Goal: Task Accomplishment & Management: Manage account settings

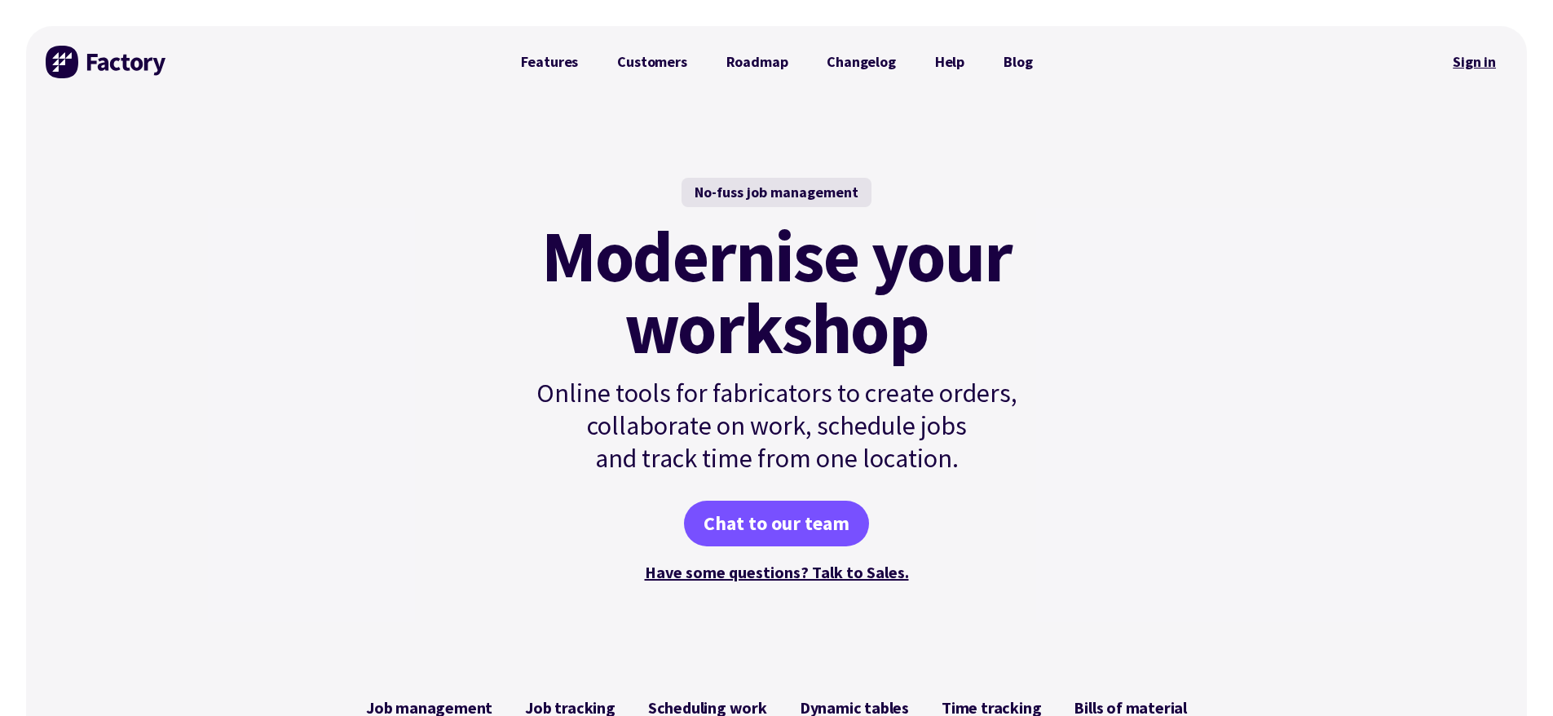
click at [1478, 46] on link "Sign in" at bounding box center [1474, 62] width 66 height 38
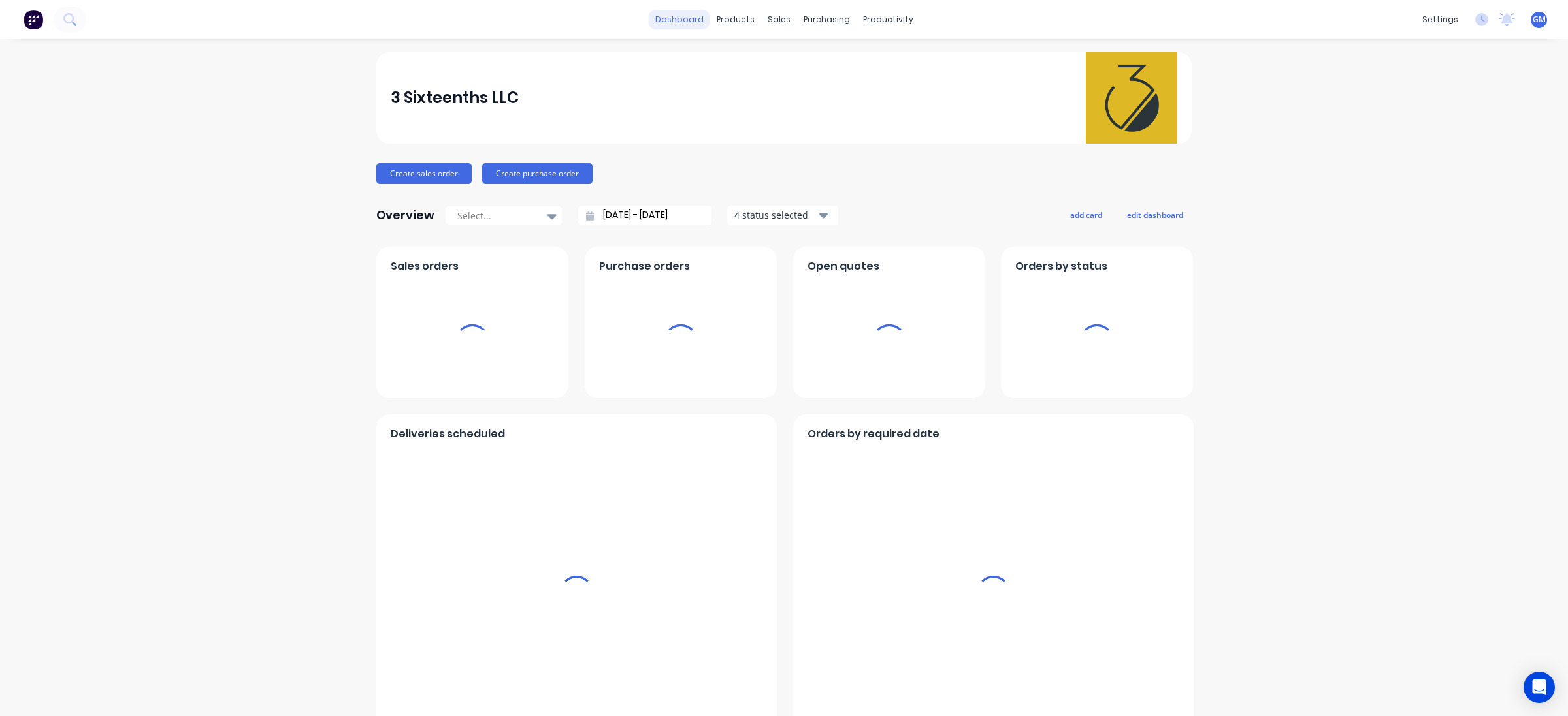
click at [681, 14] on link "dashboard" at bounding box center [679, 19] width 62 height 19
click at [797, 17] on div "purchasing" at bounding box center [827, 19] width 59 height 19
click at [766, 22] on div "sales" at bounding box center [779, 19] width 36 height 19
click at [800, 61] on div "Sales Orders" at bounding box center [820, 62] width 54 height 12
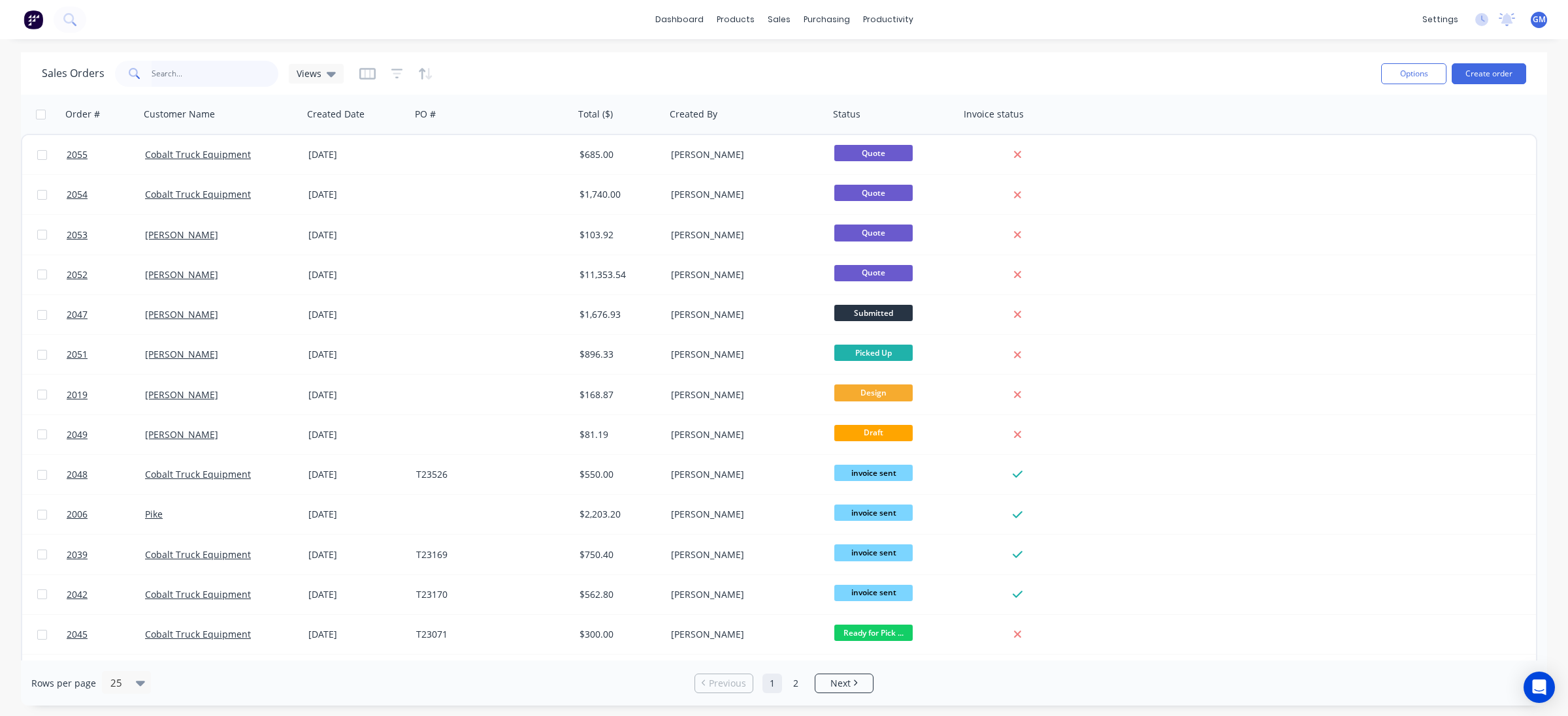
click at [198, 75] on input "text" at bounding box center [215, 74] width 127 height 26
type input "joseph"
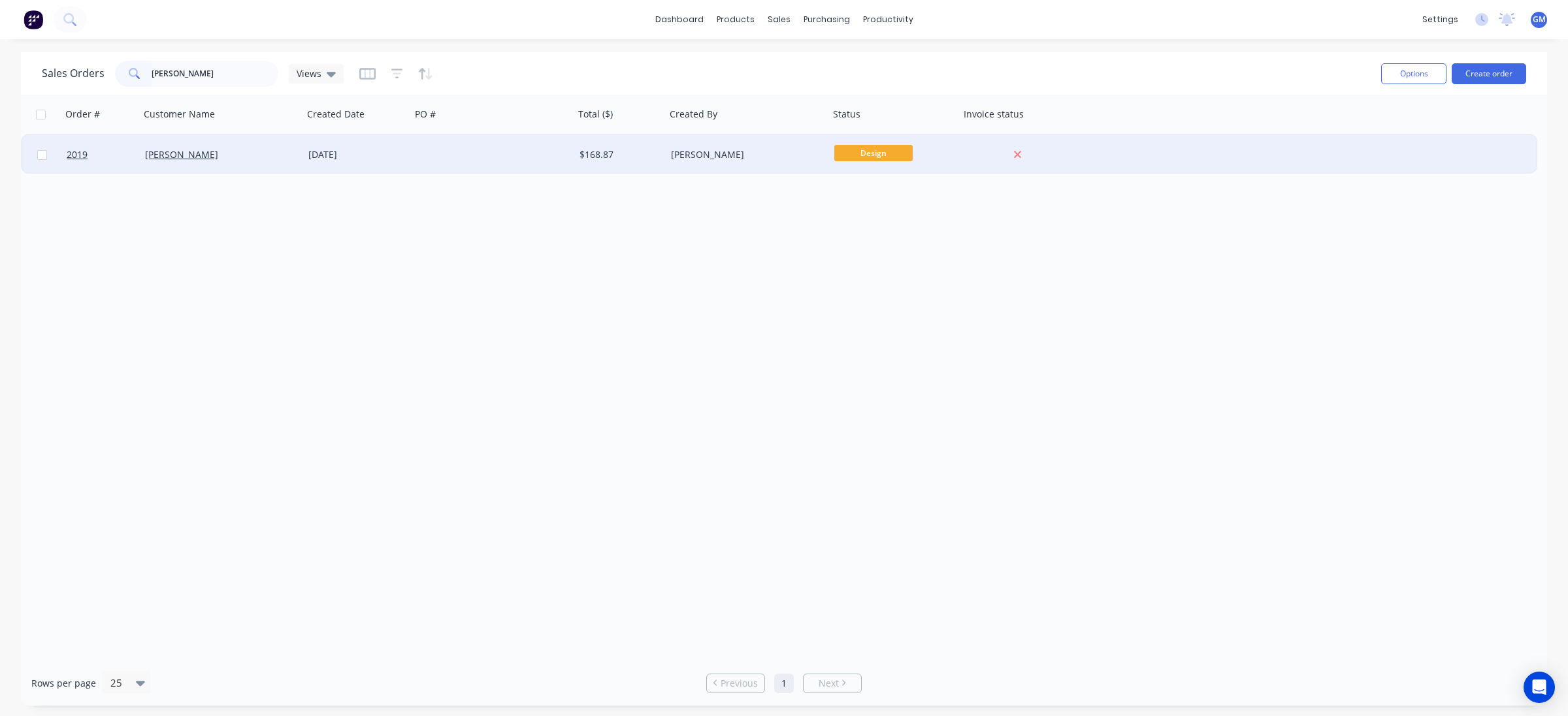
click at [278, 151] on div "Joseph Vero" at bounding box center [217, 155] width 145 height 13
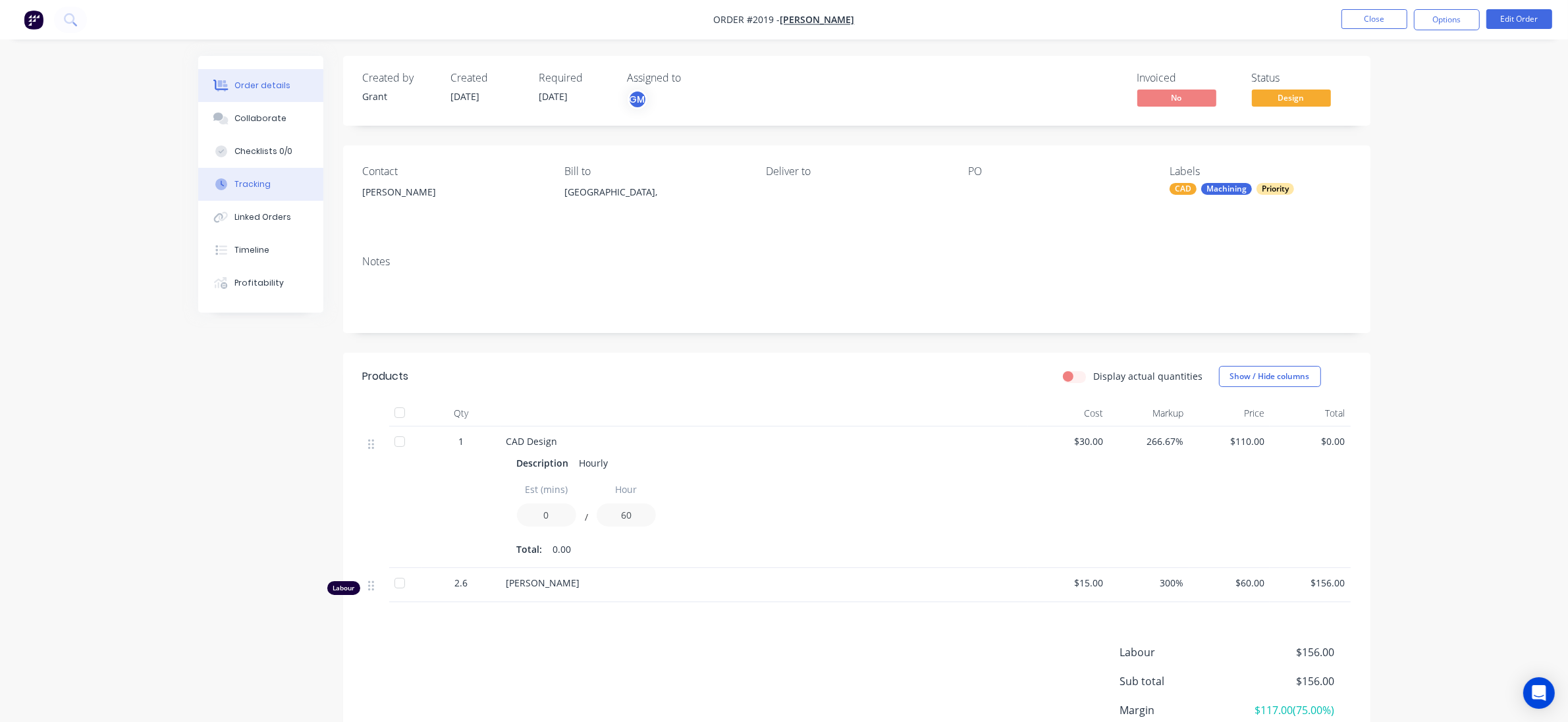
click at [282, 176] on button "Tracking" at bounding box center [260, 184] width 125 height 33
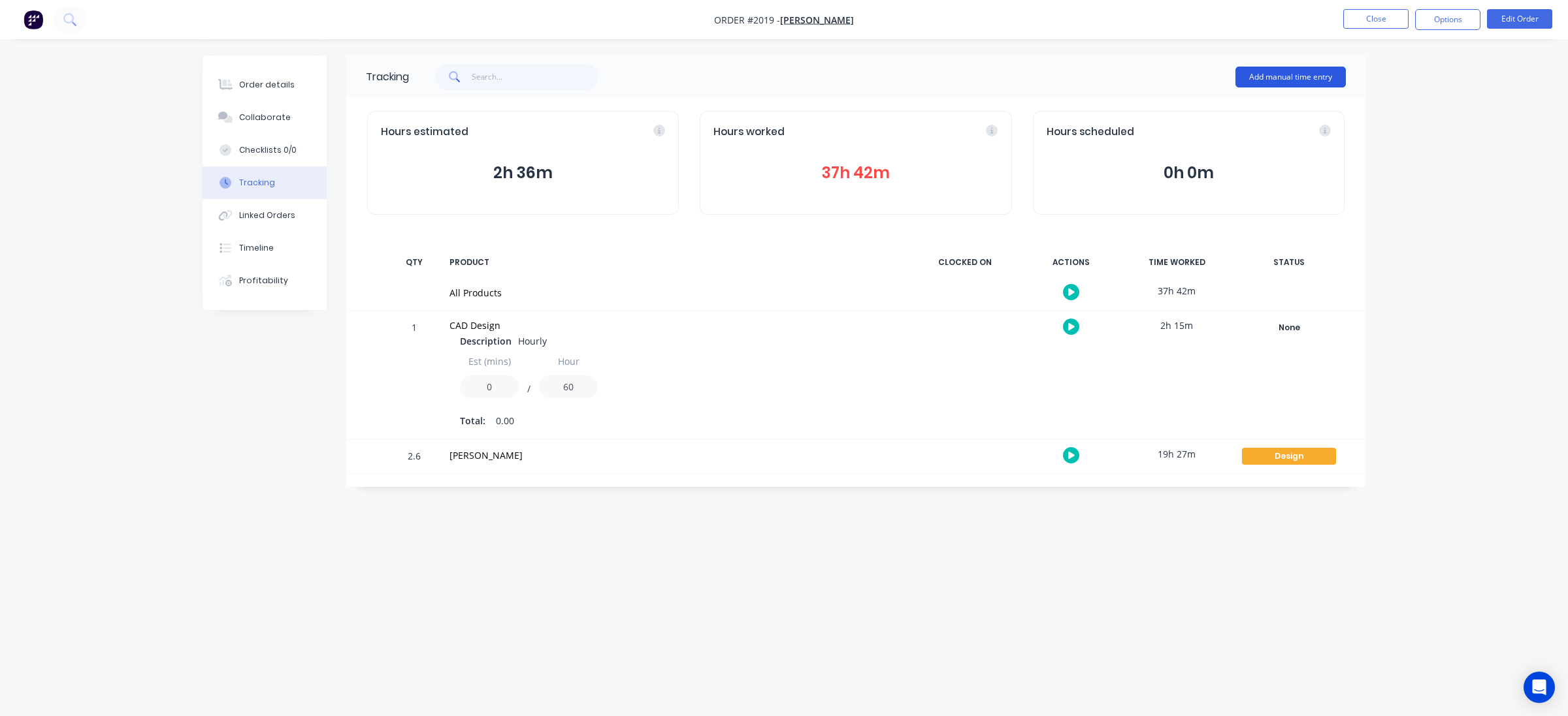
click at [1294, 82] on button "Add manual time entry" at bounding box center [1291, 77] width 111 height 21
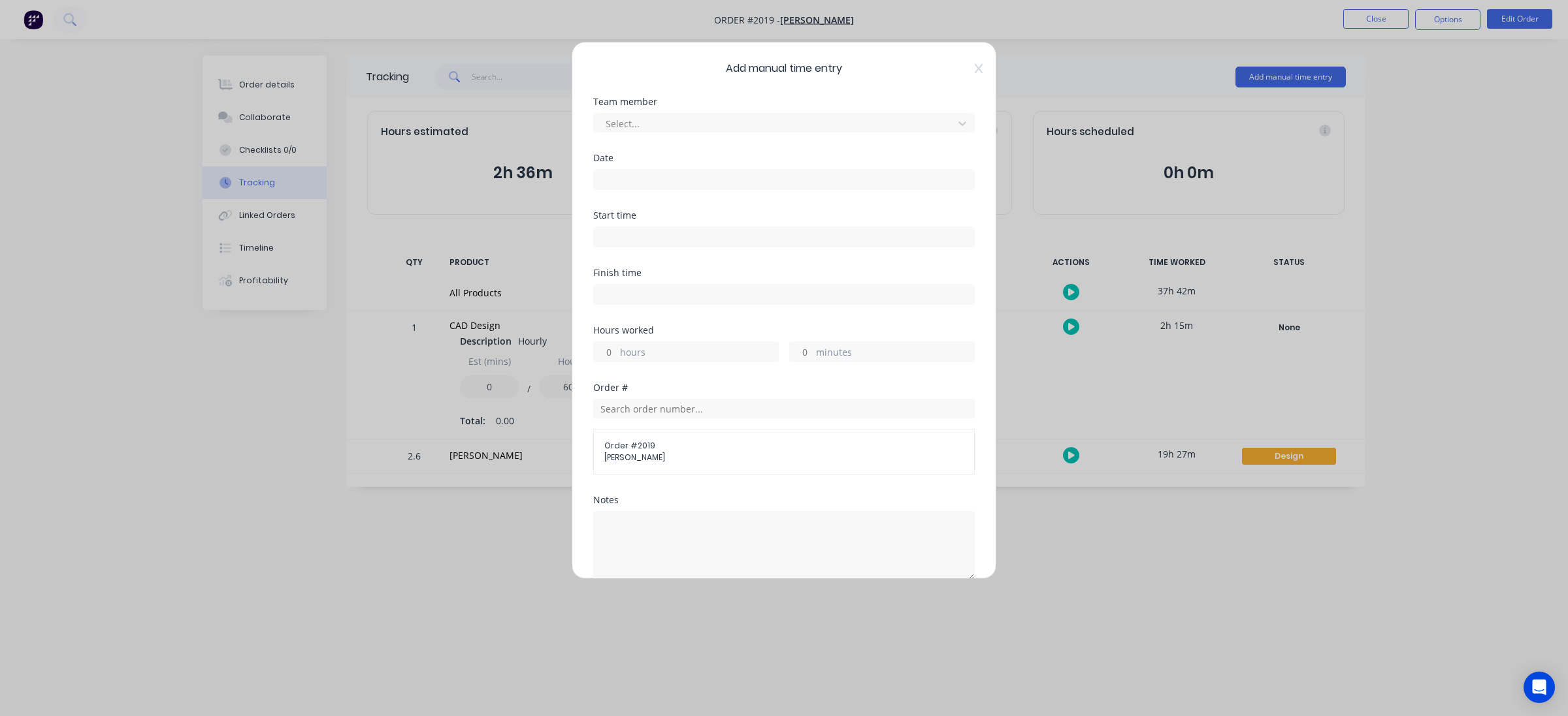
click at [687, 134] on div "Team member Select..." at bounding box center [784, 125] width 381 height 56
click at [715, 122] on div at bounding box center [775, 123] width 342 height 16
click at [683, 170] on div "Grant Marshall" at bounding box center [777, 176] width 369 height 24
click at [670, 179] on input at bounding box center [784, 179] width 380 height 19
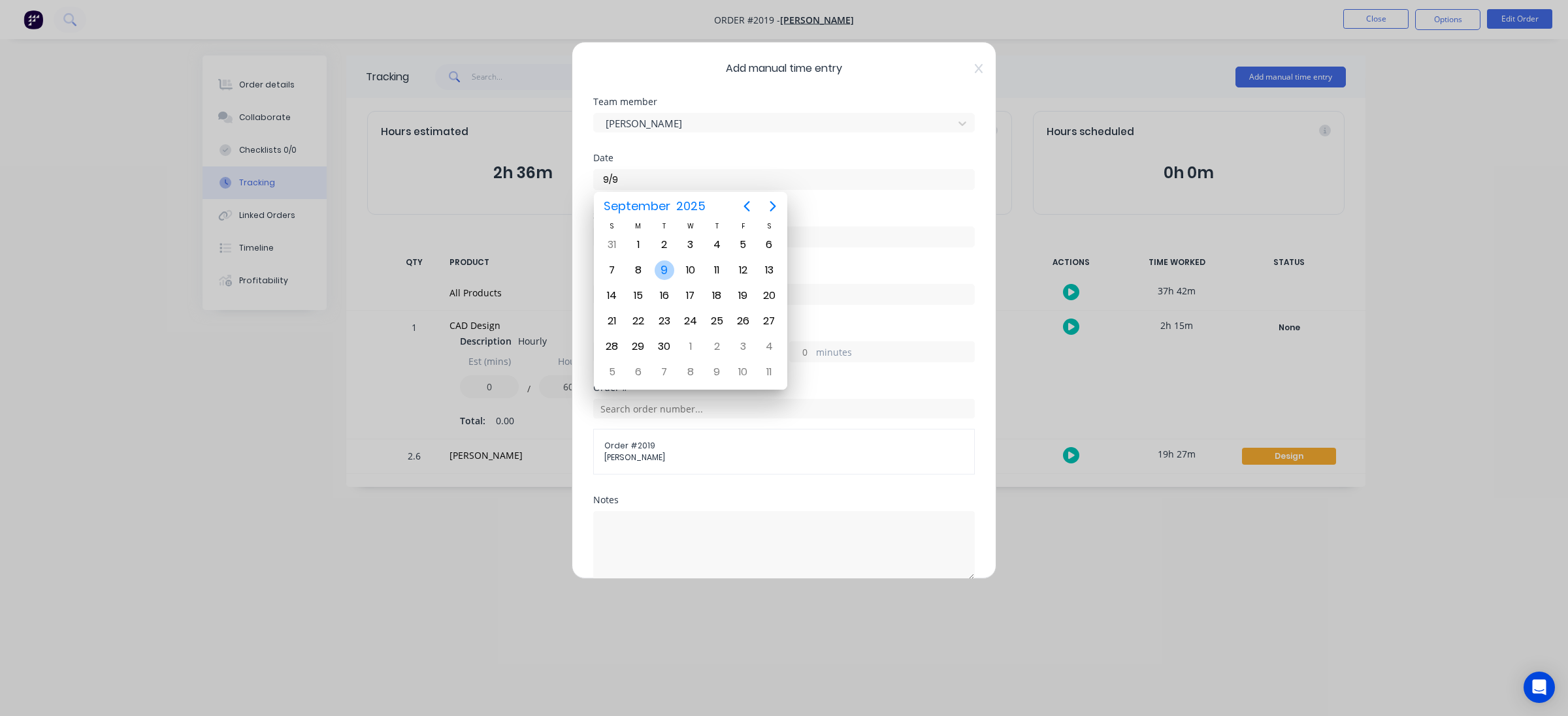
click at [657, 262] on div "9" at bounding box center [664, 270] width 26 height 25
type input "09/09/2025"
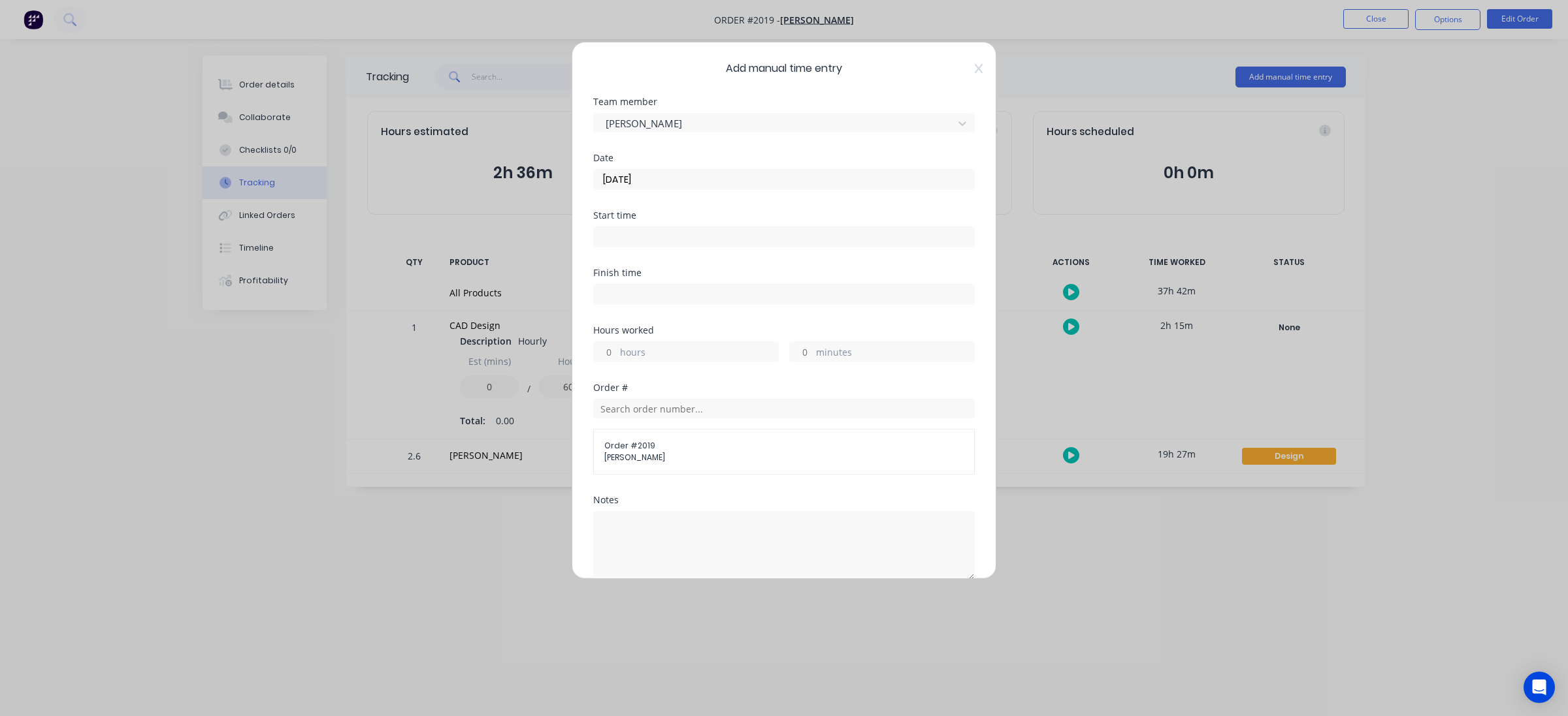
click at [659, 235] on input at bounding box center [784, 237] width 380 height 19
type input "12:09 PM"
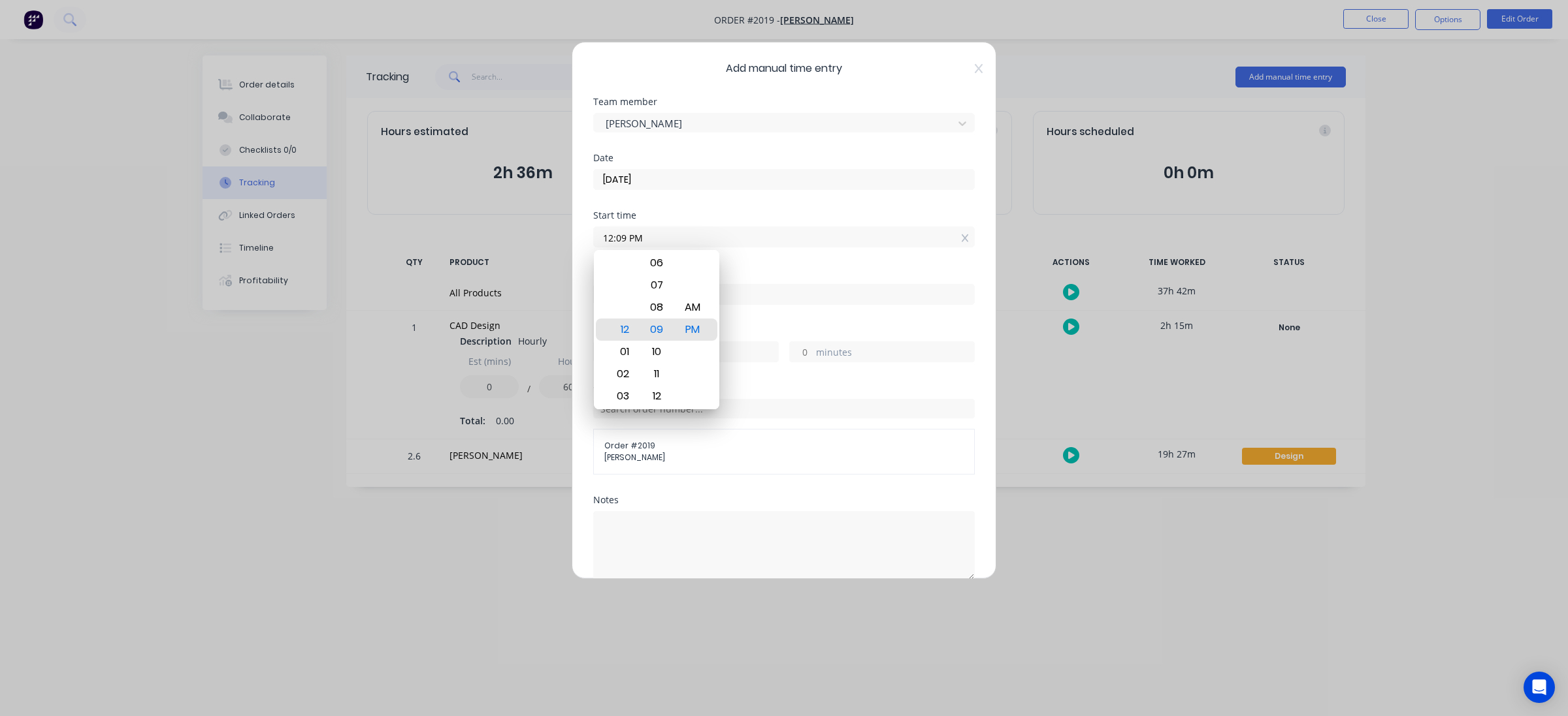
click at [568, 615] on div "Add manual time entry Team member Grant Marshall Date 09/09/2025 Start time 12:…" at bounding box center [784, 358] width 1568 height 716
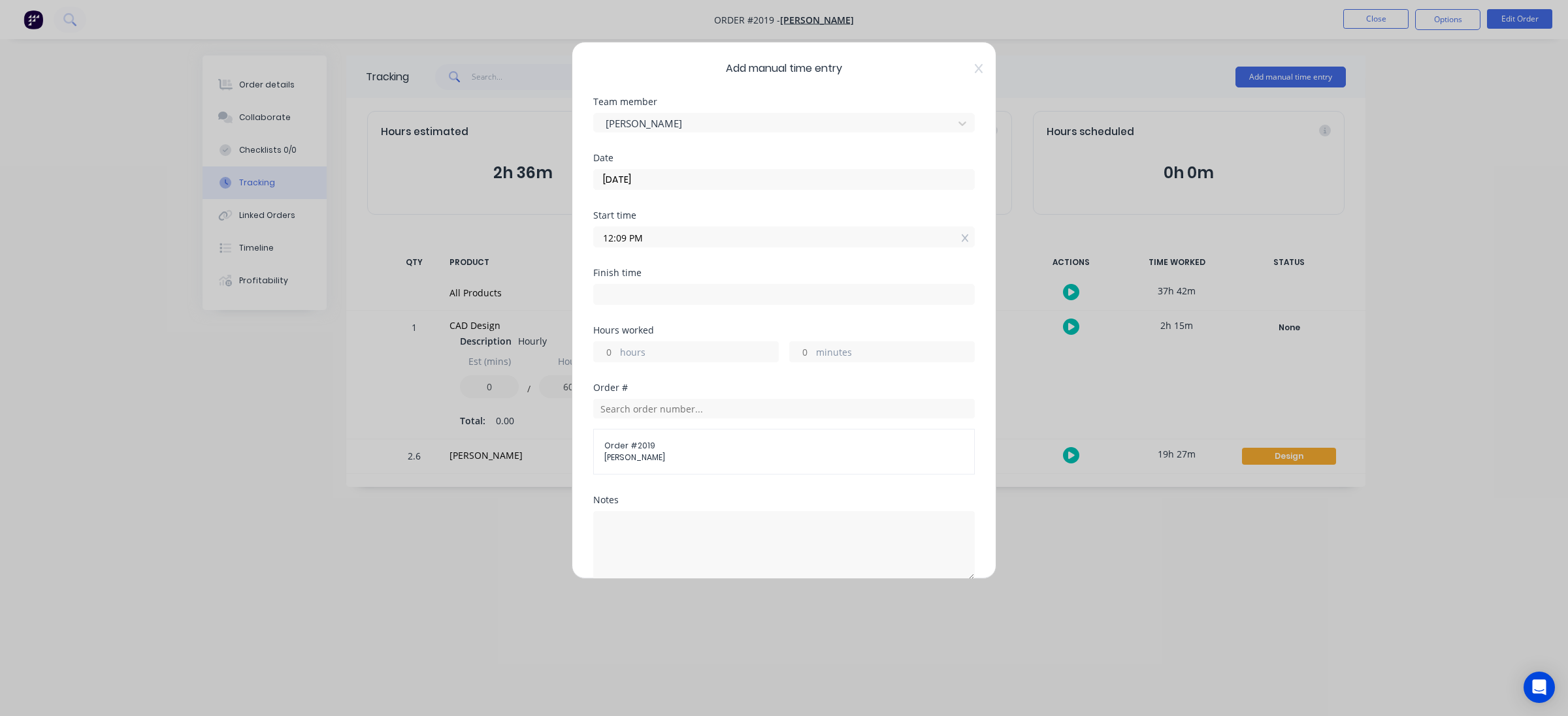
click at [647, 353] on label "hours" at bounding box center [699, 353] width 158 height 16
click at [617, 353] on input "hours" at bounding box center [605, 352] width 23 height 19
type input "3"
type input "03:09 PM"
click at [712, 242] on input "12:09 PM" at bounding box center [784, 237] width 380 height 19
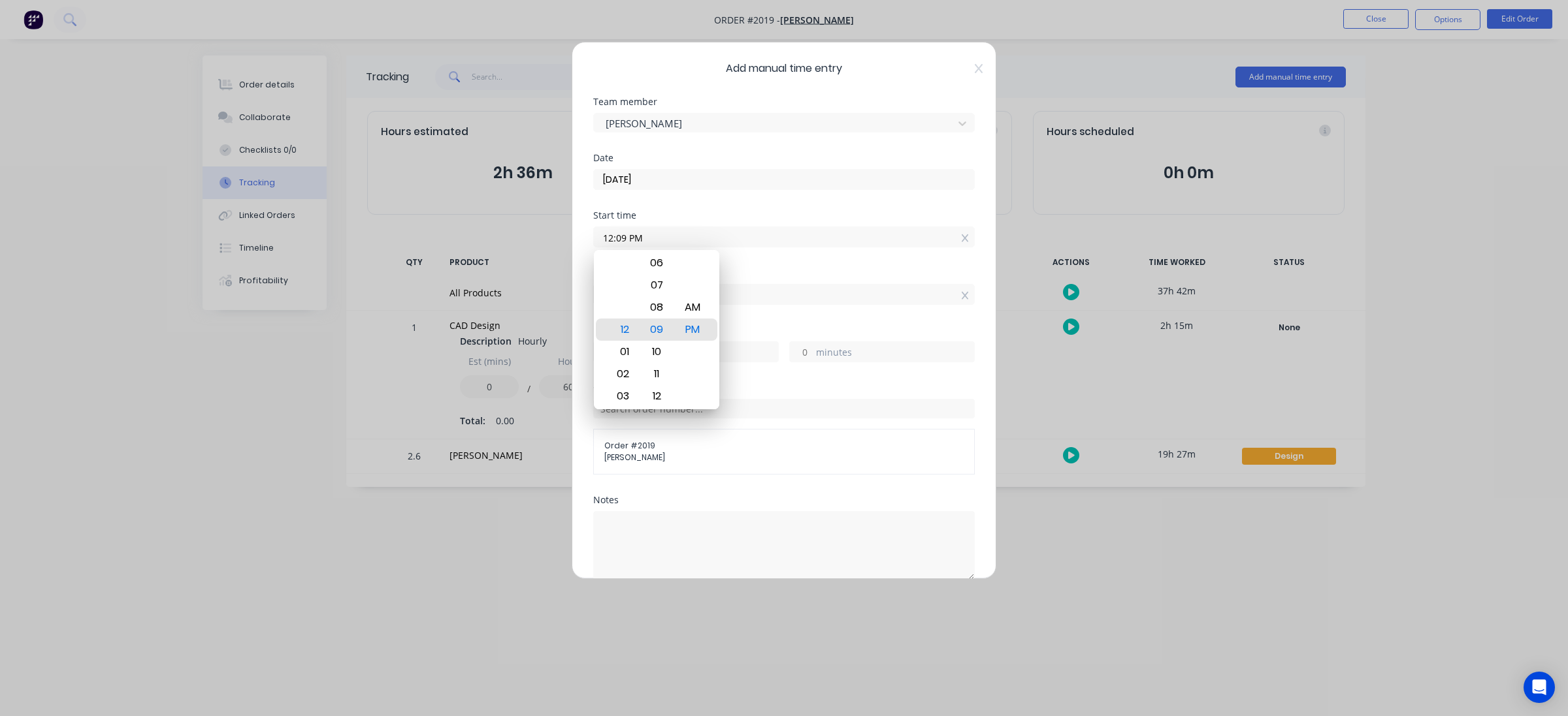
click at [705, 242] on input "12:09 PM" at bounding box center [784, 237] width 380 height 19
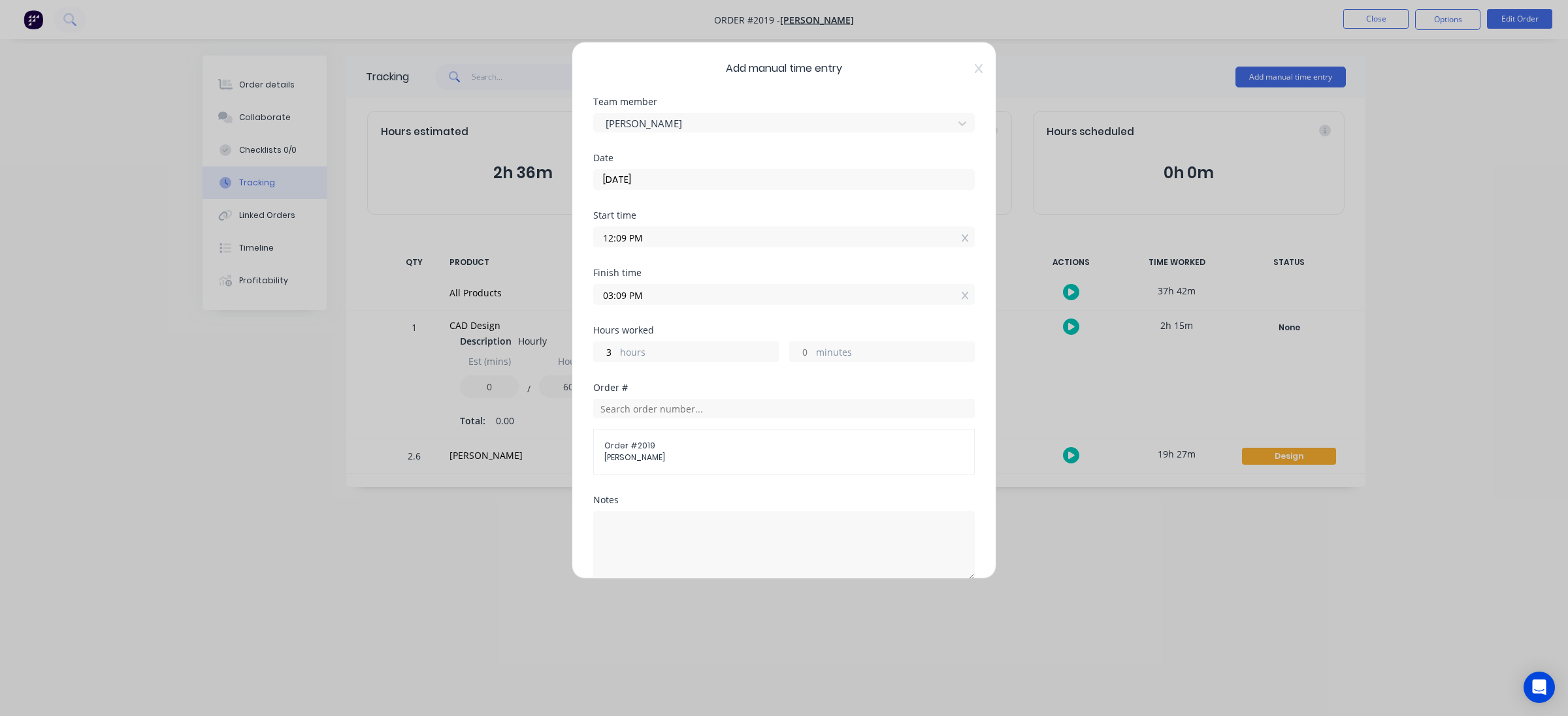
click at [500, 673] on div "Add manual time entry Team member Grant Marshall Date 09/09/2025 Start time 12:…" at bounding box center [784, 358] width 1568 height 716
click at [659, 230] on input "12:09 PM" at bounding box center [784, 237] width 380 height 19
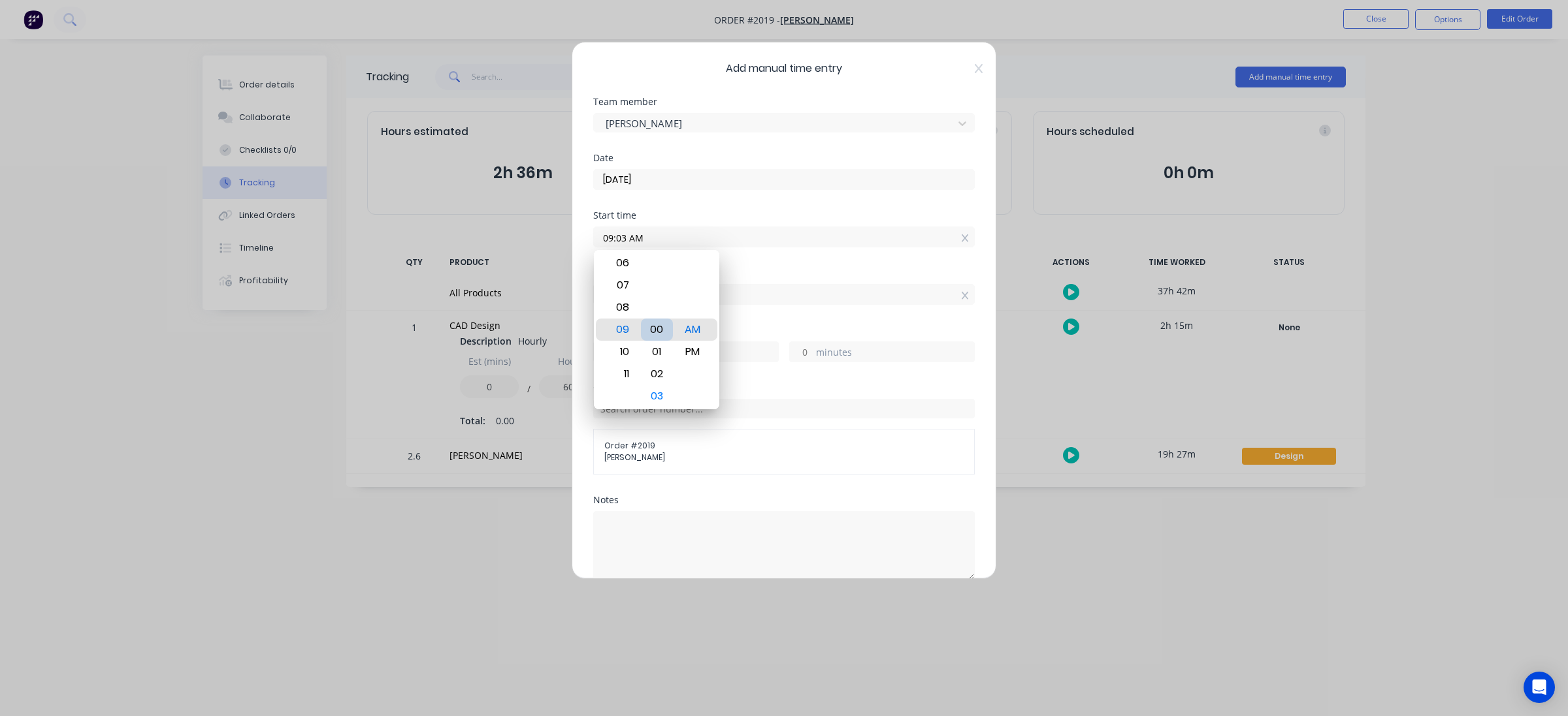
type input "09:00 AM"
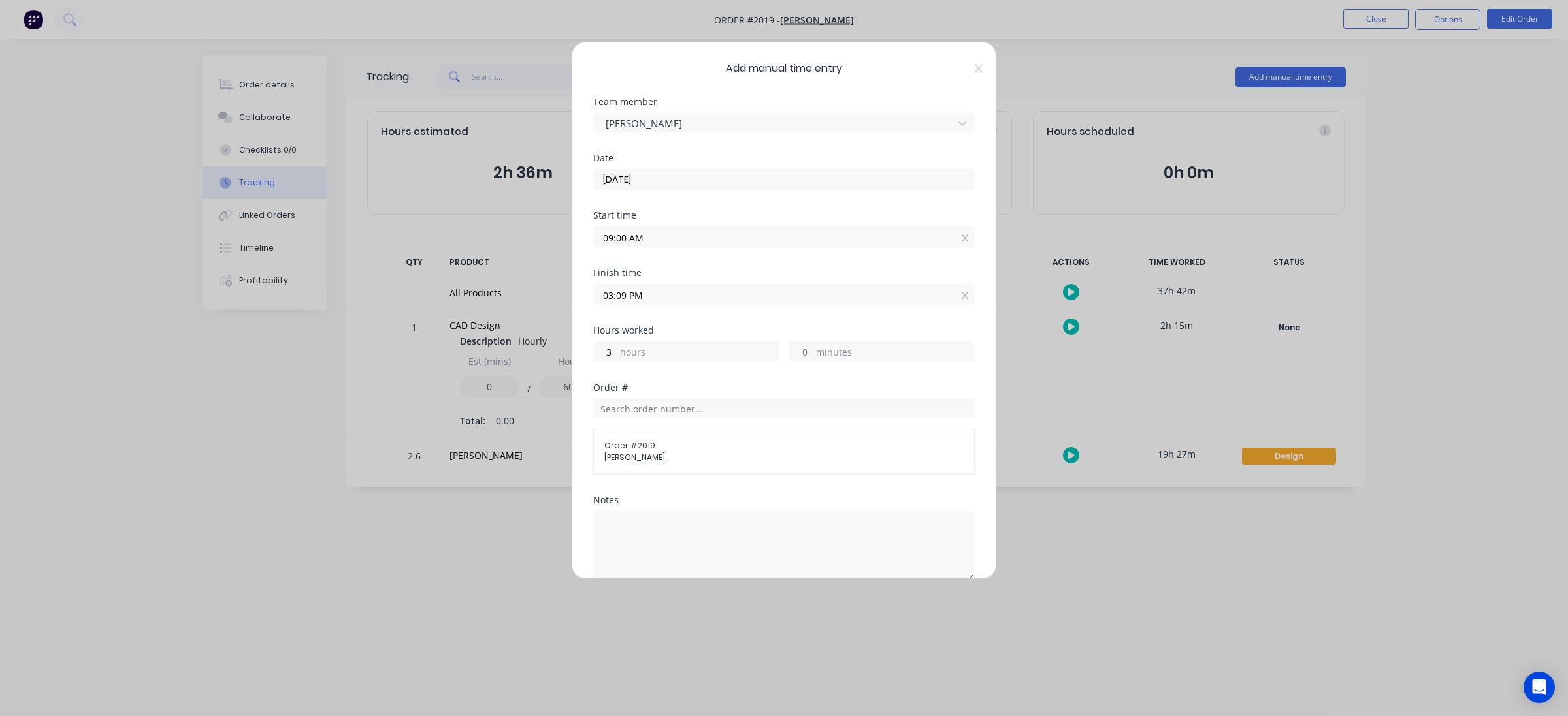
click at [521, 624] on div "Add manual time entry Team member Grant Marshall Date 09/09/2025 Start time 09:…" at bounding box center [784, 358] width 1568 height 716
click at [657, 298] on input "03:09 PM" at bounding box center [784, 294] width 380 height 19
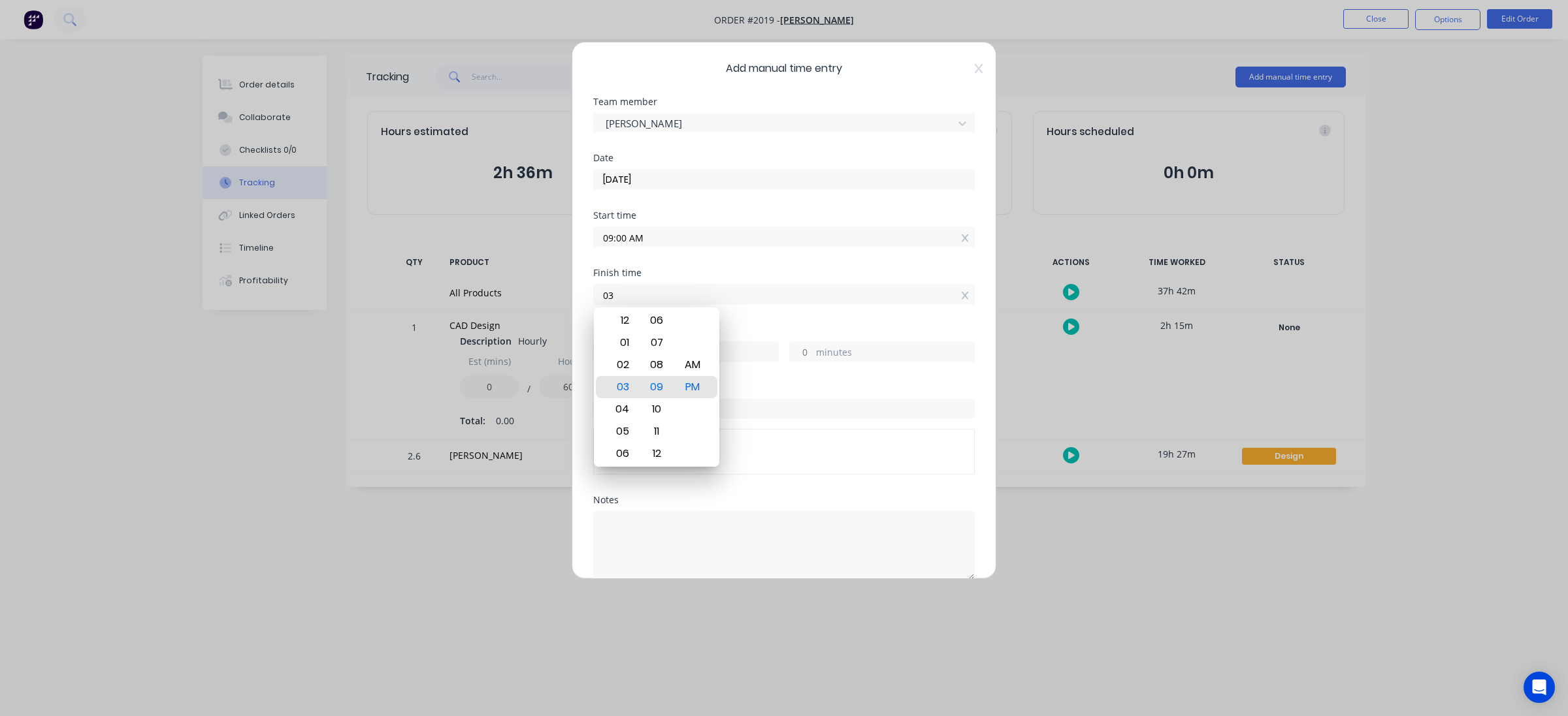
type input "0"
type input "12:09 PM"
type input "9"
click at [488, 644] on div "Add manual time entry Team member Grant Marshall Date 09/09/2025 Start time 09:…" at bounding box center [784, 358] width 1568 height 716
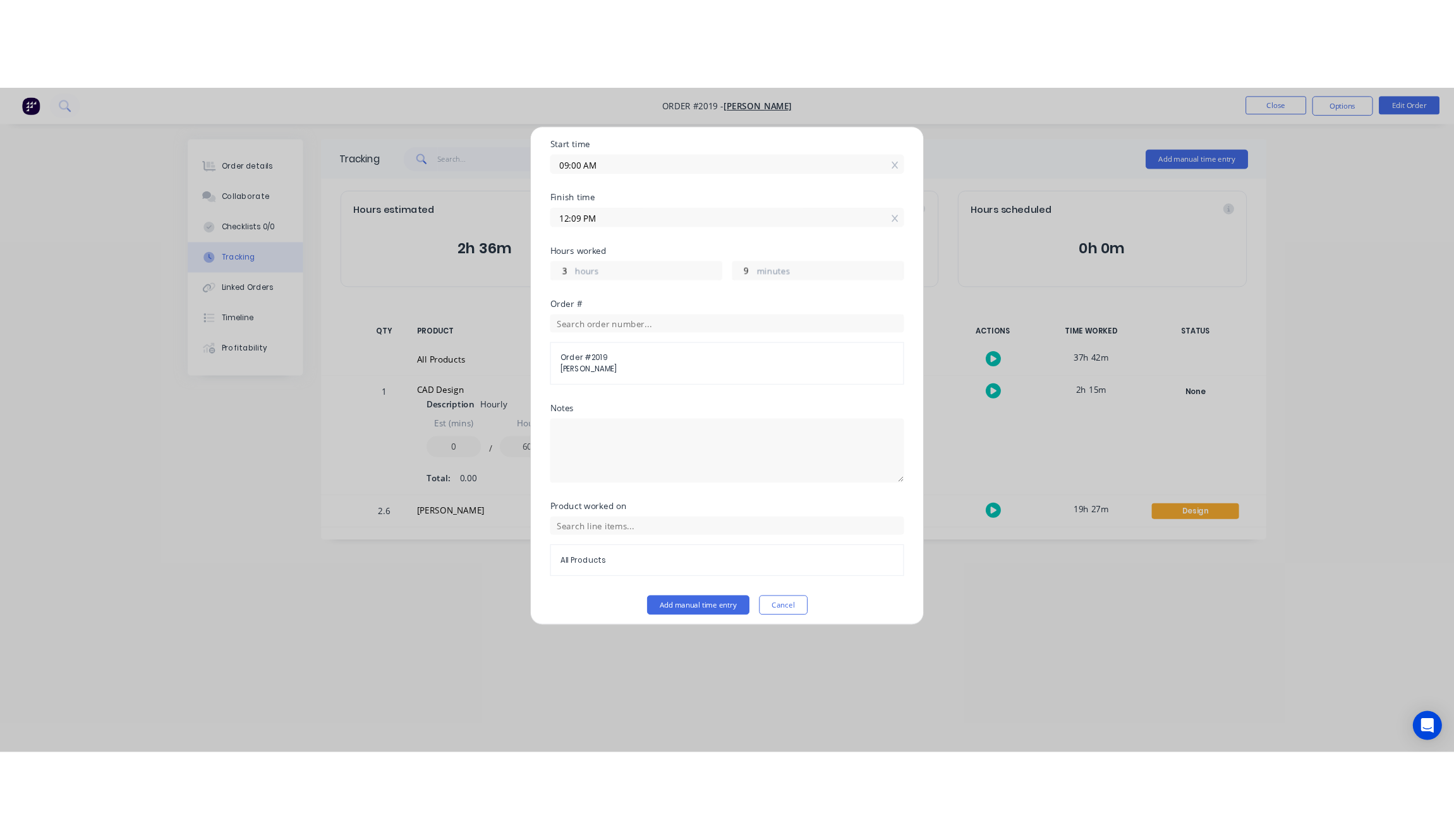
scroll to position [159, 0]
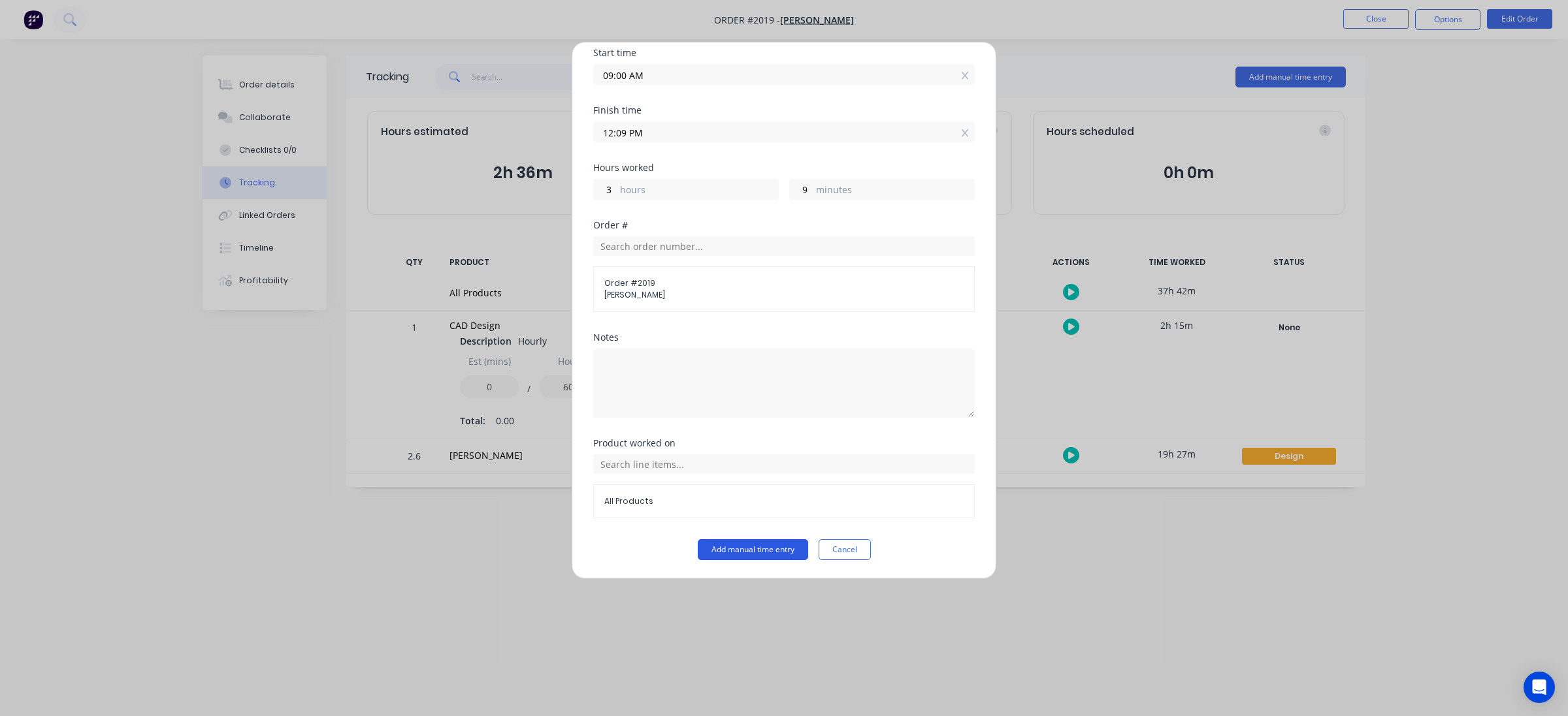
click at [740, 553] on button "Add manual time entry" at bounding box center [753, 549] width 111 height 21
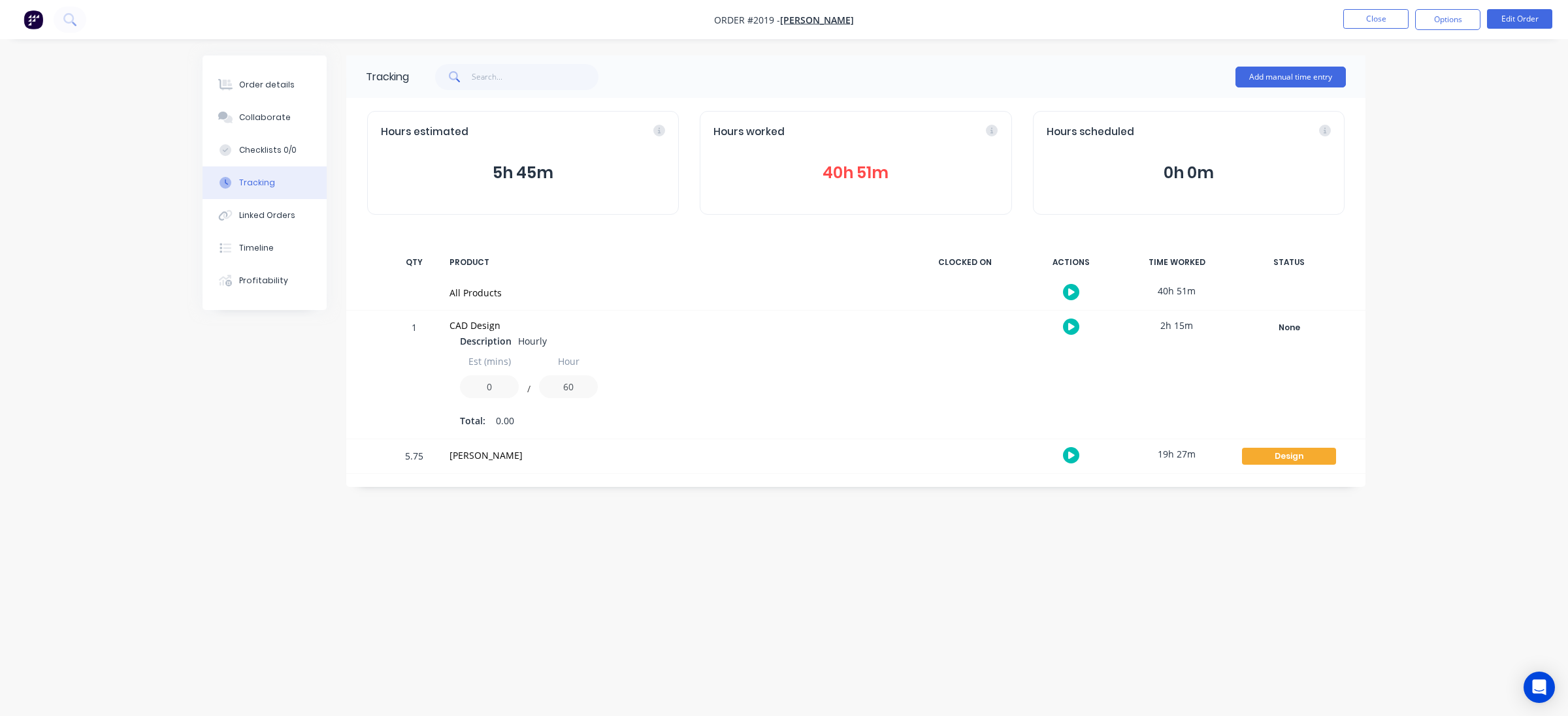
click at [298, 556] on div "Tracking Add manual time entry Hours estimated 5h 45m Hours worked 40h 51m Hour…" at bounding box center [784, 333] width 1163 height 556
click at [98, 388] on div "Order details Collaborate Checklists 0/0 Tracking Linked Orders Timeline Profit…" at bounding box center [784, 358] width 1568 height 716
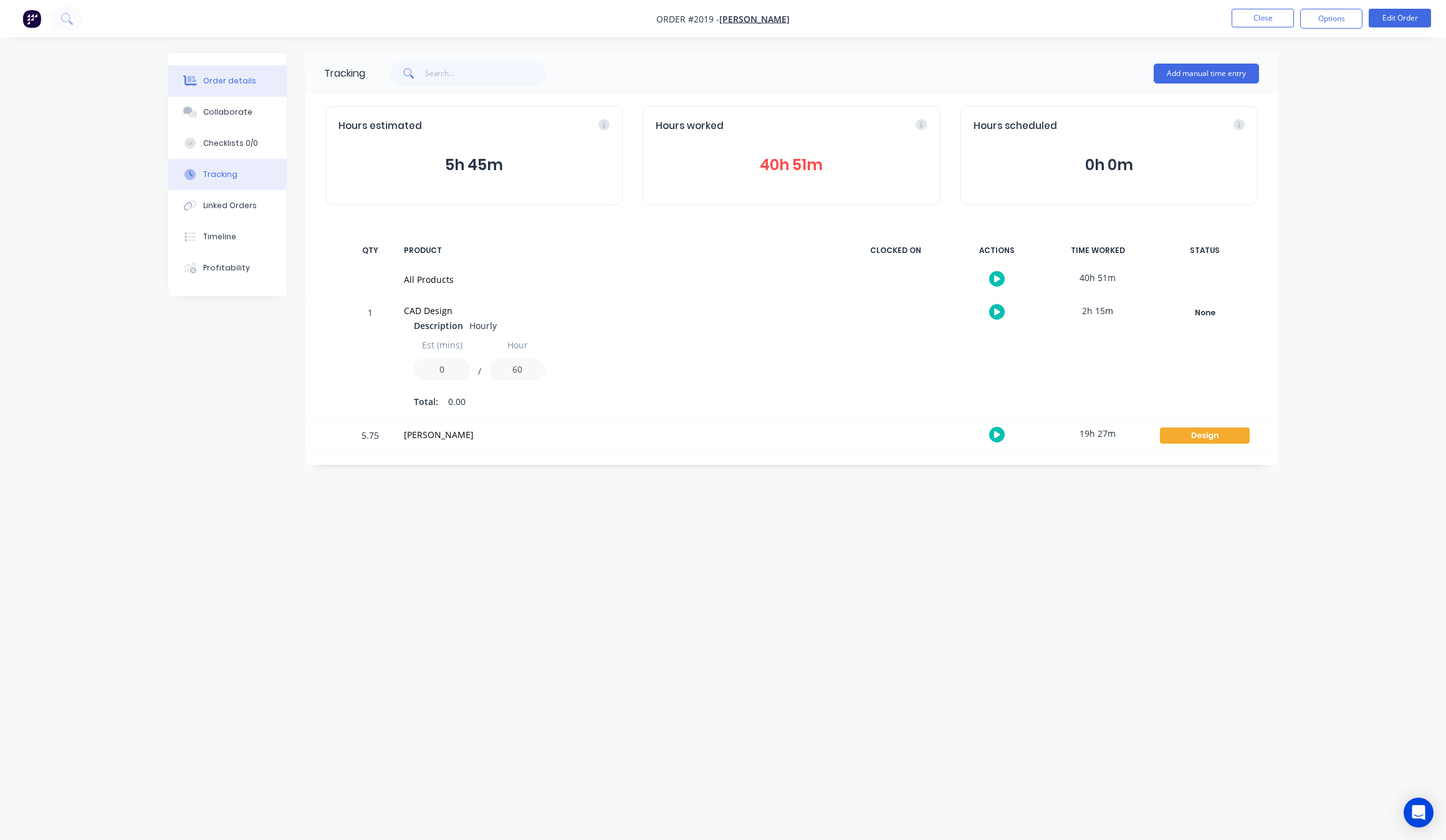
click at [223, 83] on div "Order details" at bounding box center [229, 81] width 53 height 11
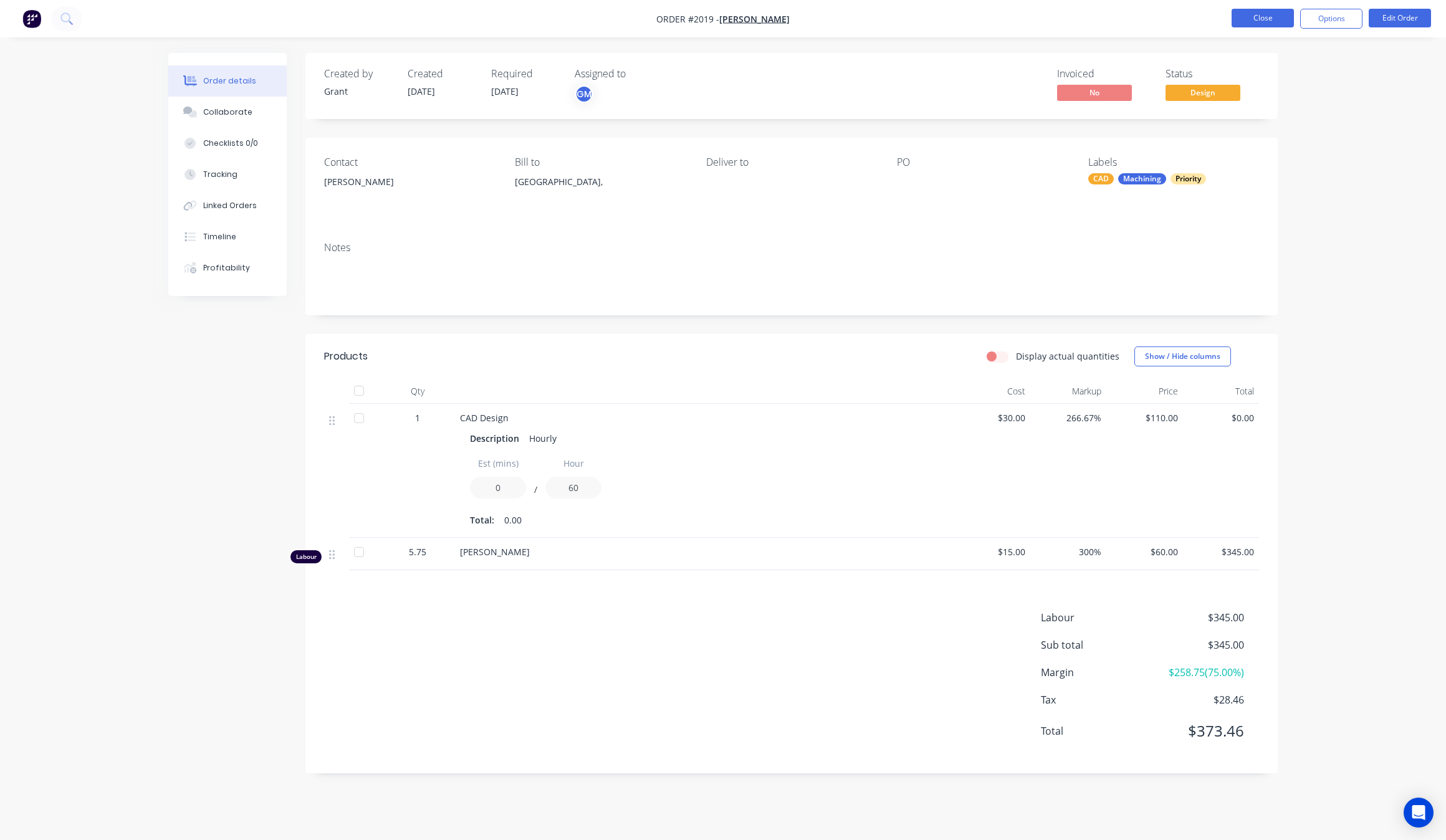
click at [1243, 21] on button "Close" at bounding box center [1263, 18] width 63 height 18
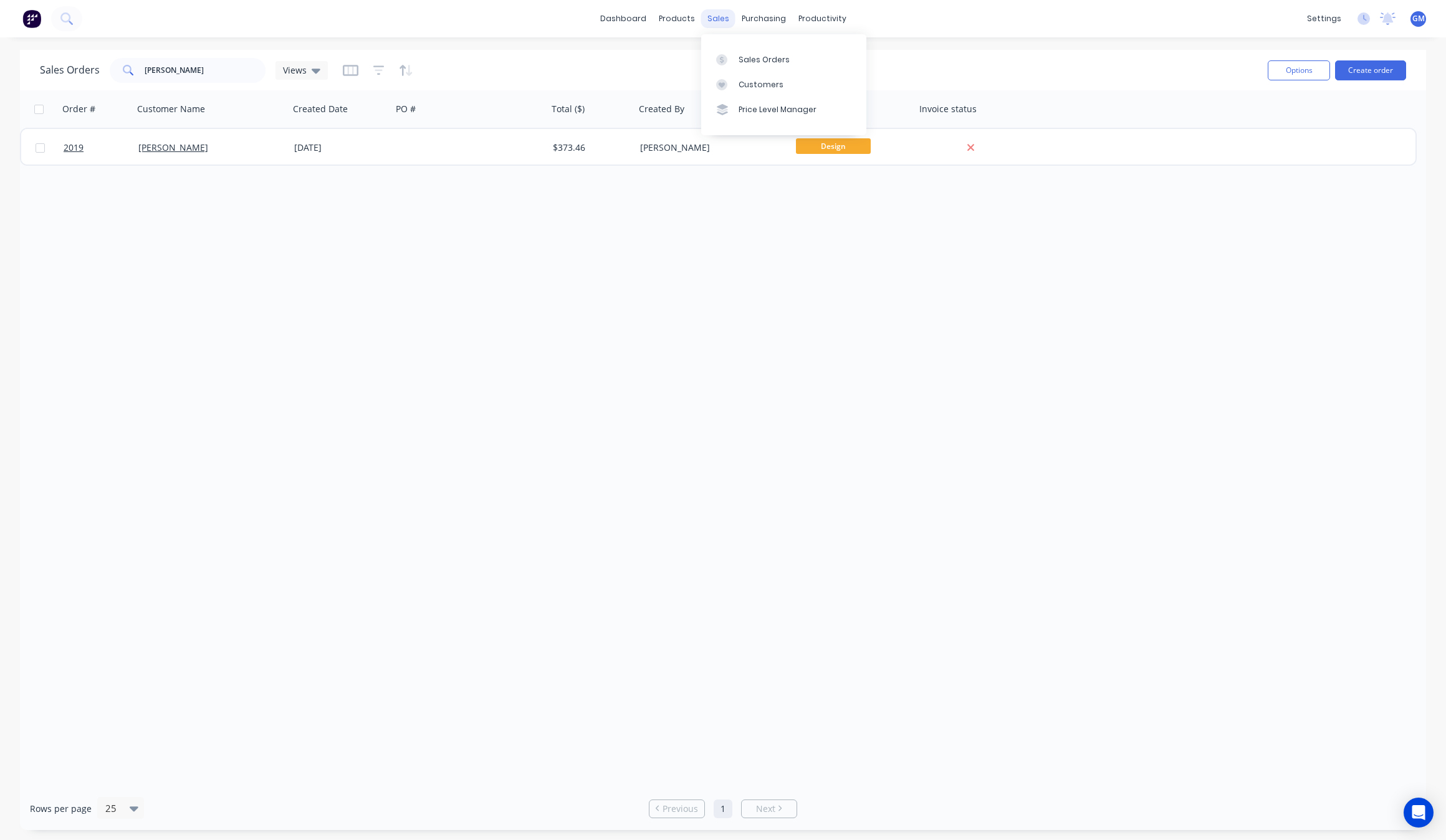
click at [717, 13] on div "sales" at bounding box center [718, 18] width 34 height 18
click at [829, 22] on div "productivity" at bounding box center [822, 18] width 60 height 18
click at [840, 63] on div "Workflow" at bounding box center [843, 60] width 37 height 11
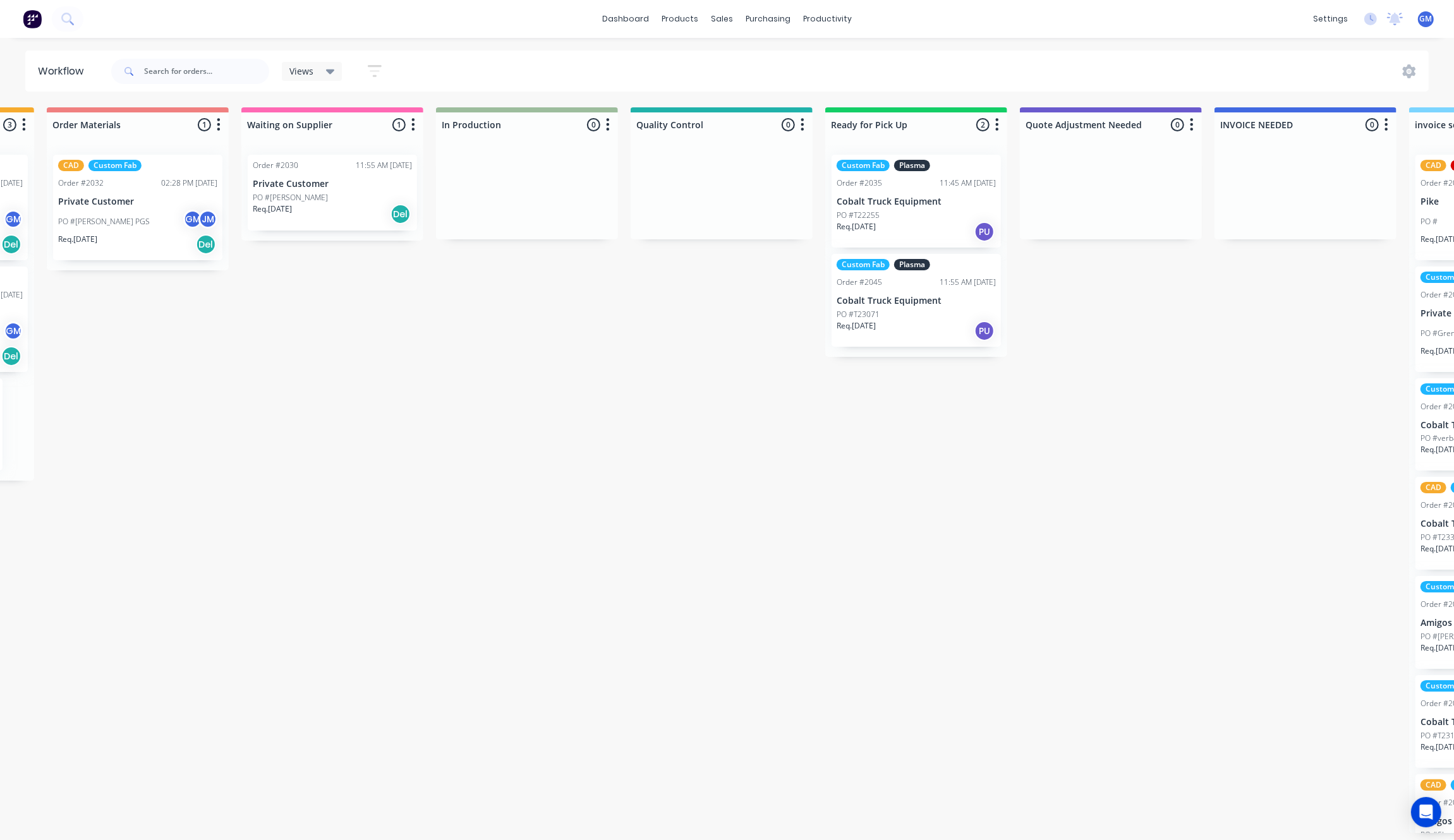
scroll to position [0, 585]
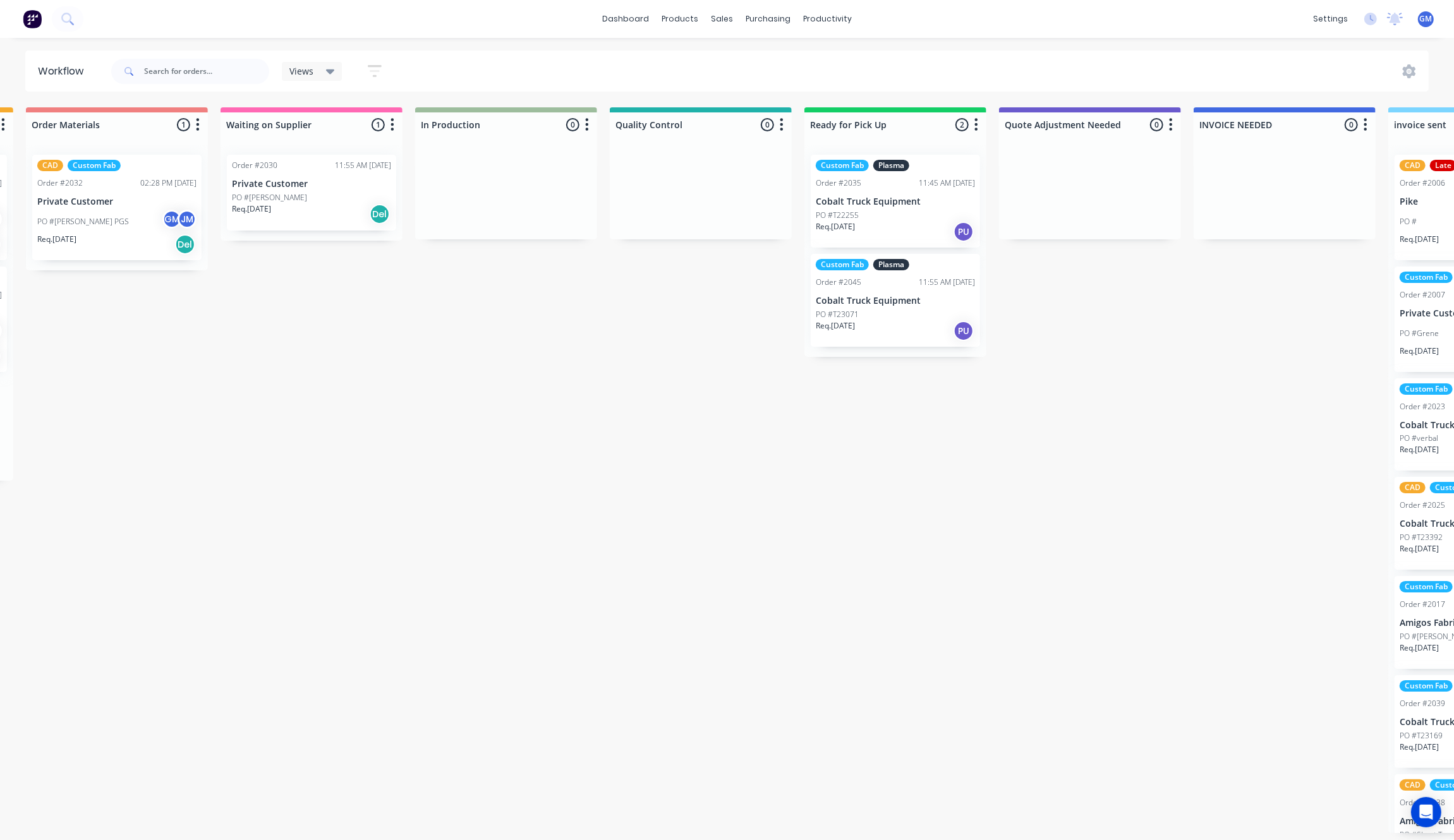
click at [916, 321] on div "Req. 23/09/25 PU" at bounding box center [894, 331] width 159 height 22
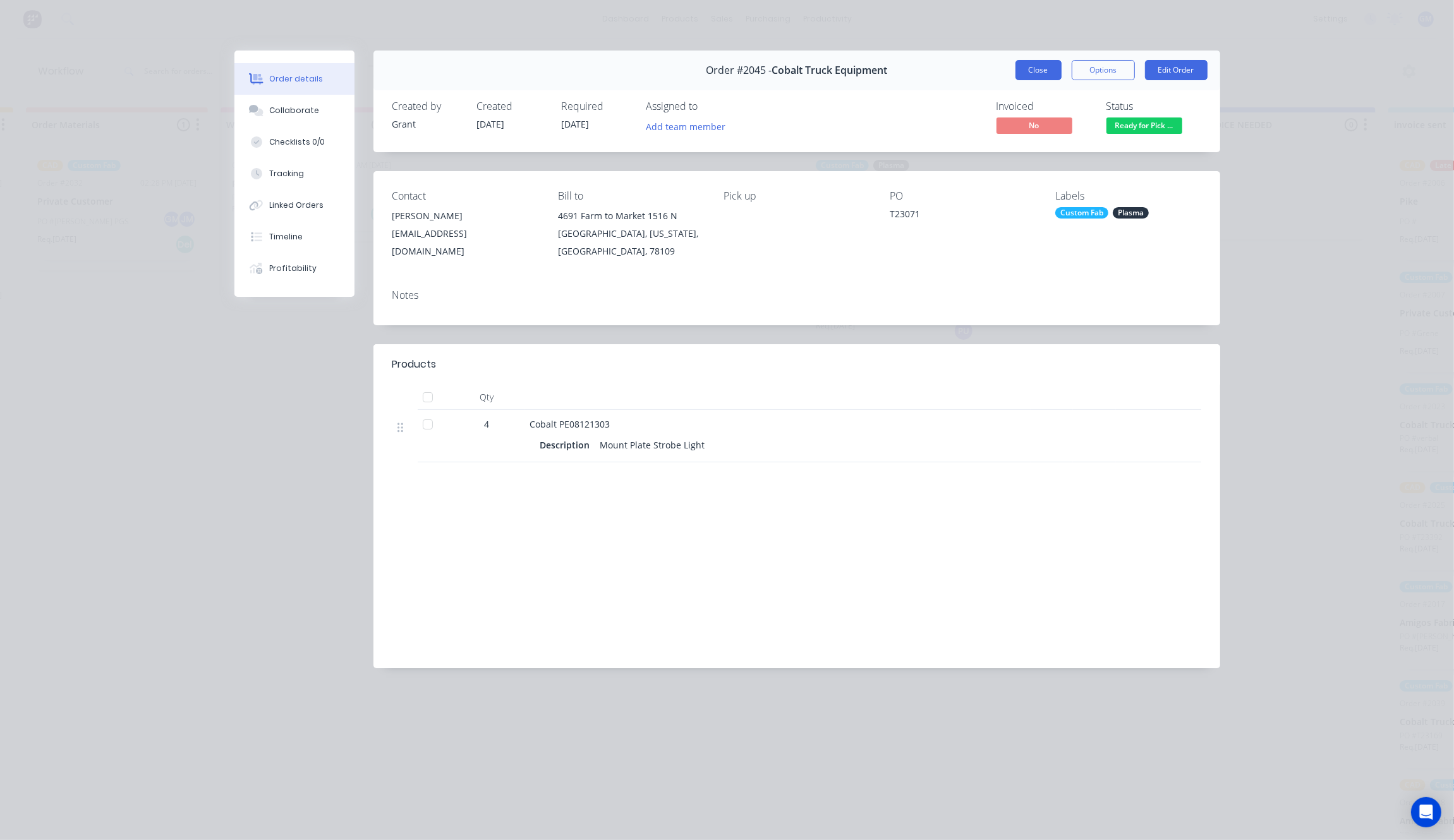
click at [1036, 74] on button "Close" at bounding box center [1039, 70] width 47 height 20
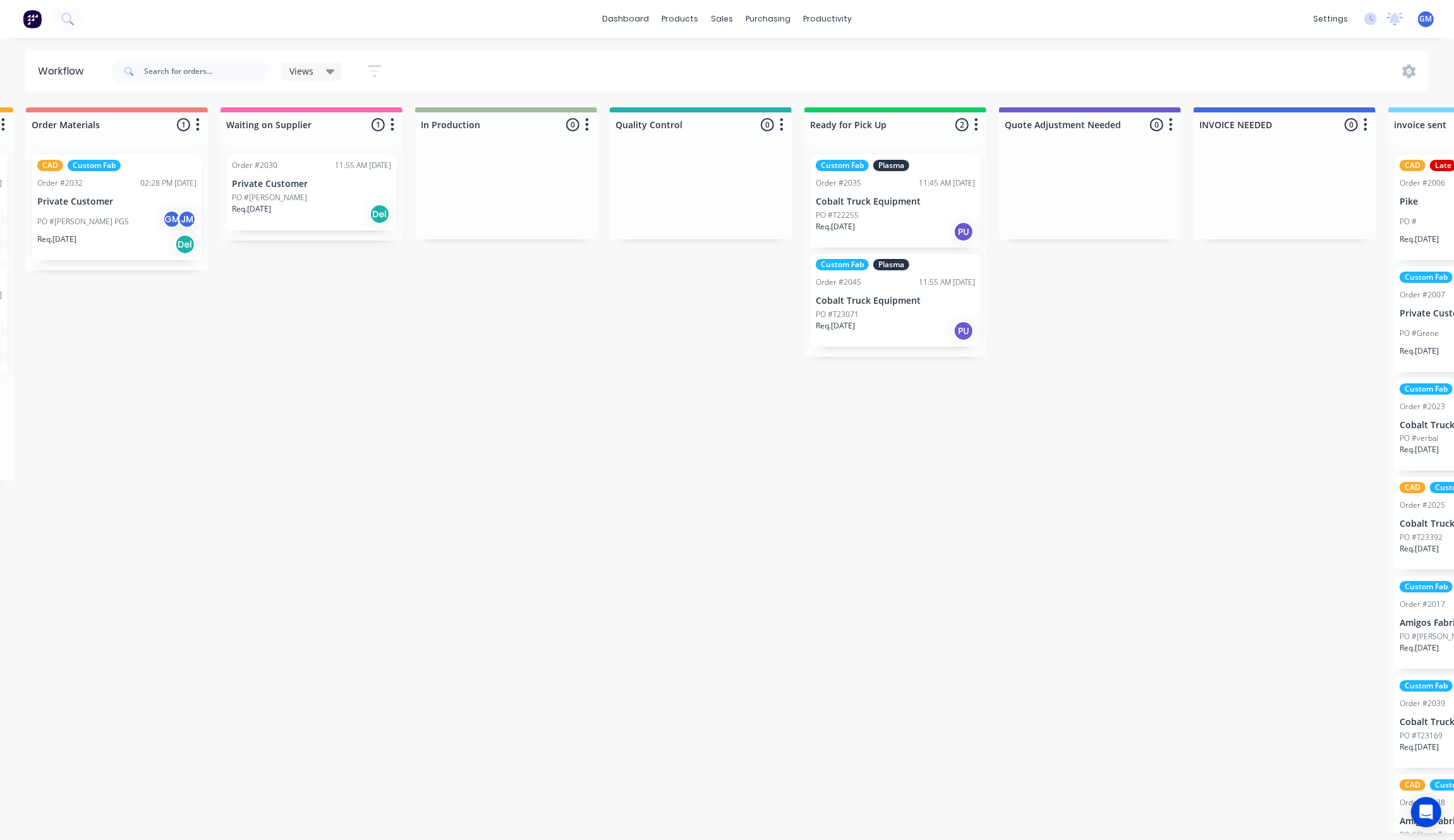
click at [959, 173] on div "Custom Fab Plasma Order #2035 11:45 AM 13/08/25 Cobalt Truck Equipment PO #T222…" at bounding box center [895, 201] width 169 height 93
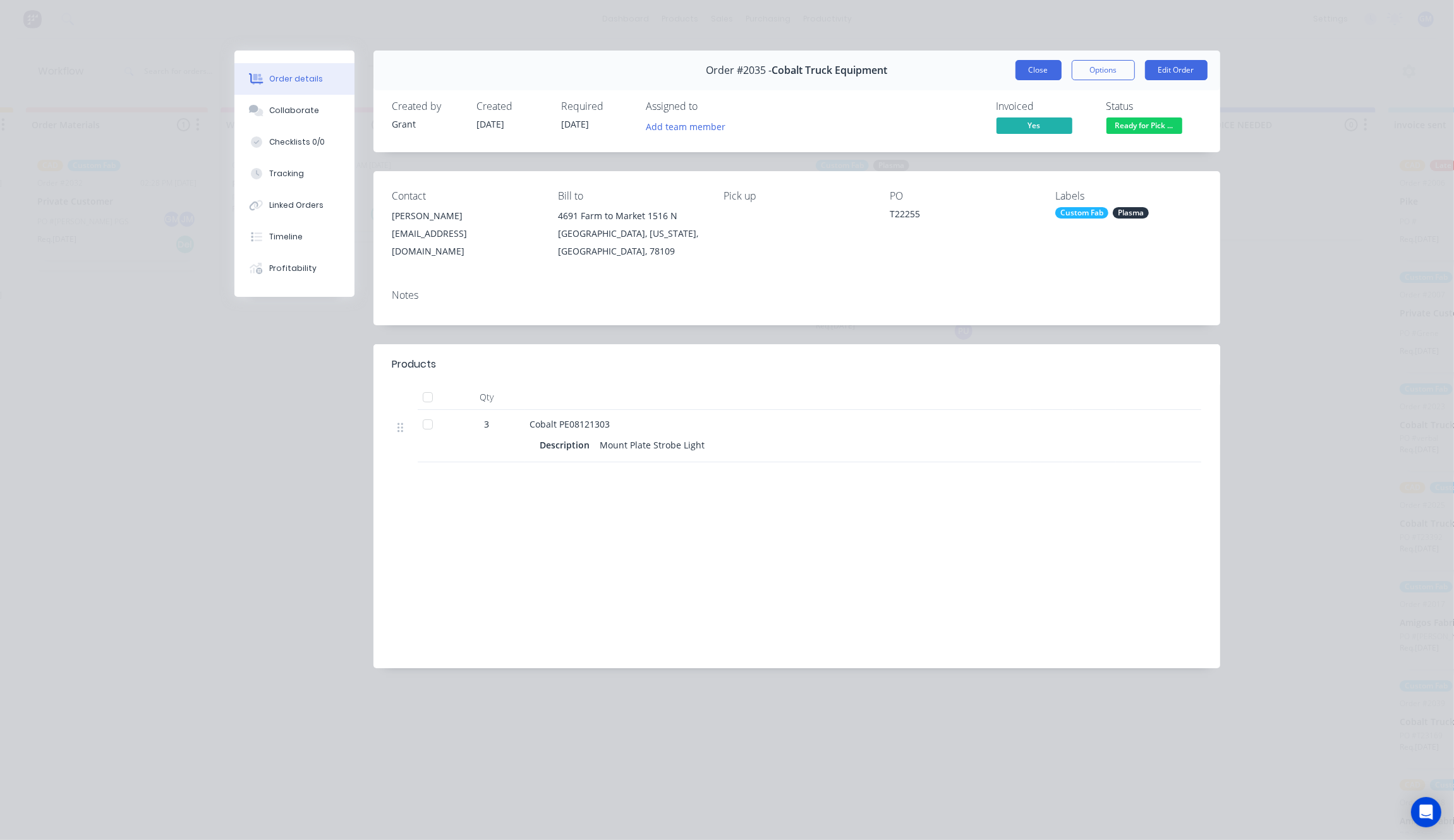
click at [1028, 64] on button "Close" at bounding box center [1039, 70] width 47 height 20
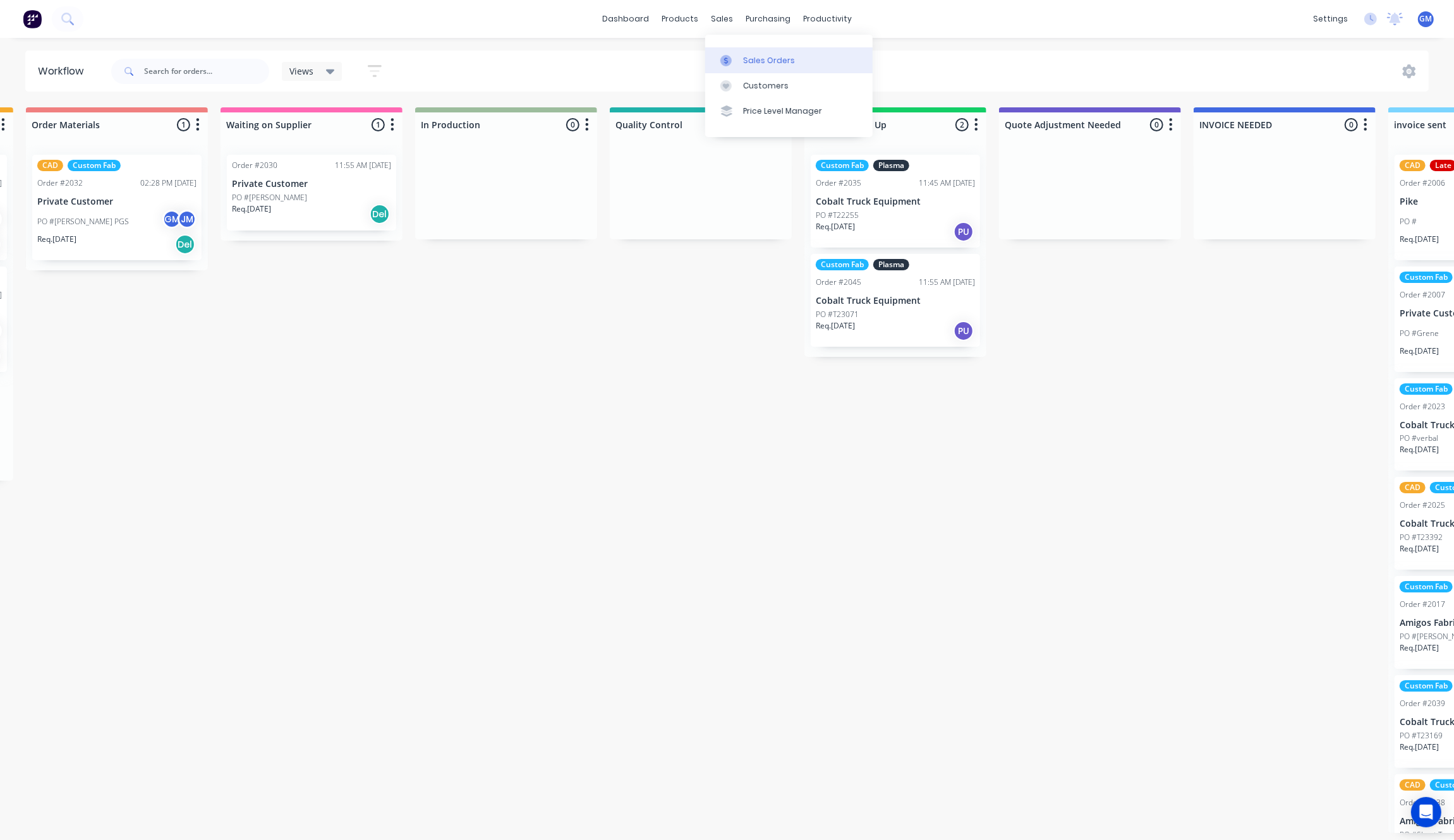
click at [753, 64] on div "Sales Orders" at bounding box center [769, 60] width 52 height 12
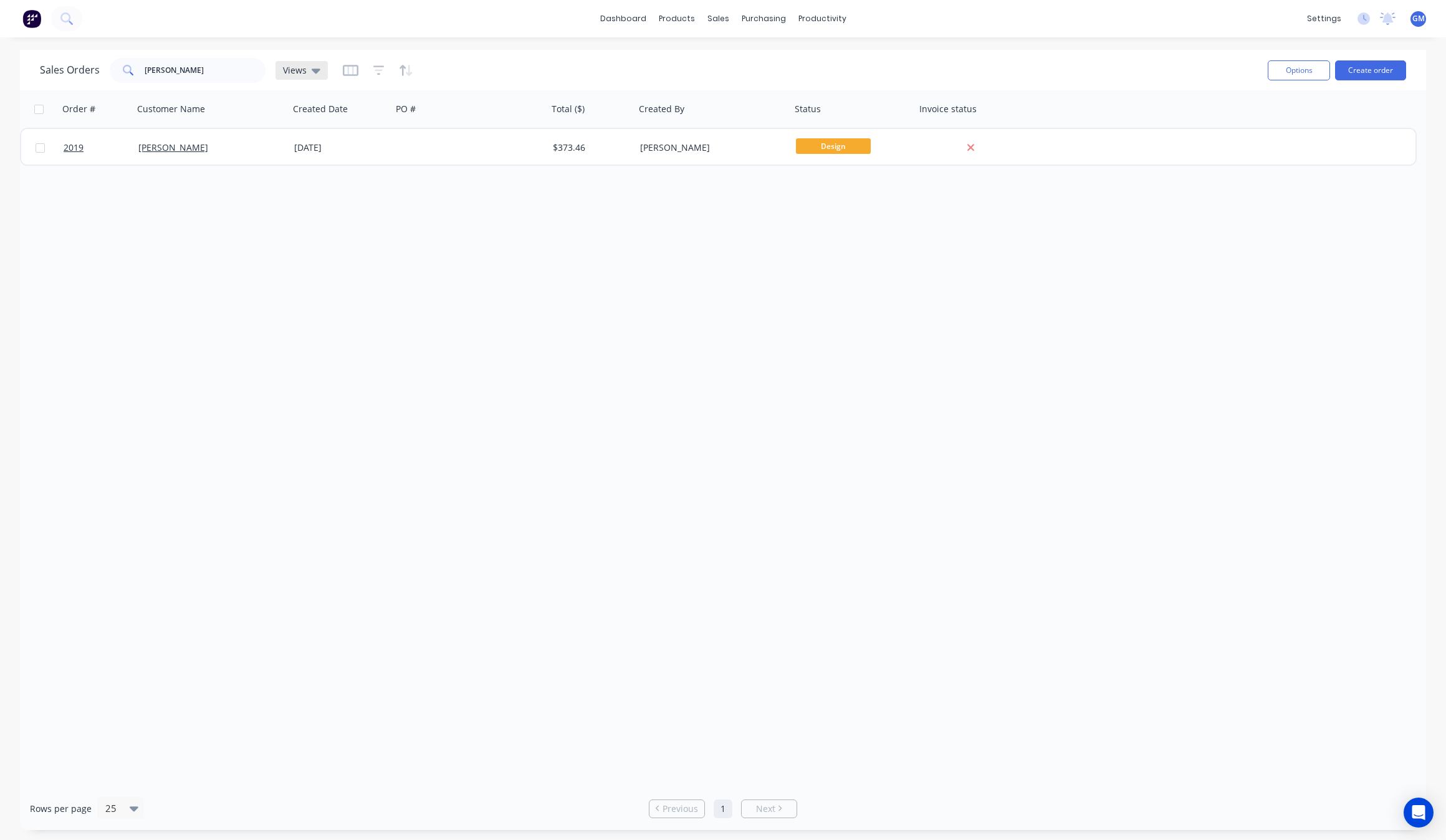
click at [297, 69] on span "Views" at bounding box center [294, 70] width 24 height 13
click at [306, 69] on div "Views" at bounding box center [301, 70] width 37 height 11
click at [818, 18] on div "productivity" at bounding box center [822, 18] width 60 height 18
click at [832, 54] on div "Workflow" at bounding box center [843, 60] width 37 height 11
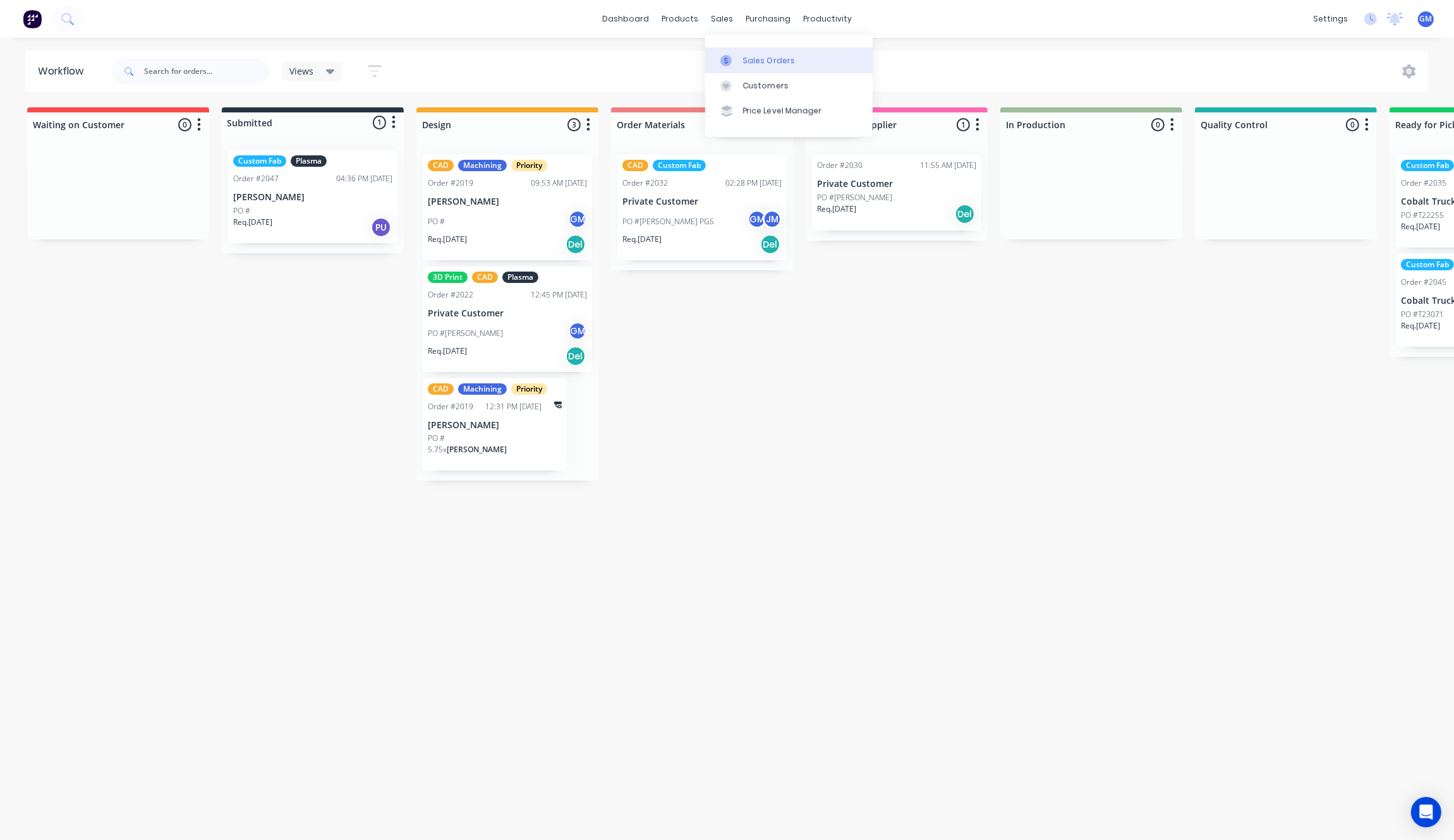
click at [760, 59] on div "Sales Orders" at bounding box center [769, 60] width 52 height 12
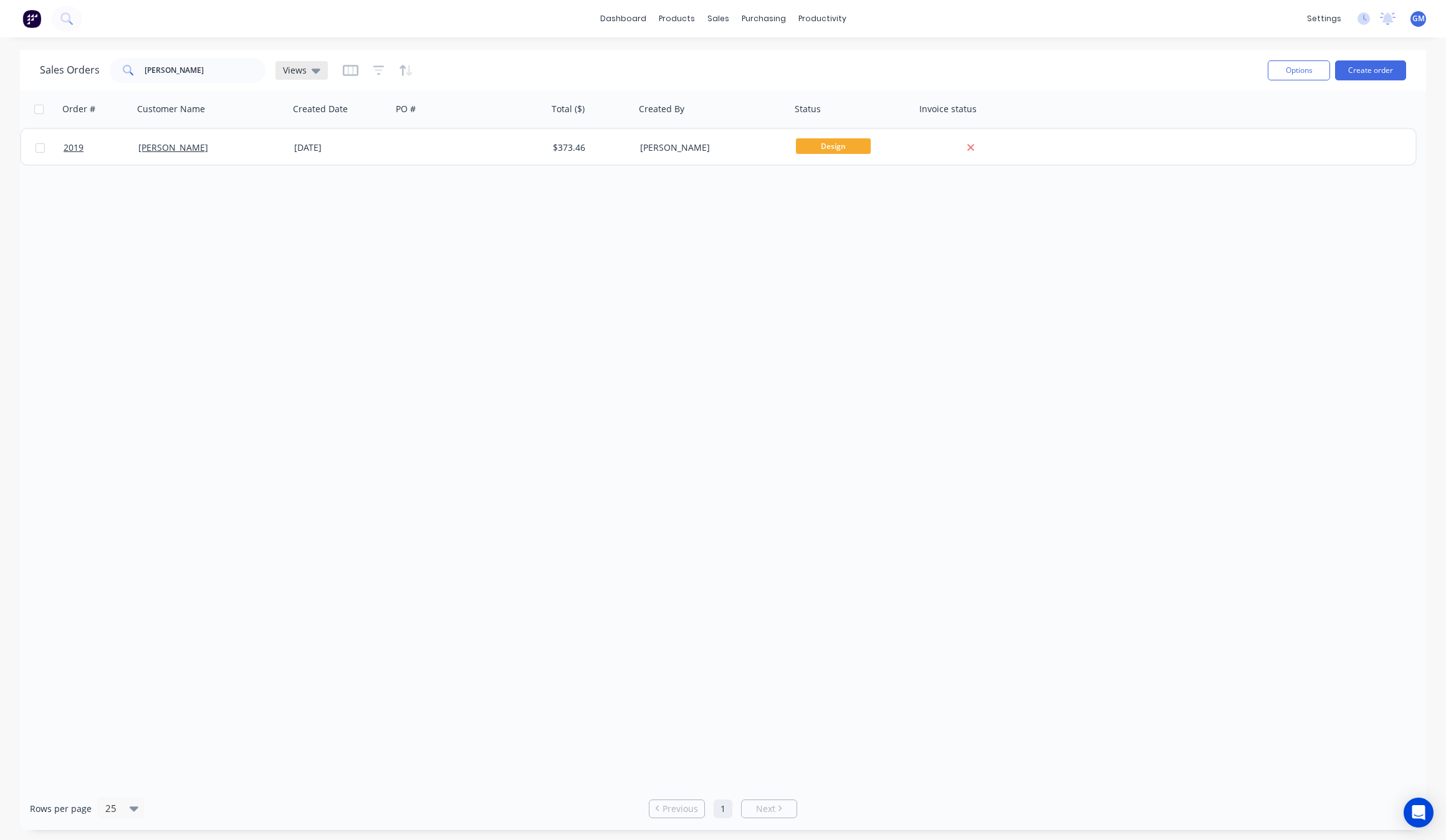
click at [298, 67] on span "Views" at bounding box center [294, 70] width 24 height 13
click at [223, 73] on input "joseph" at bounding box center [205, 70] width 122 height 25
drag, startPoint x: 304, startPoint y: 379, endPoint x: 295, endPoint y: 201, distance: 178.2
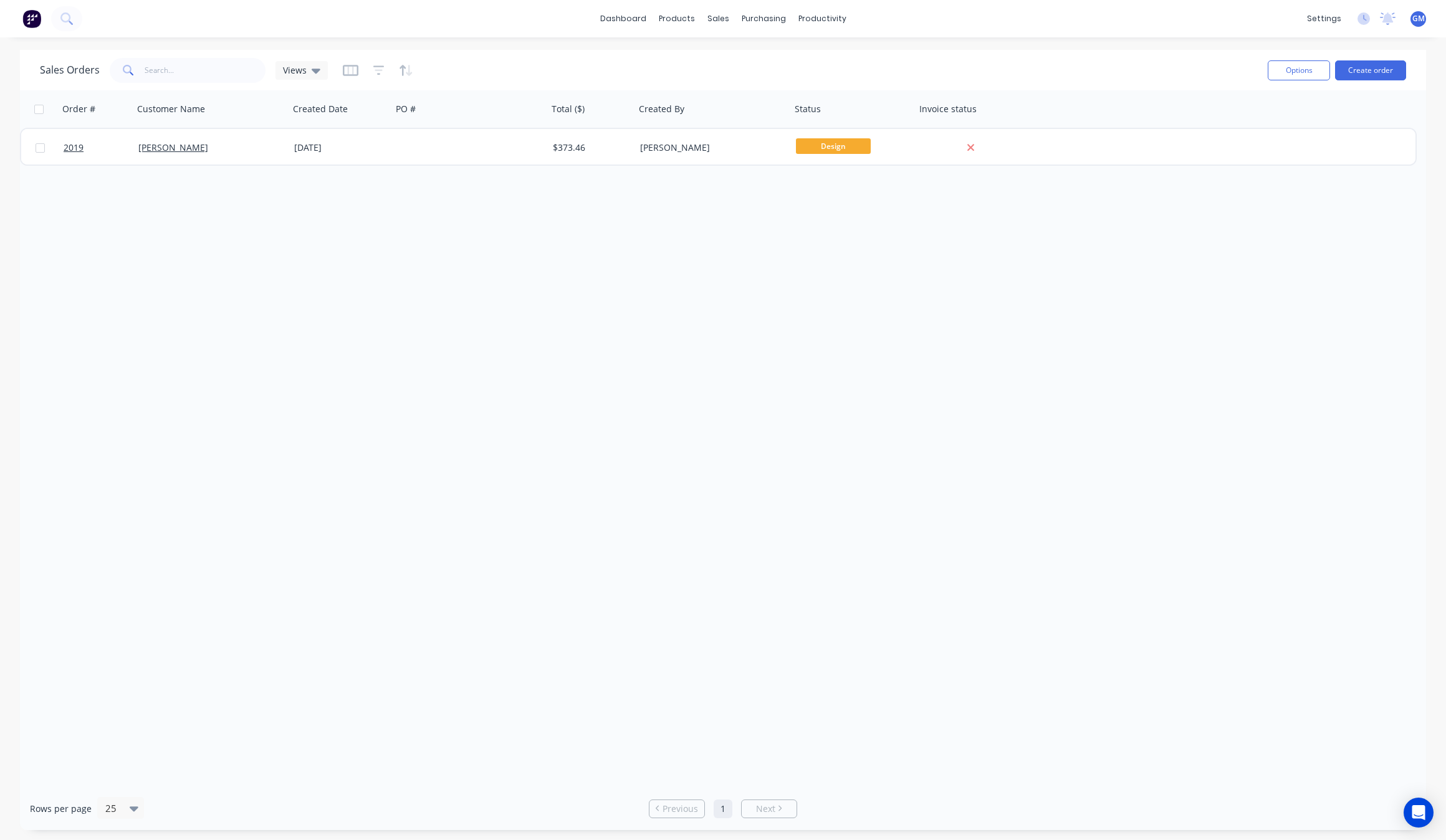
click at [306, 379] on div "Order # Customer Name Created Date PO # Total ($) Created By Status Invoice sta…" at bounding box center [723, 438] width 1406 height 696
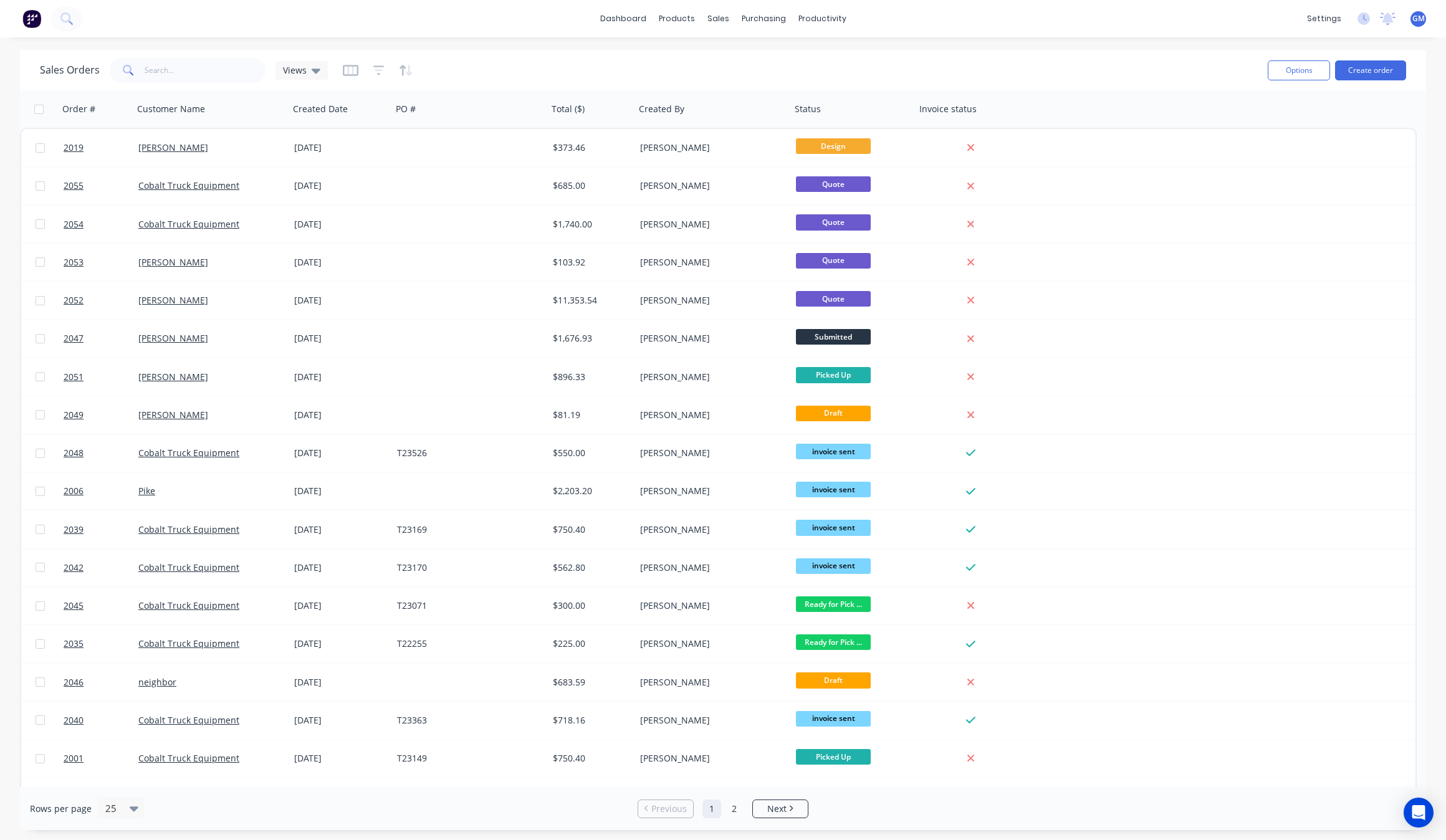
click at [245, 86] on div "Sales Orders Views Options Create order" at bounding box center [723, 70] width 1406 height 41
click at [290, 63] on div "Views" at bounding box center [301, 70] width 52 height 18
click at [344, 198] on button "cobalt" at bounding box center [351, 201] width 142 height 15
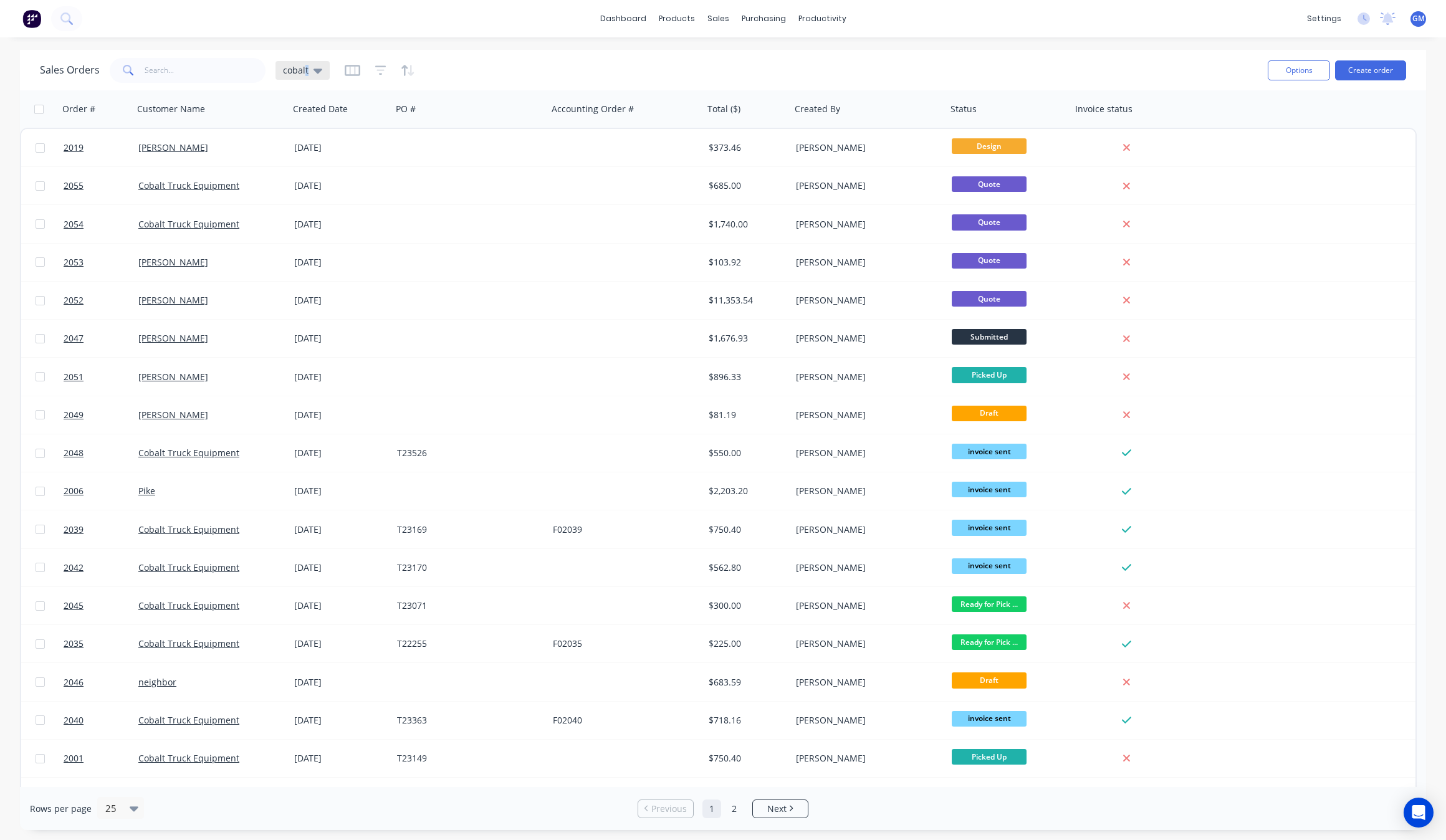
click at [304, 65] on div "cobalt" at bounding box center [302, 70] width 39 height 11
click at [362, 153] on button "Save new view" at bounding box center [363, 149] width 167 height 18
click at [605, 180] on button "Cancel" at bounding box center [609, 174] width 77 height 20
click at [492, 79] on div "Sales Orders cobalt" at bounding box center [648, 70] width 1218 height 31
click at [1049, 104] on icon "button" at bounding box center [1050, 109] width 11 height 10
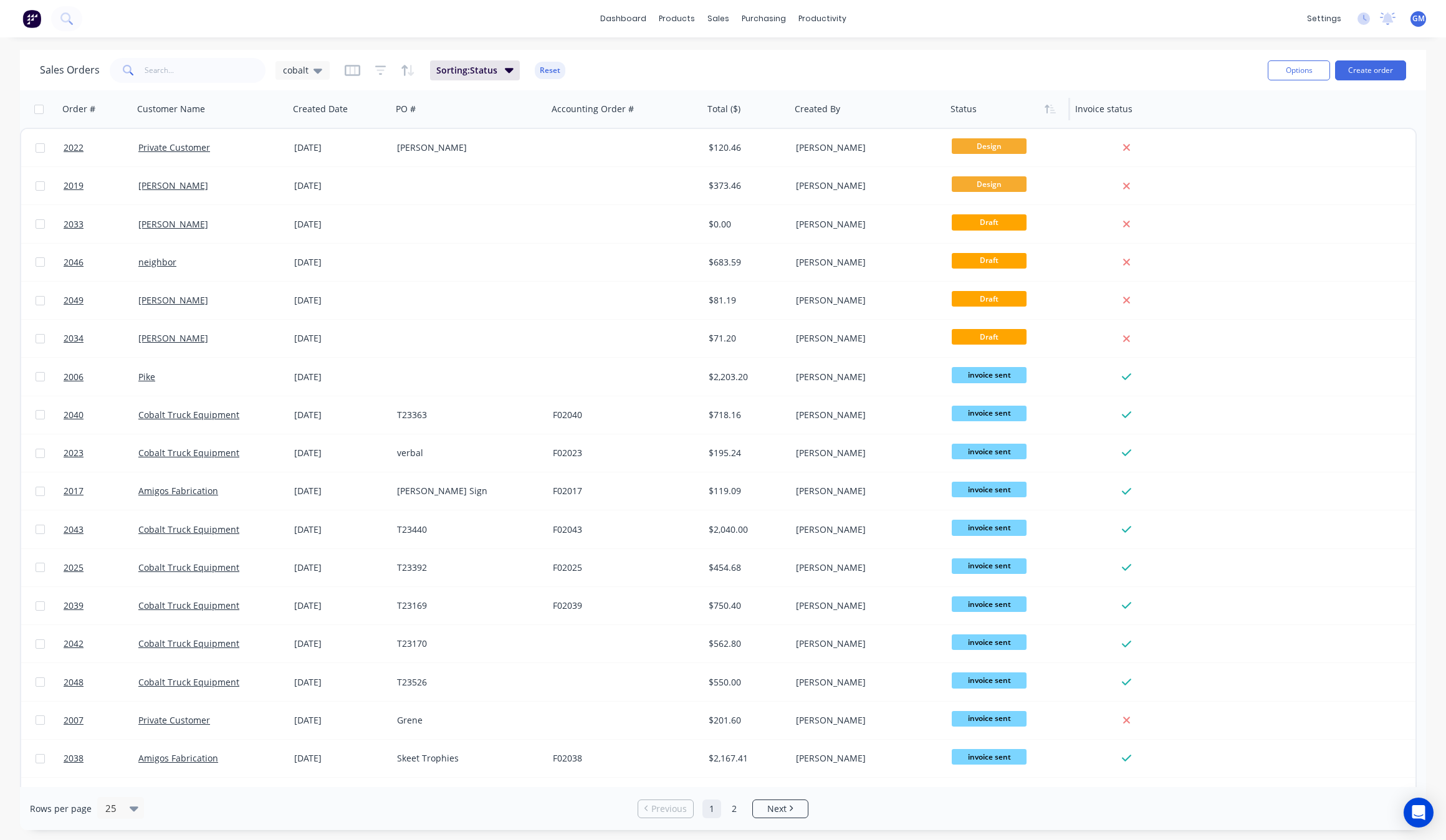
click at [983, 122] on div "Status" at bounding box center [1008, 109] width 125 height 37
click at [1048, 103] on button "button" at bounding box center [1050, 109] width 18 height 18
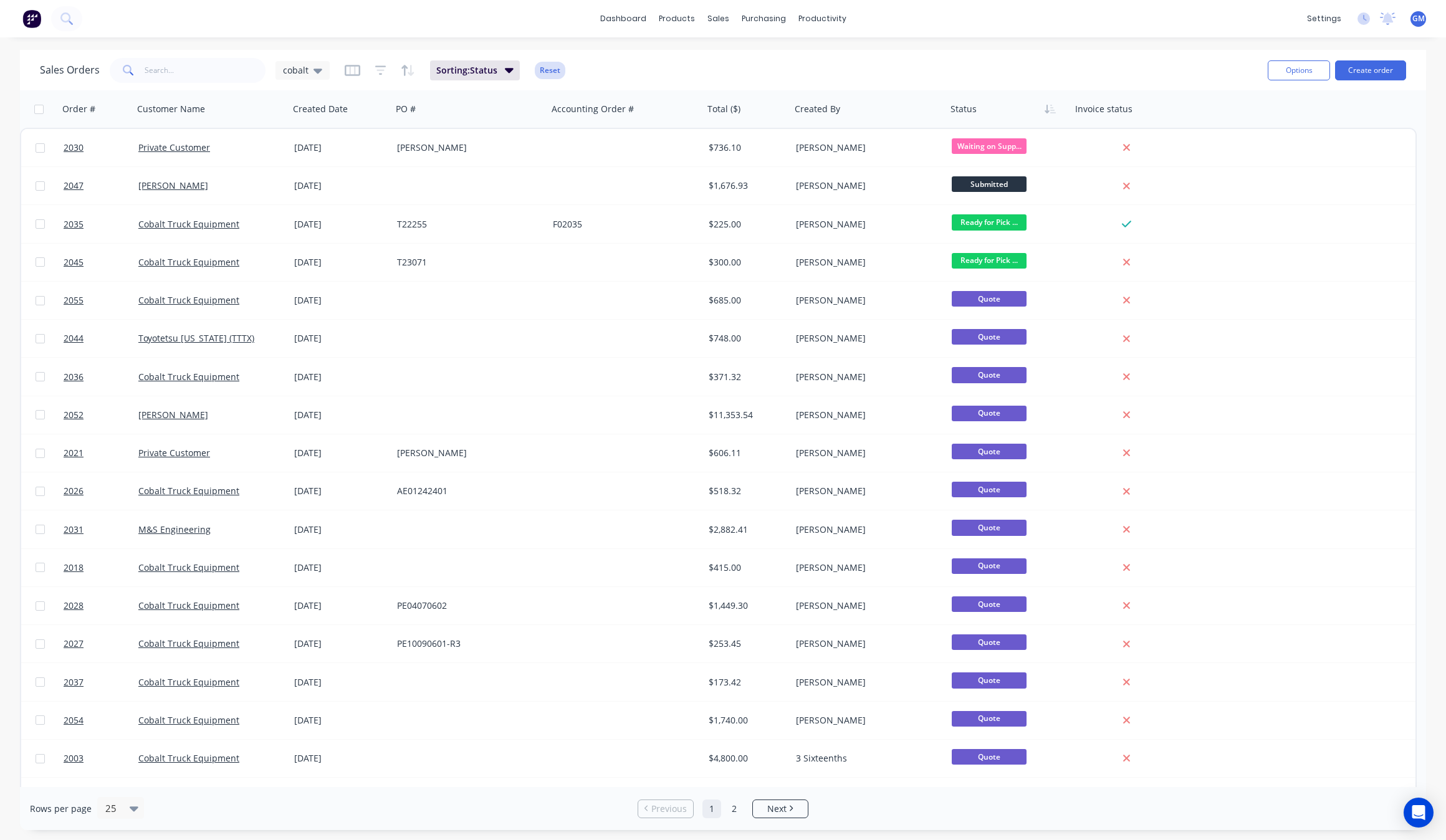
click at [546, 70] on button "Reset" at bounding box center [550, 70] width 31 height 18
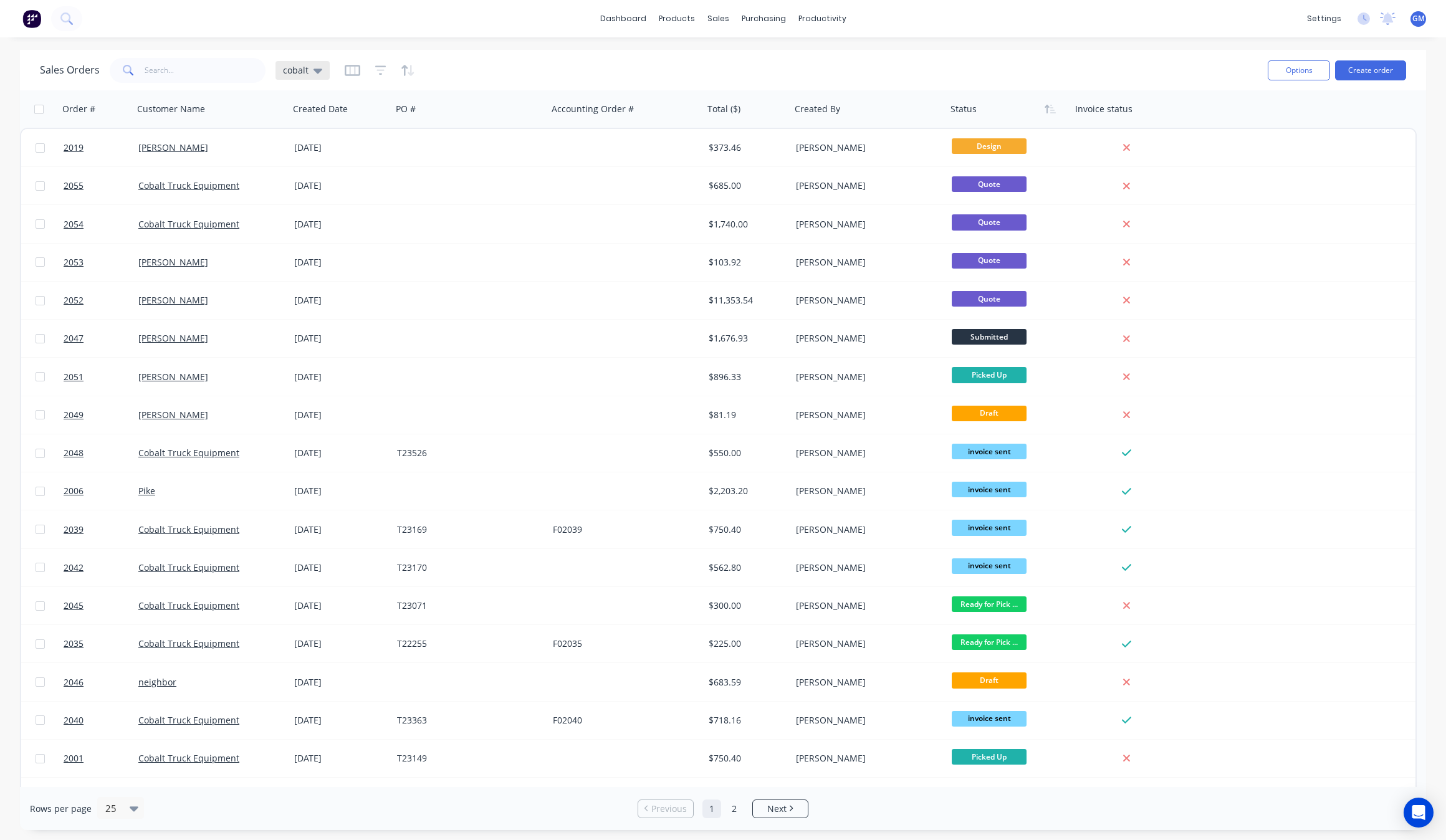
click at [315, 75] on icon at bounding box center [317, 70] width 8 height 14
click at [382, 142] on button "Save new view" at bounding box center [363, 149] width 167 height 18
click at [499, 150] on label "Set as your default view" at bounding box center [548, 147] width 99 height 13
click at [487, 150] on input "Set as your default view" at bounding box center [486, 146] width 10 height 11
click at [509, 122] on input "text" at bounding box center [564, 121] width 154 height 24
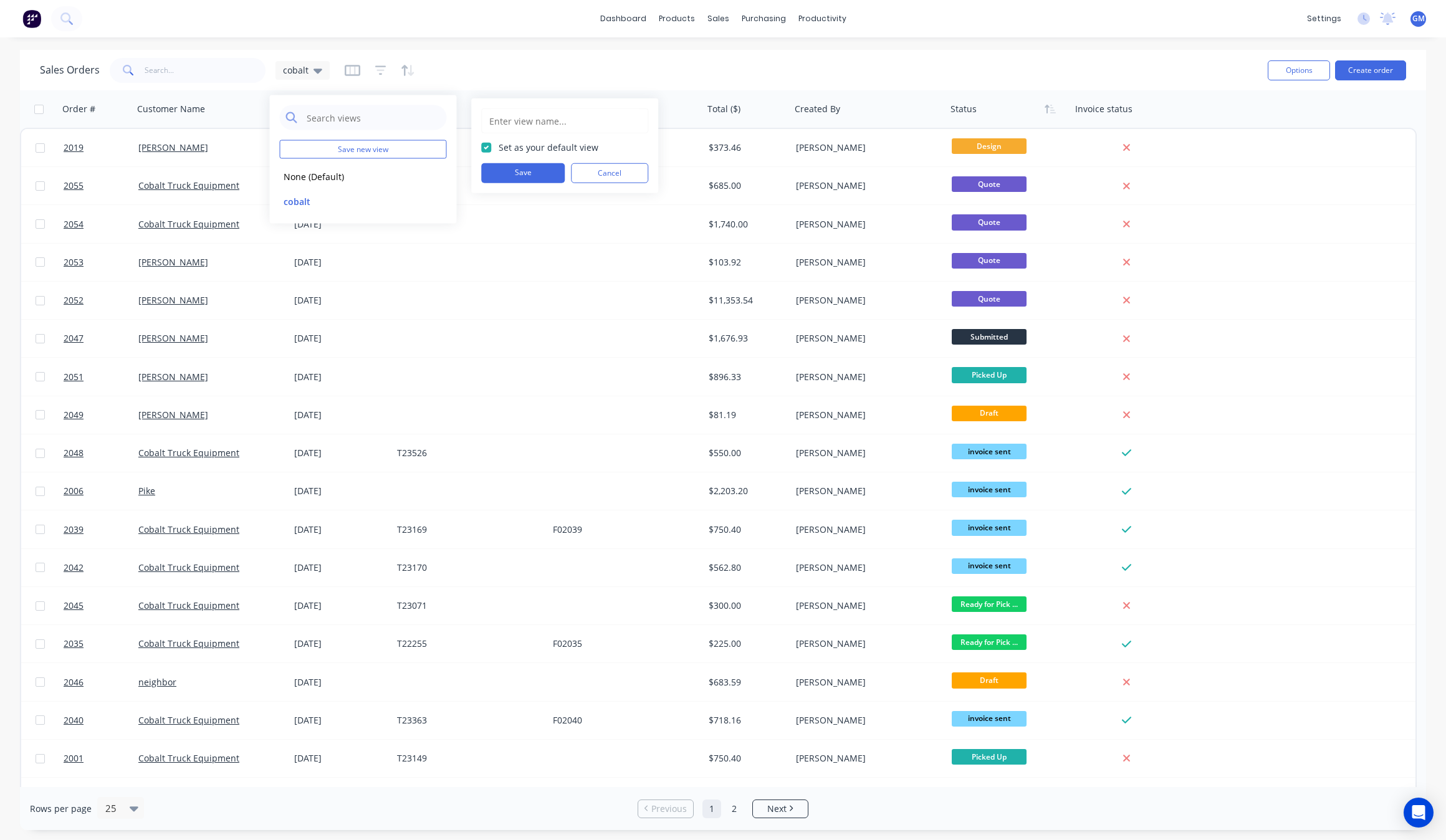
click at [499, 147] on label "Set as your default view" at bounding box center [548, 147] width 99 height 13
click at [482, 147] on input "Set as your default view" at bounding box center [486, 146] width 10 height 11
checkbox input "false"
drag, startPoint x: 518, startPoint y: 125, endPoint x: 518, endPoint y: 138, distance: 13.0
click at [518, 125] on input "text" at bounding box center [564, 121] width 154 height 24
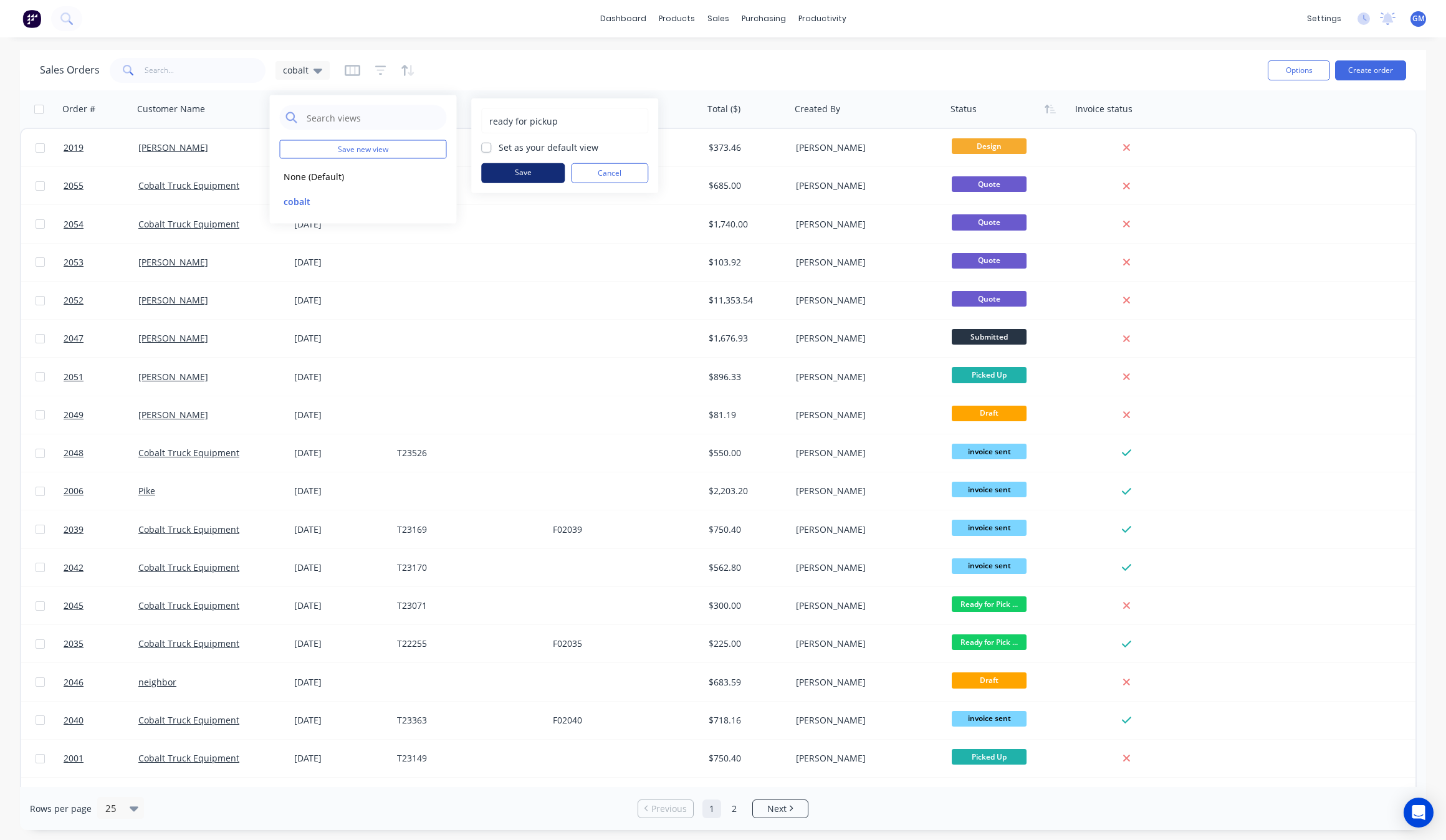
type input "ready for pickup"
click at [538, 177] on button "Save" at bounding box center [522, 174] width 83 height 20
click at [437, 222] on button "edit" at bounding box center [435, 225] width 16 height 13
click at [375, 229] on button "ready for pickup" at bounding box center [351, 225] width 142 height 15
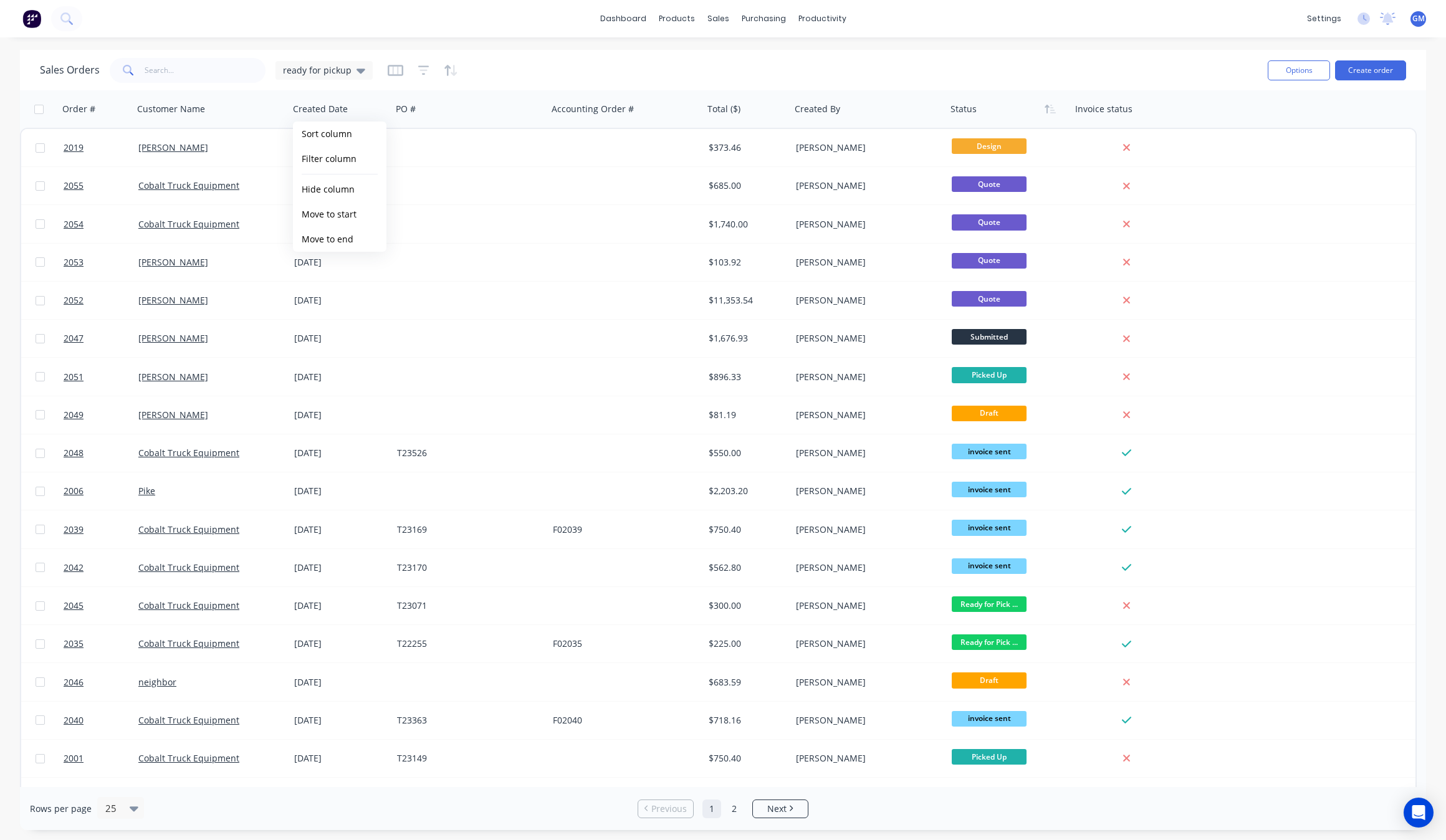
click at [577, 64] on div "Sales Orders ready for pickup" at bounding box center [648, 70] width 1218 height 31
click at [1001, 161] on button "Filter column" at bounding box center [997, 159] width 93 height 25
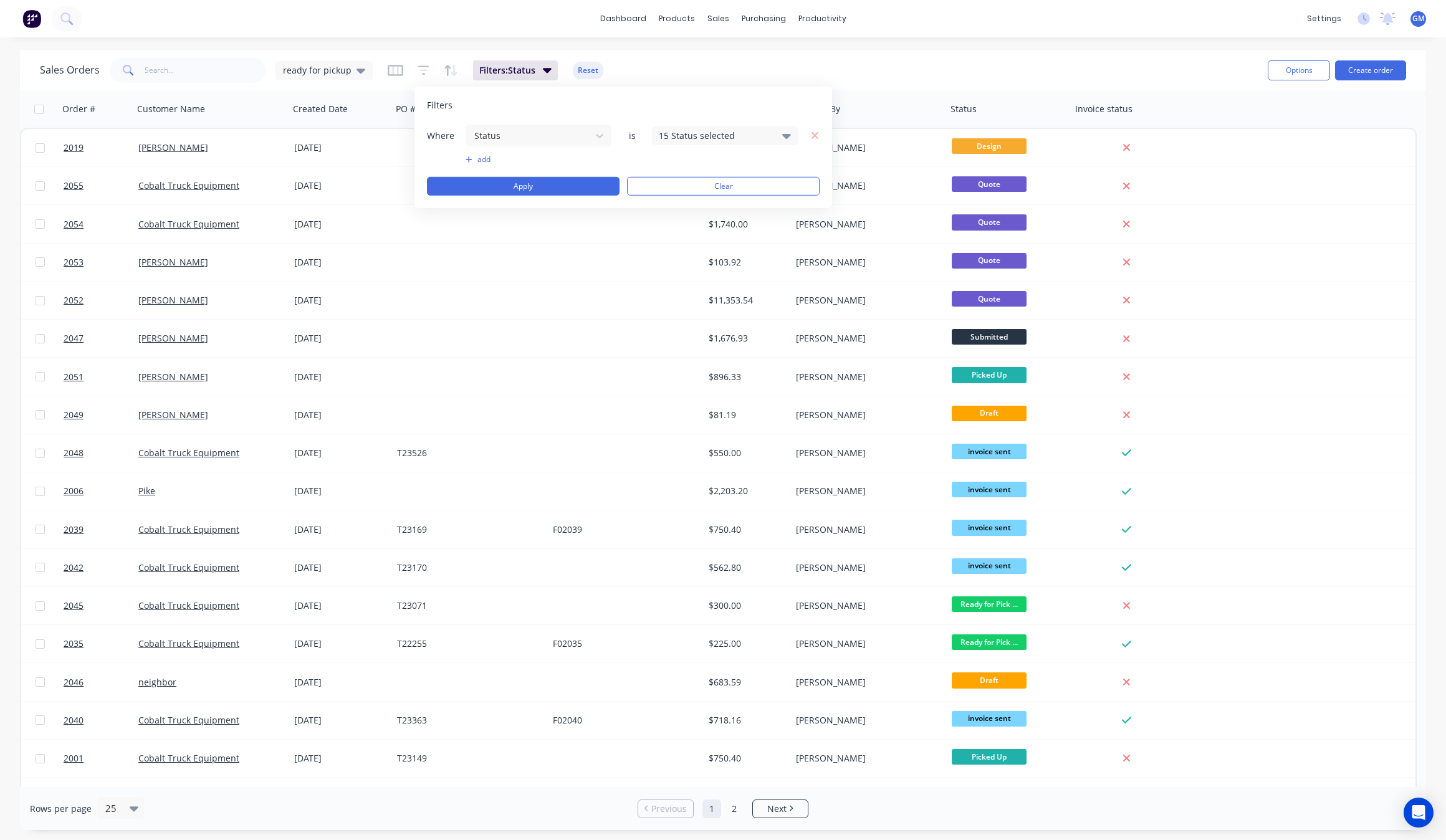
click at [737, 135] on div "15 Status selected" at bounding box center [716, 135] width 113 height 13
click at [674, 209] on div at bounding box center [672, 204] width 25 height 25
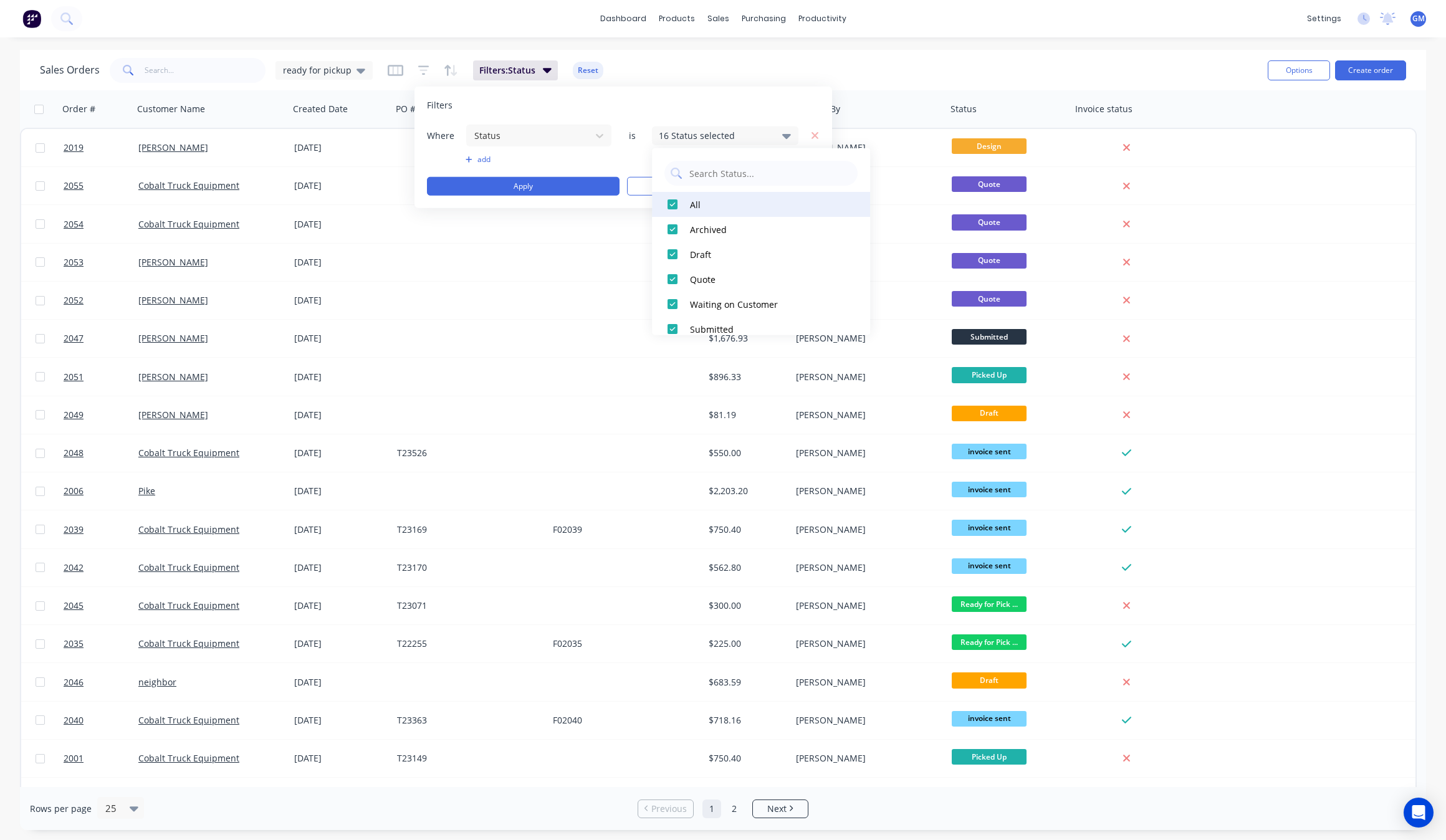
click at [674, 204] on div at bounding box center [672, 204] width 25 height 25
click at [675, 191] on div at bounding box center [672, 192] width 25 height 25
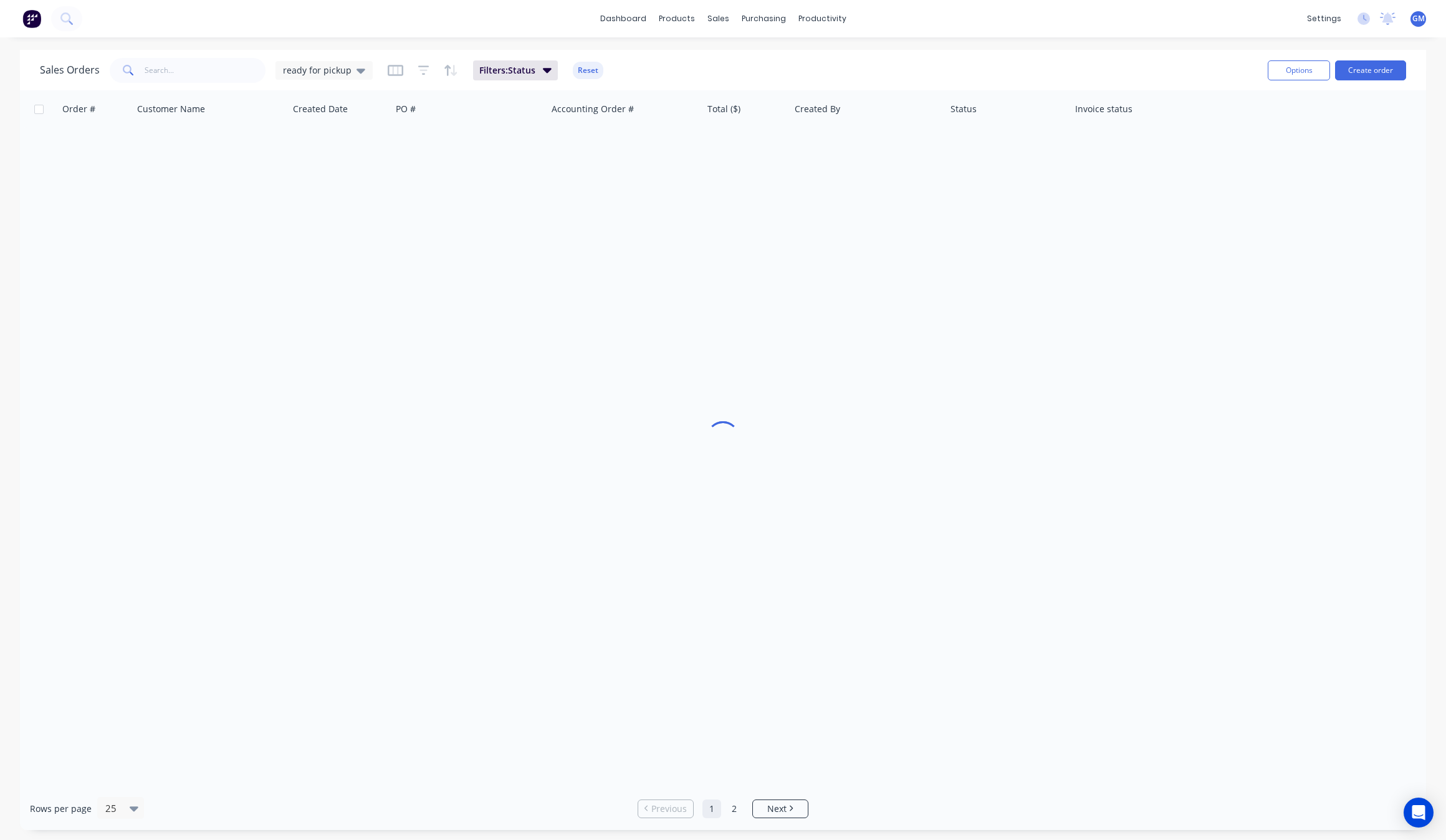
click at [902, 72] on div "Sales Orders ready for pickup Filters: Status Reset" at bounding box center [648, 70] width 1218 height 31
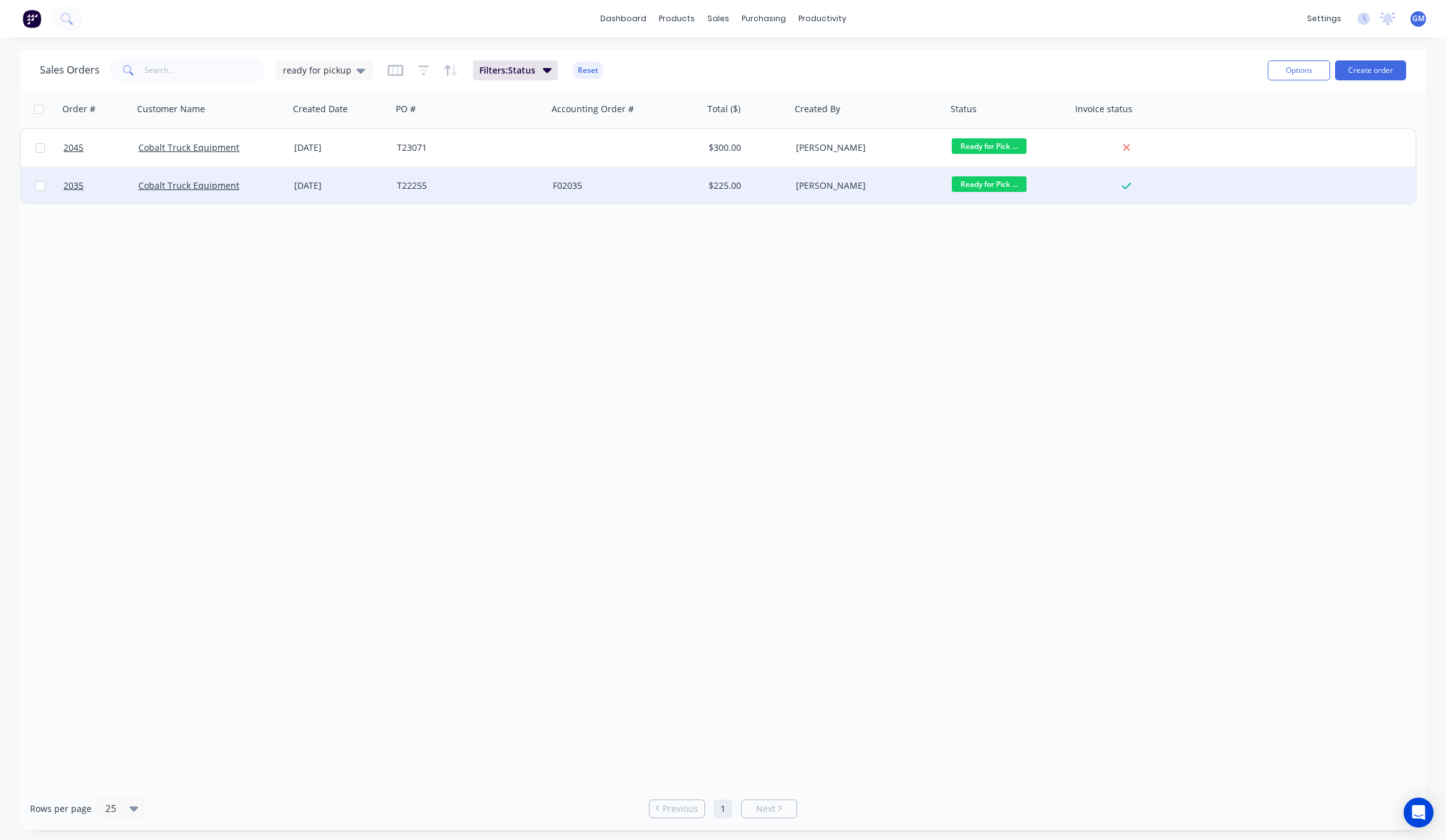
click at [980, 194] on div "Ready for Pick ..." at bounding box center [1006, 186] width 109 height 18
click at [884, 191] on div "Grant Marshall" at bounding box center [869, 185] width 156 height 37
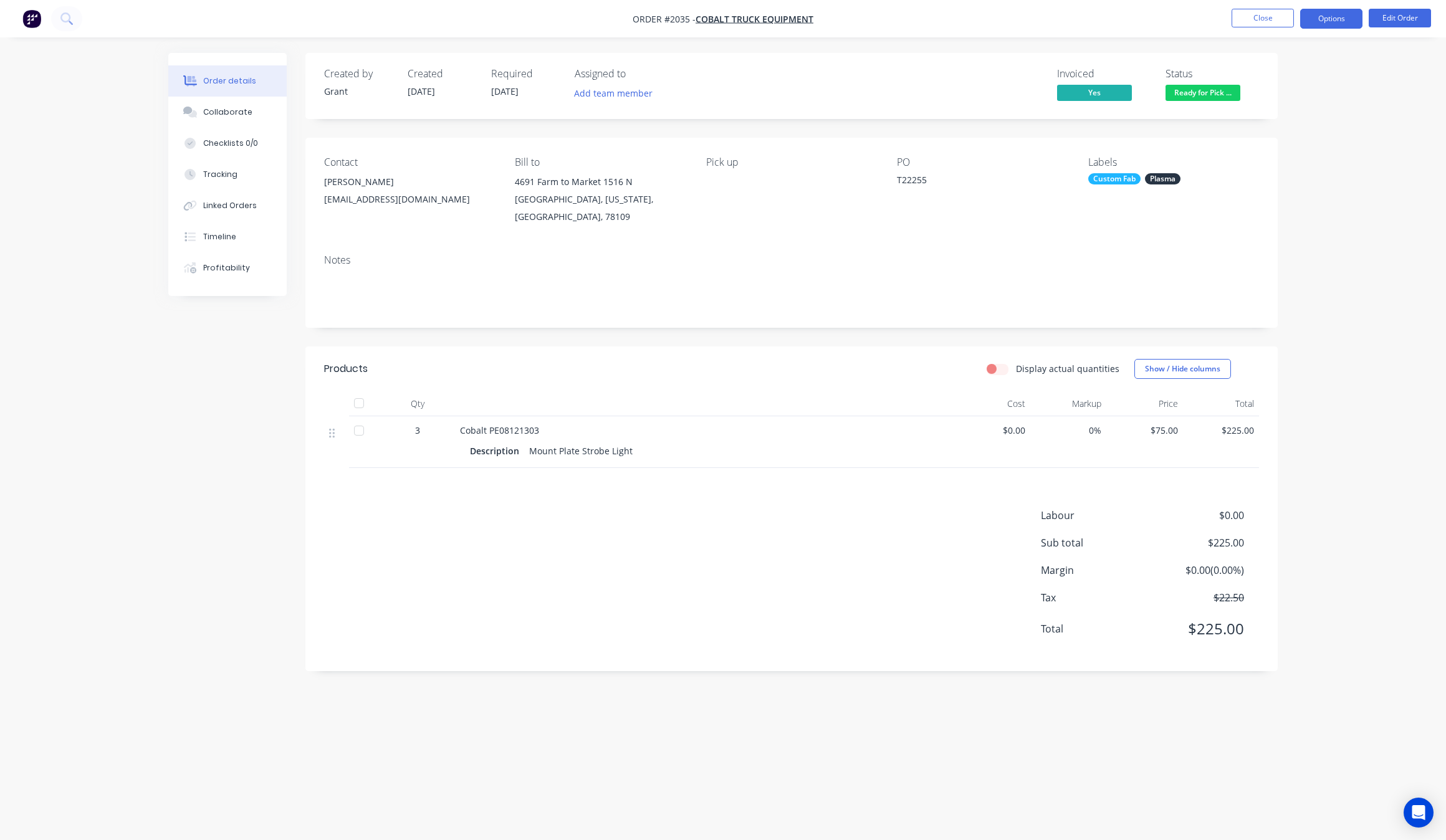
click at [1341, 11] on button "Options" at bounding box center [1332, 18] width 63 height 20
click at [1277, 61] on button "EMAIL / PRINT" at bounding box center [1294, 50] width 137 height 25
click at [1282, 73] on div "Invoice" at bounding box center [1294, 76] width 115 height 18
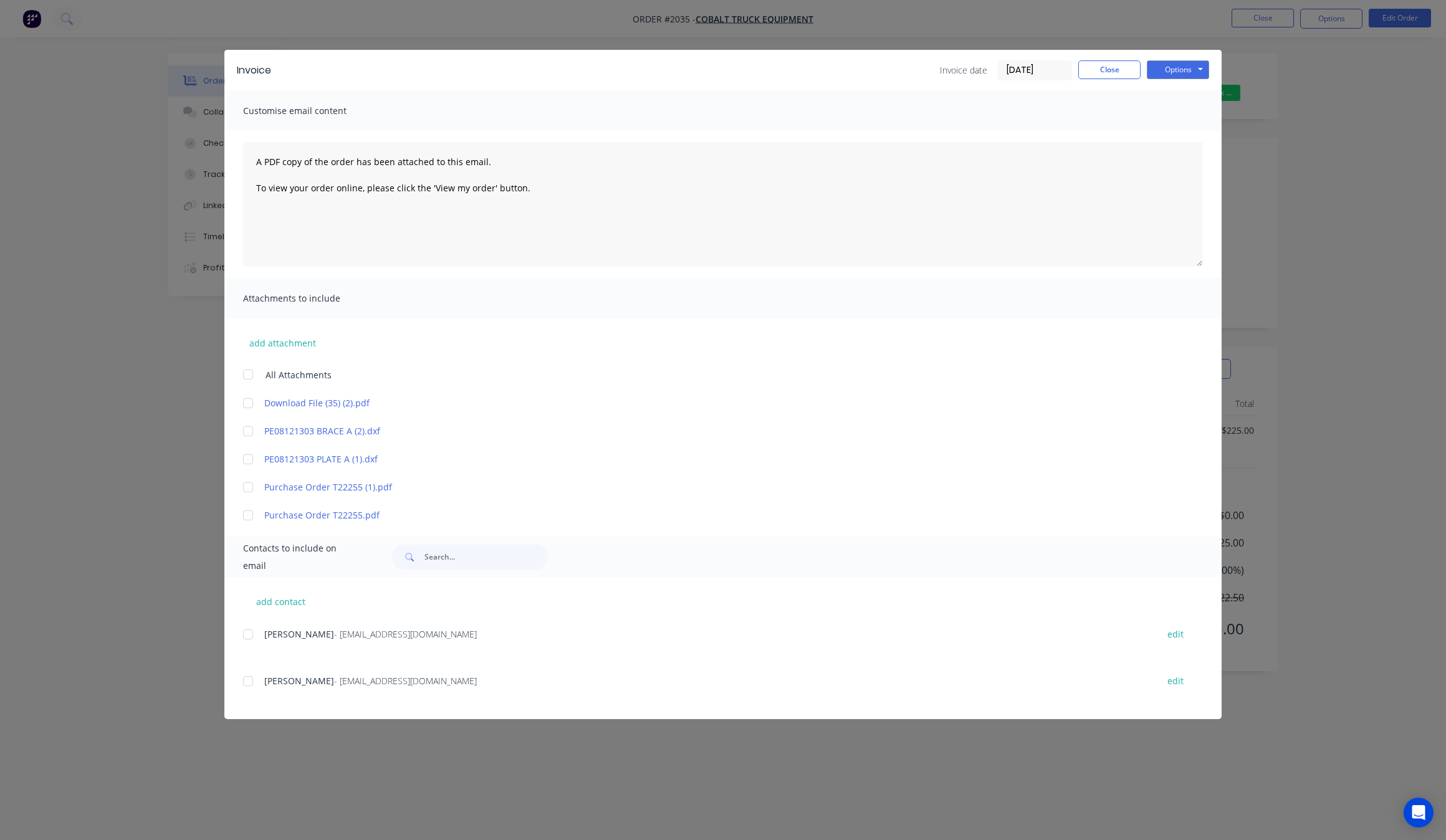
click at [253, 643] on div at bounding box center [248, 634] width 25 height 25
click at [1182, 69] on button "Options" at bounding box center [1178, 70] width 63 height 18
click at [1189, 131] on button "Email" at bounding box center [1187, 133] width 80 height 21
click at [1114, 66] on button "Close" at bounding box center [1110, 70] width 63 height 18
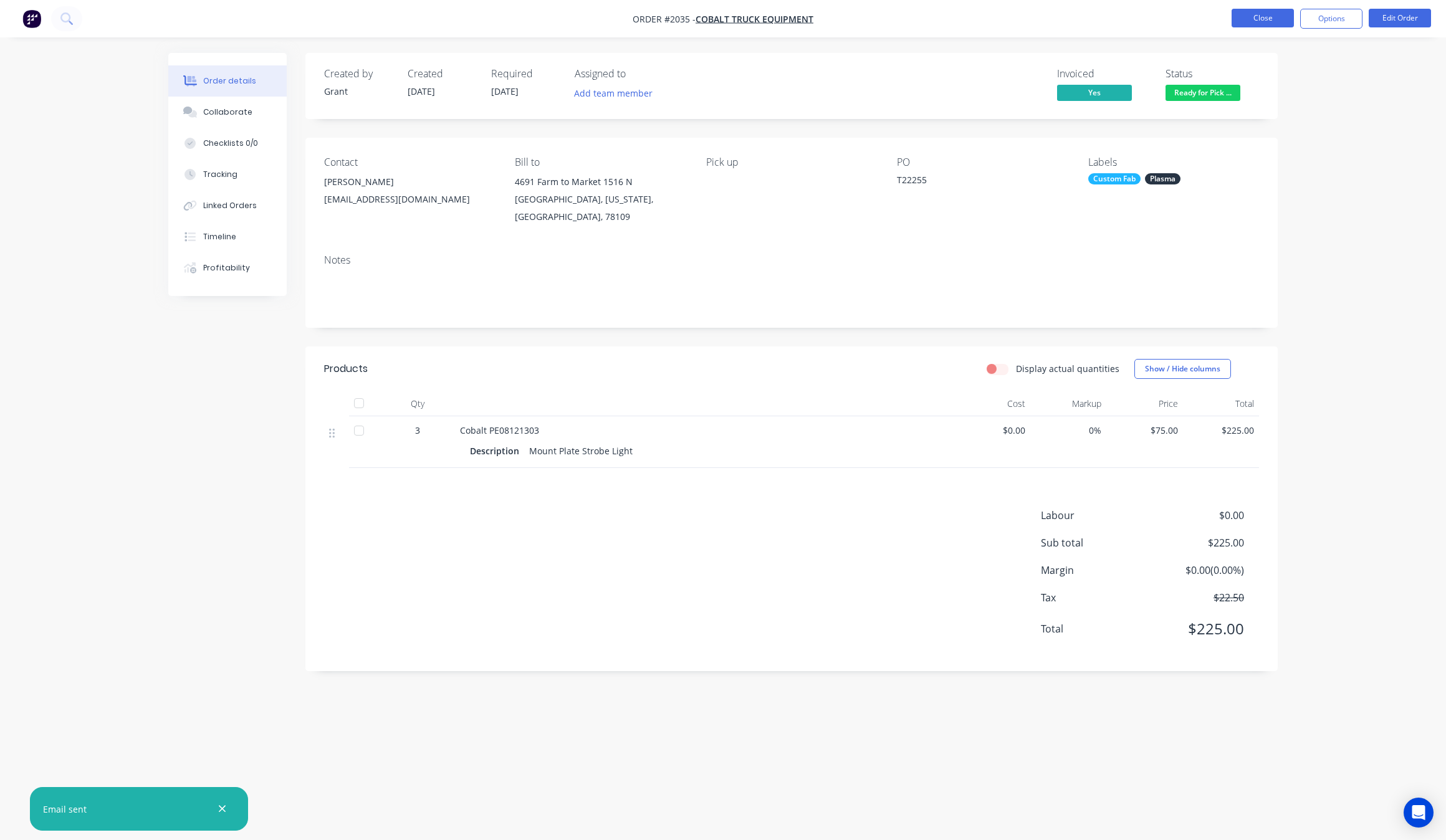
click at [1269, 12] on button "Close" at bounding box center [1263, 18] width 63 height 18
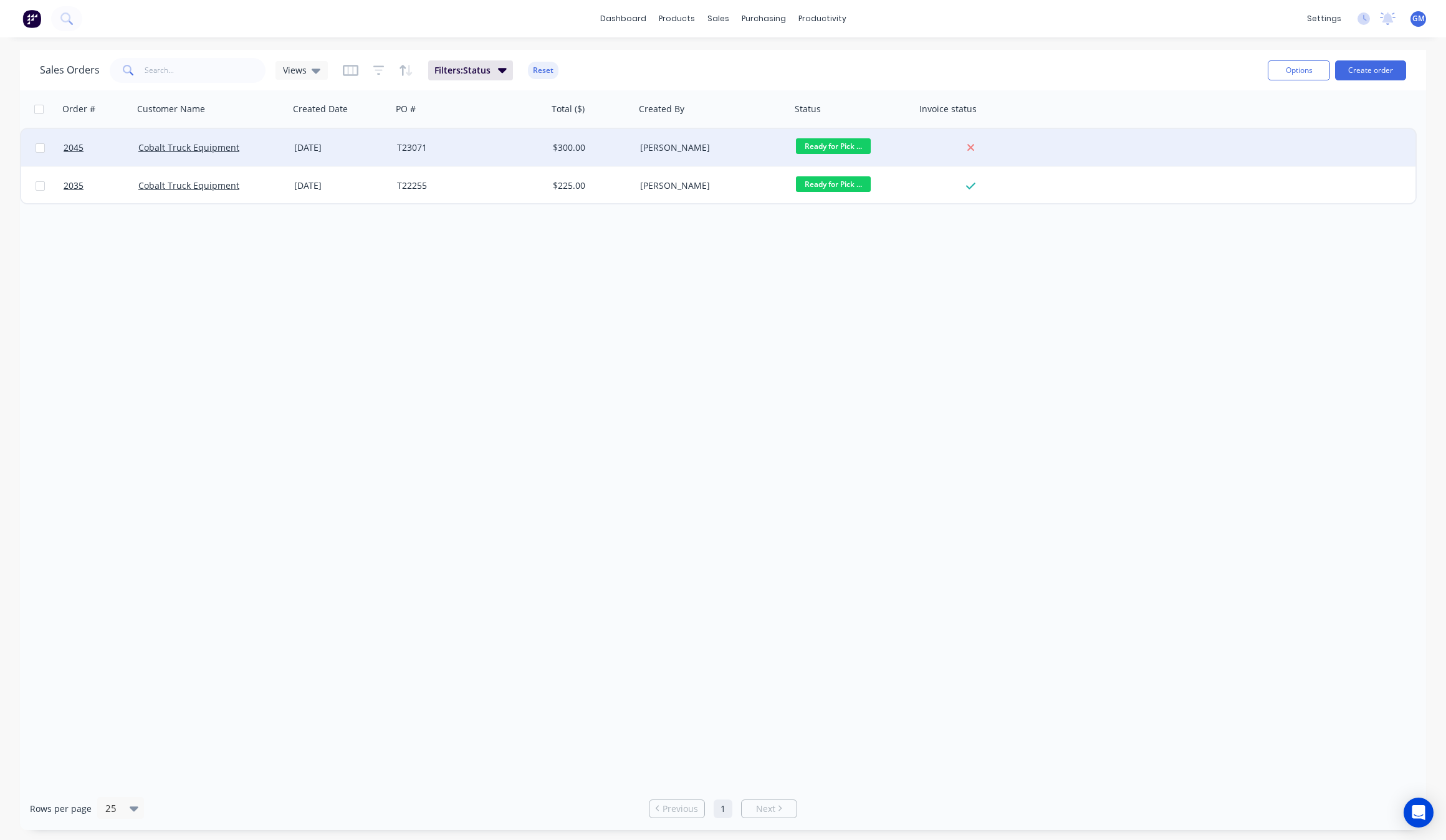
click at [993, 144] on div at bounding box center [970, 148] width 100 height 11
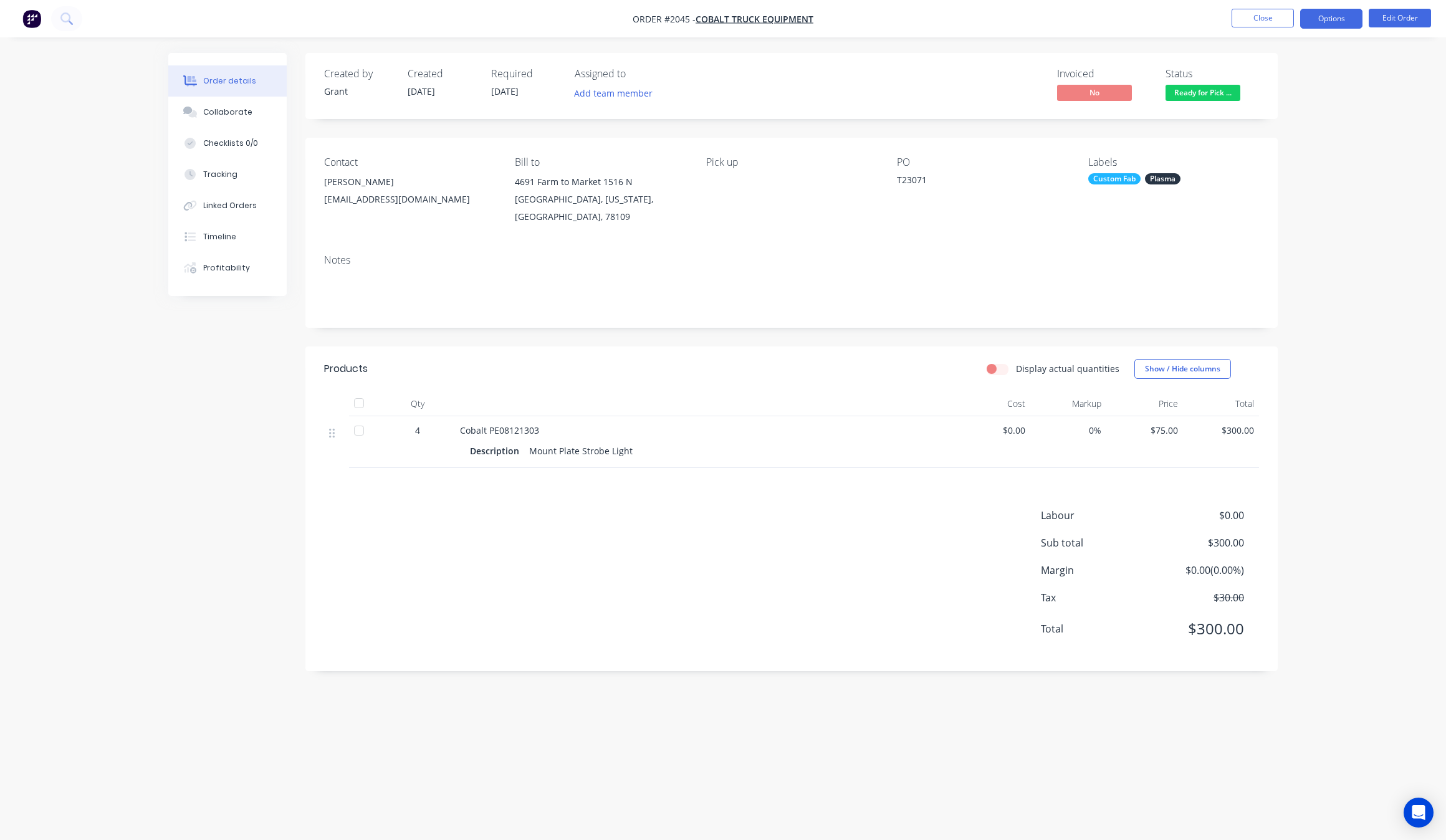
click at [1356, 22] on button "Options" at bounding box center [1332, 18] width 63 height 20
click at [1295, 76] on div "Invoice" at bounding box center [1294, 76] width 115 height 18
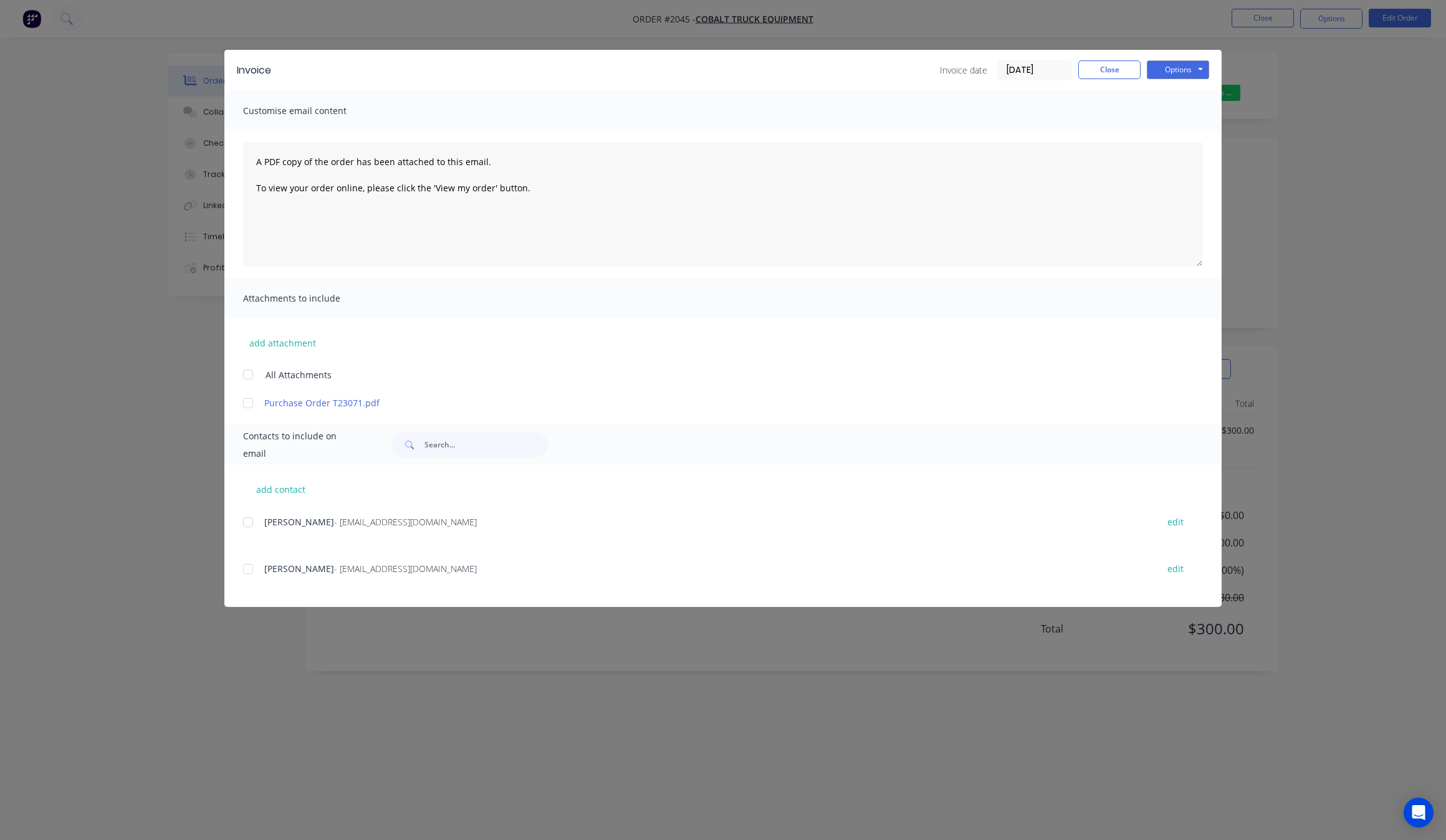
click at [251, 521] on div at bounding box center [248, 522] width 25 height 25
click at [1172, 55] on div "Invoice Invoice date 09/09/25 Close Options Preview Print Email" at bounding box center [723, 70] width 997 height 41
click at [1179, 59] on div "Invoice Invoice date 09/09/25 Close Options Preview Print Email" at bounding box center [723, 70] width 997 height 41
click at [1186, 69] on button "Options" at bounding box center [1178, 70] width 63 height 18
click at [1189, 123] on button "Email" at bounding box center [1187, 133] width 80 height 21
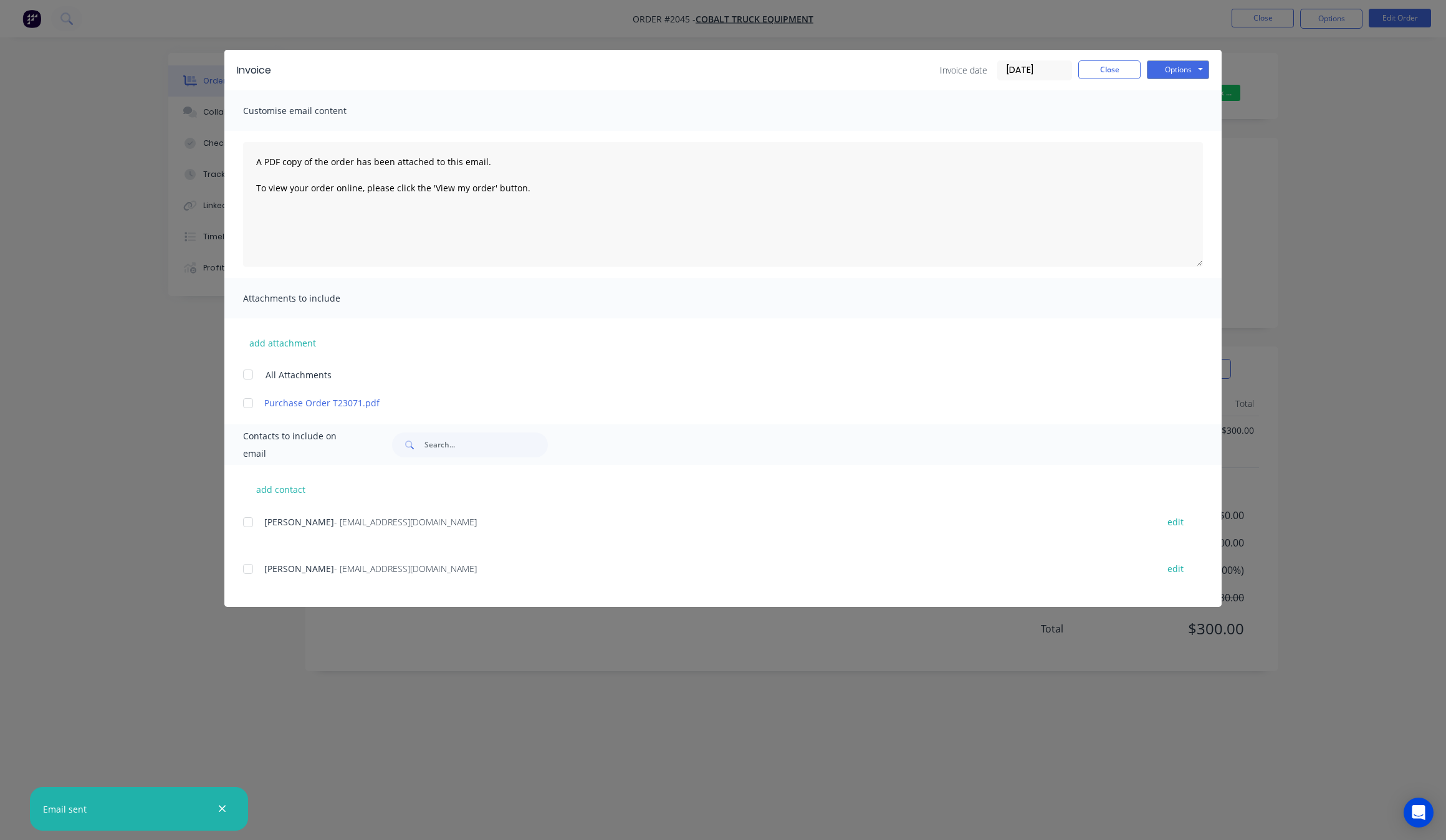
click at [1116, 56] on div "Invoice Invoice date 09/09/25 Close Options Preview Print Email" at bounding box center [723, 70] width 997 height 41
click at [1118, 67] on button "Close" at bounding box center [1110, 70] width 63 height 18
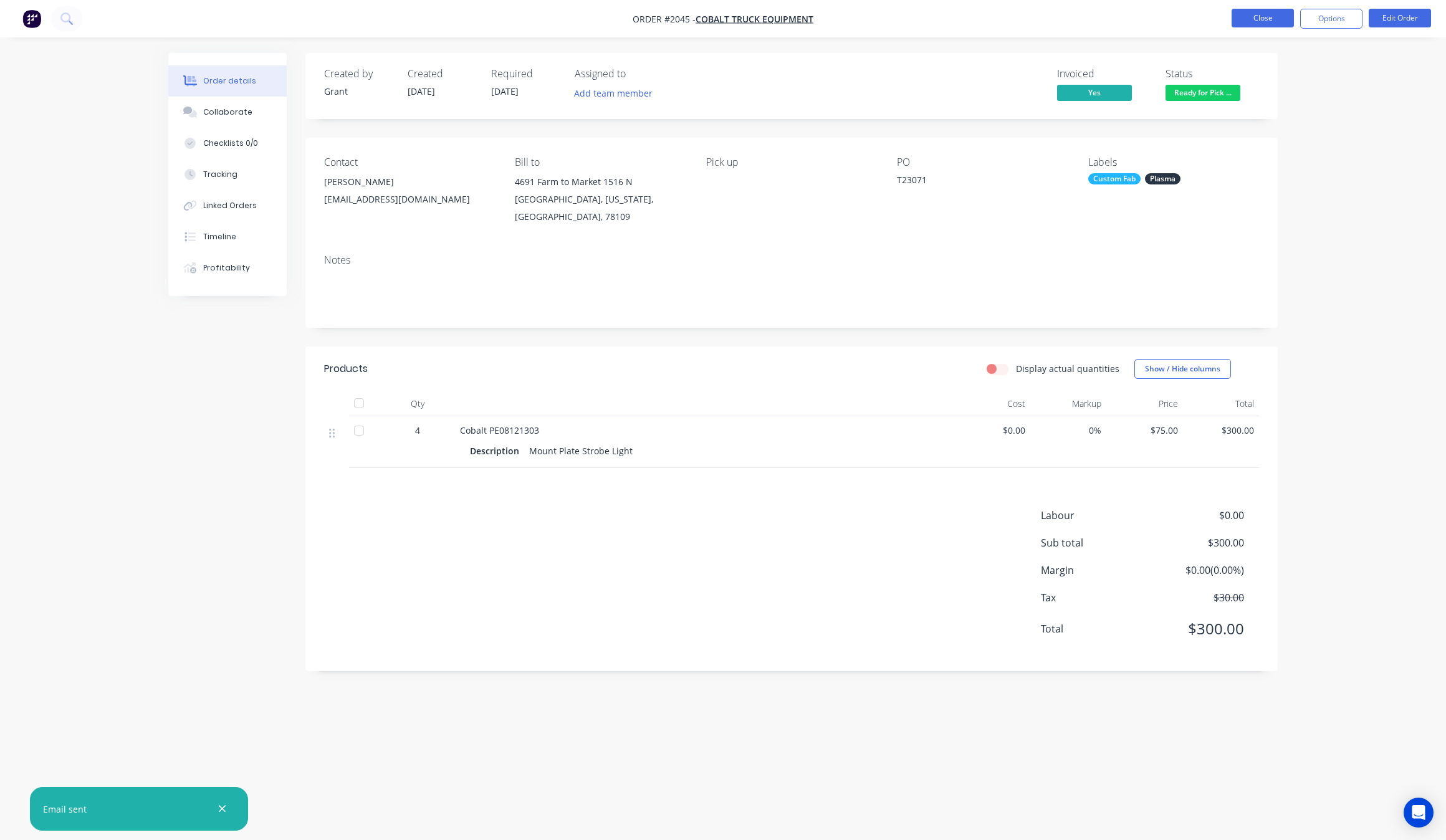
click at [1285, 13] on button "Close" at bounding box center [1263, 18] width 63 height 18
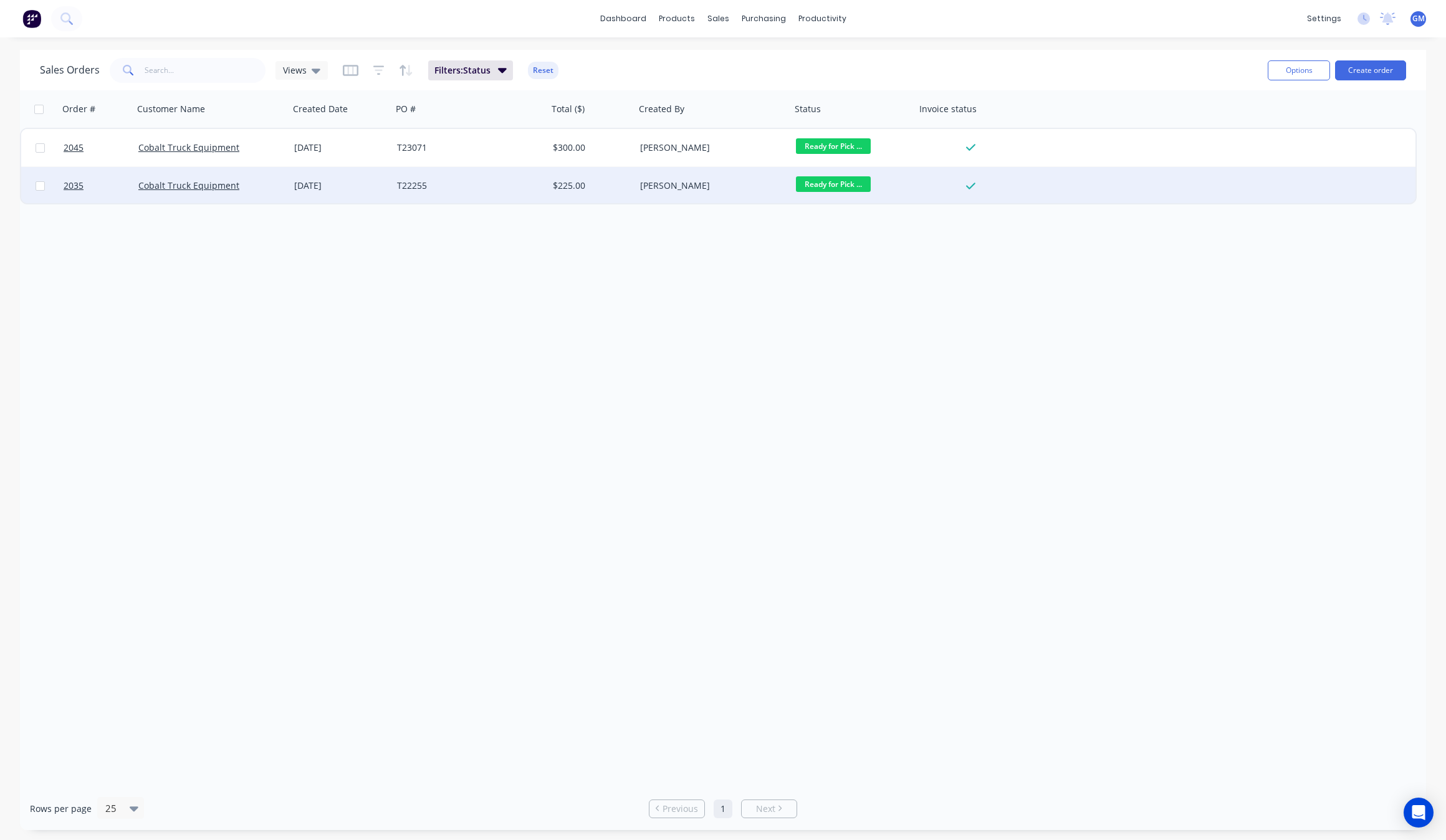
click at [833, 183] on span "Ready for Pick ..." at bounding box center [833, 184] width 75 height 15
click at [866, 330] on button "invoice sent" at bounding box center [857, 332] width 125 height 23
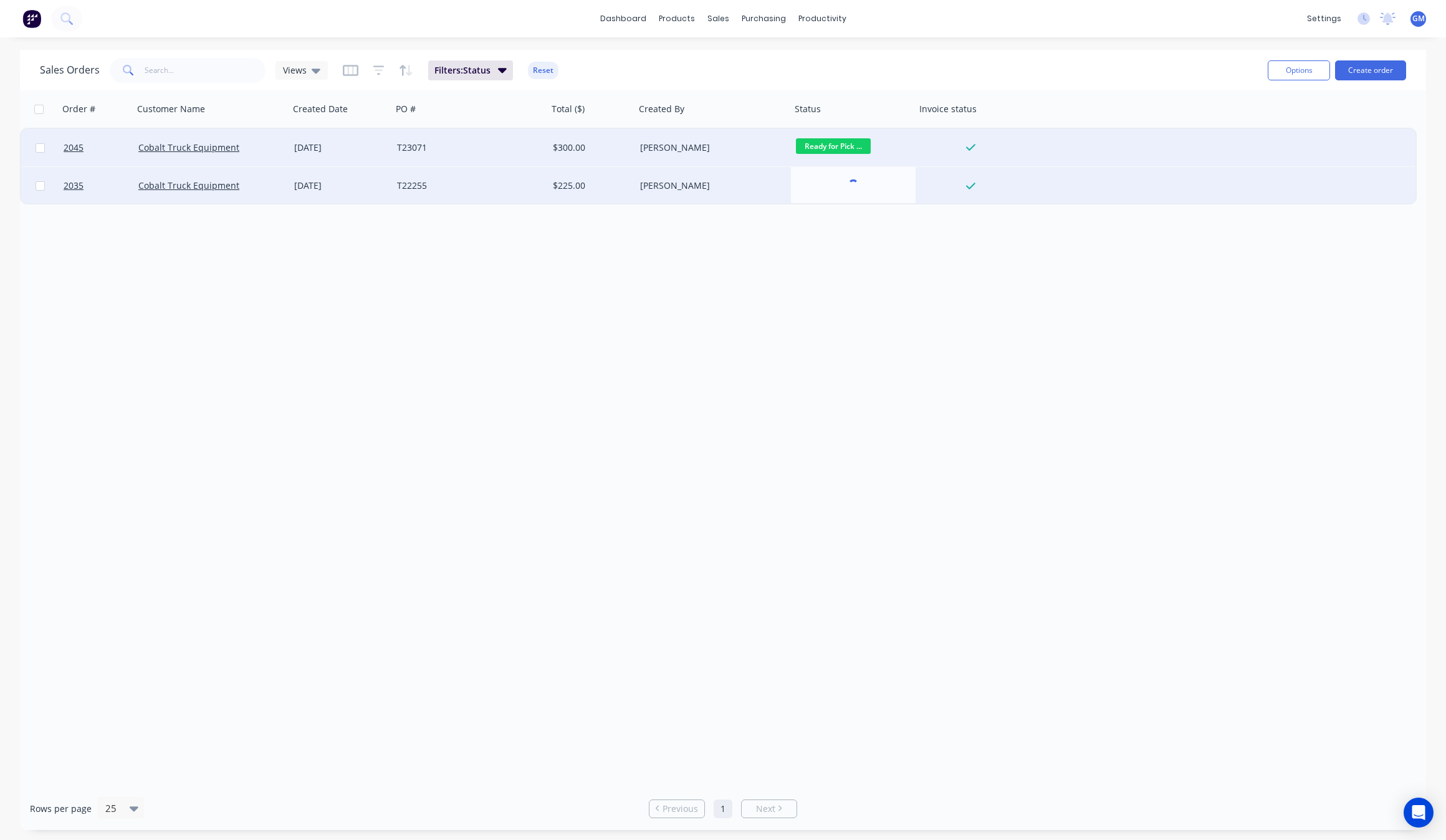
click at [855, 131] on div "Ready for Pick ..." at bounding box center [853, 148] width 125 height 37
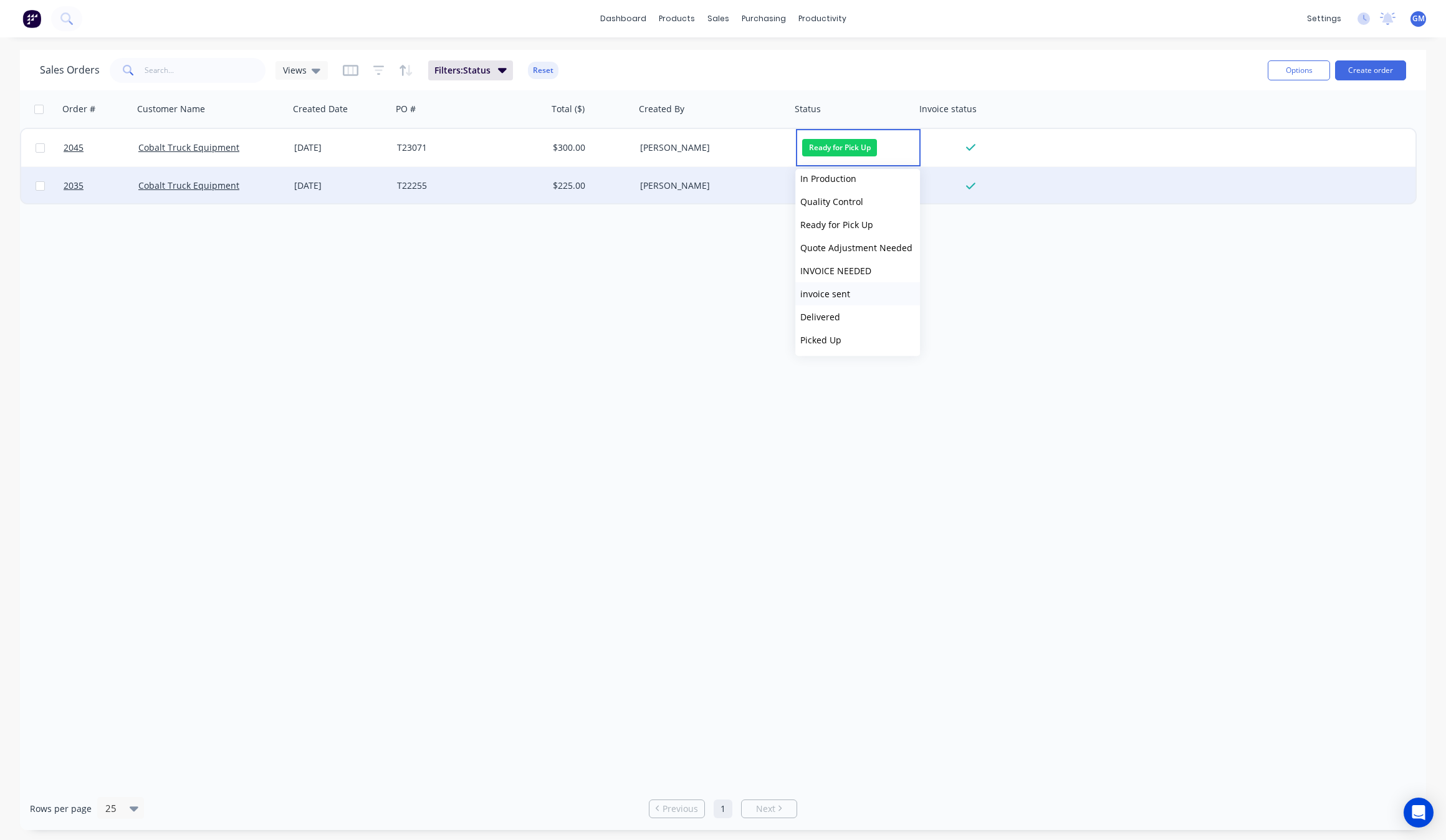
click at [863, 294] on button "invoice sent" at bounding box center [857, 294] width 125 height 23
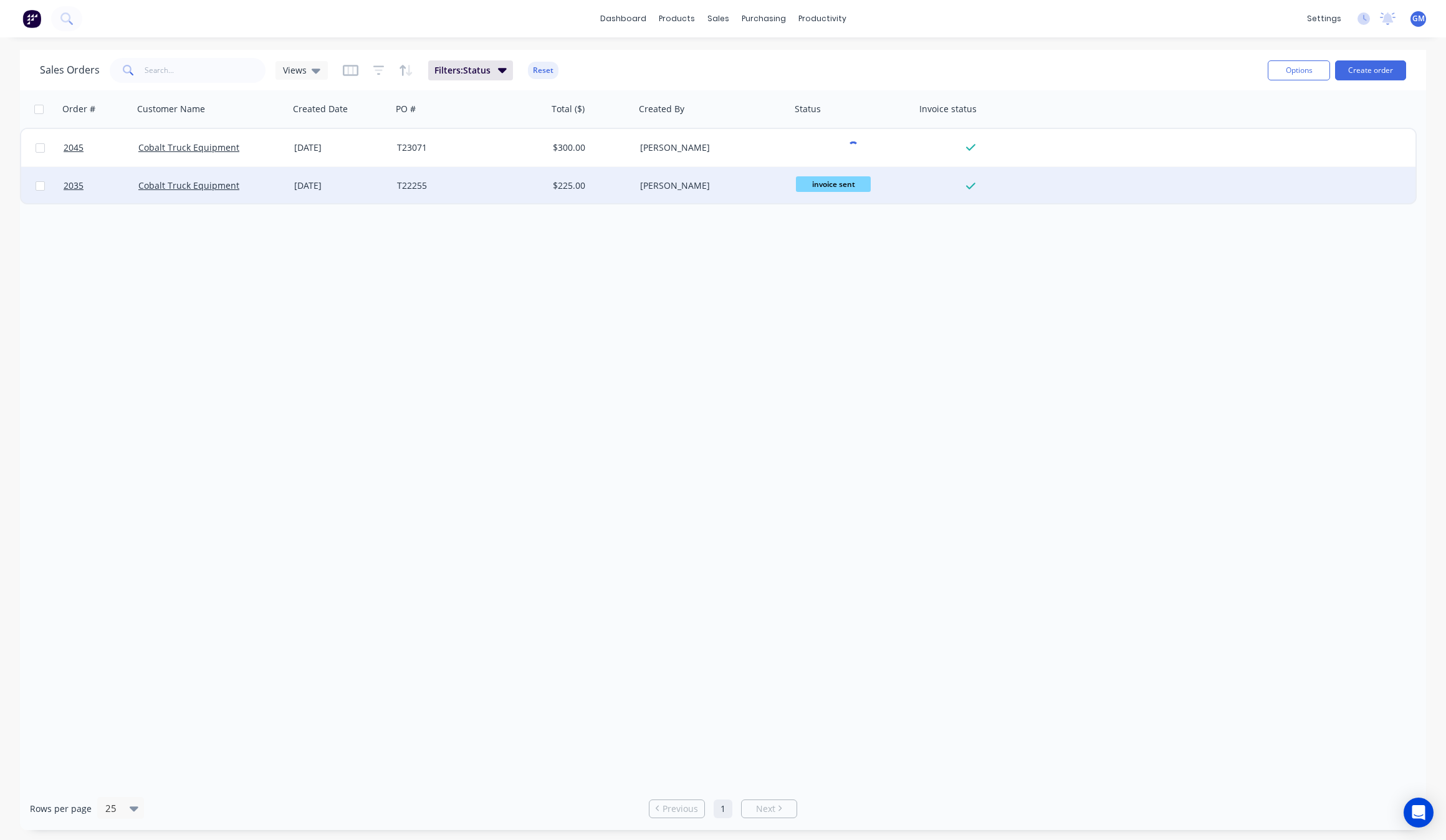
click at [843, 372] on div "Order # Customer Name Created Date PO # Total ($) Created By Status Invoice sta…" at bounding box center [723, 438] width 1406 height 696
click at [472, 67] on span "Filters: Status" at bounding box center [462, 70] width 56 height 12
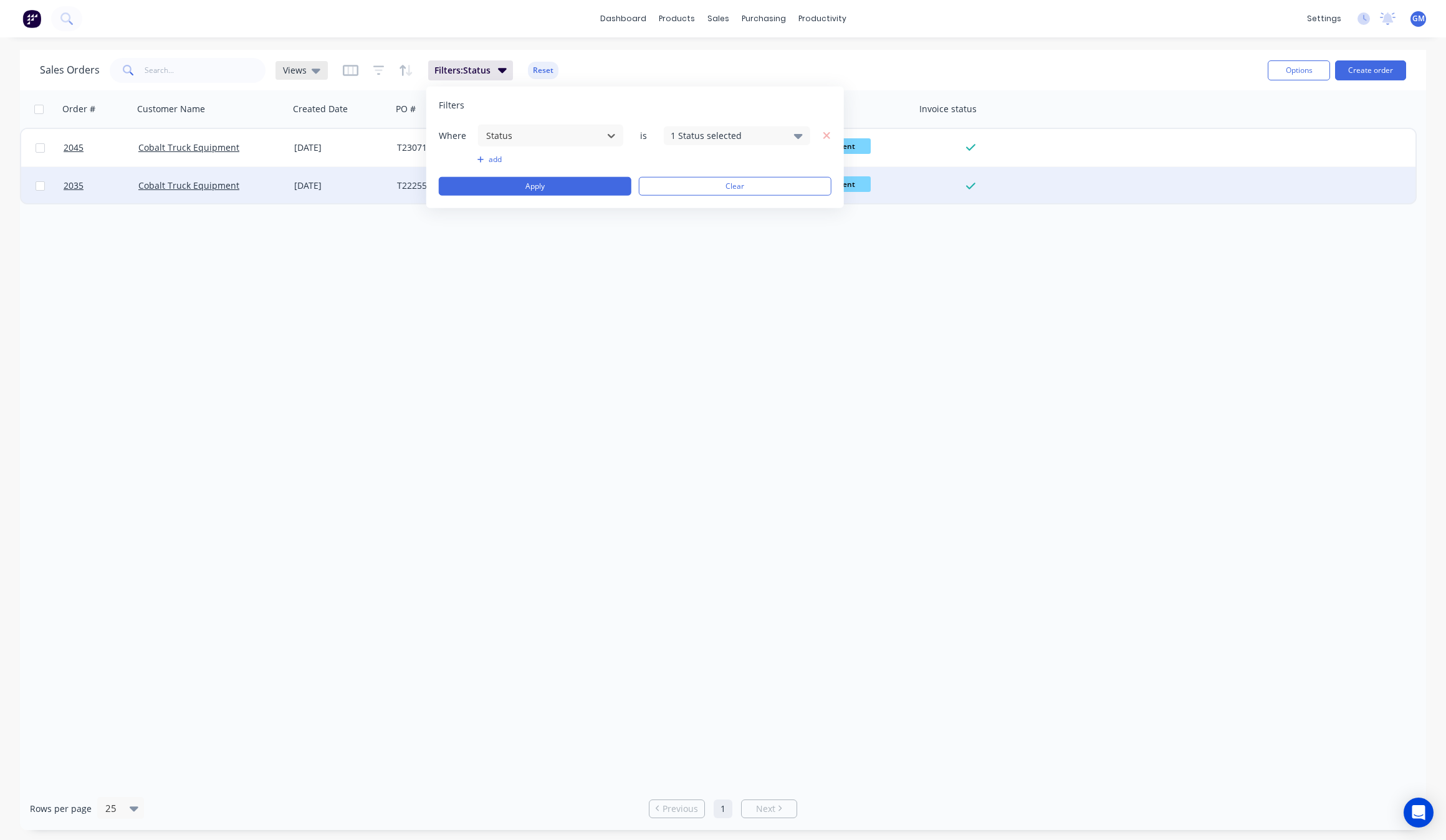
click at [310, 76] on div "Views" at bounding box center [301, 70] width 52 height 18
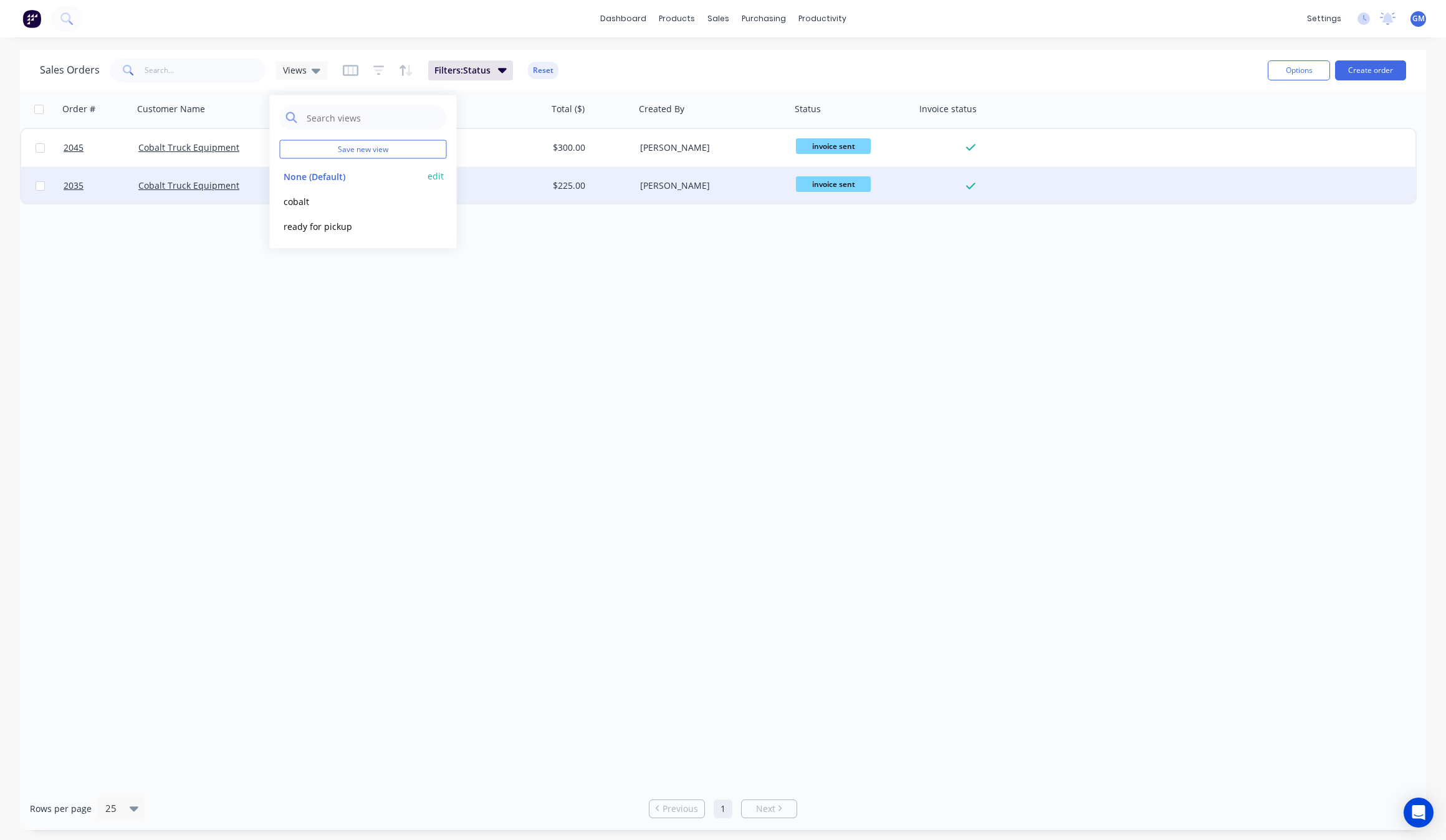
click at [312, 177] on button "None (Default)" at bounding box center [351, 176] width 142 height 15
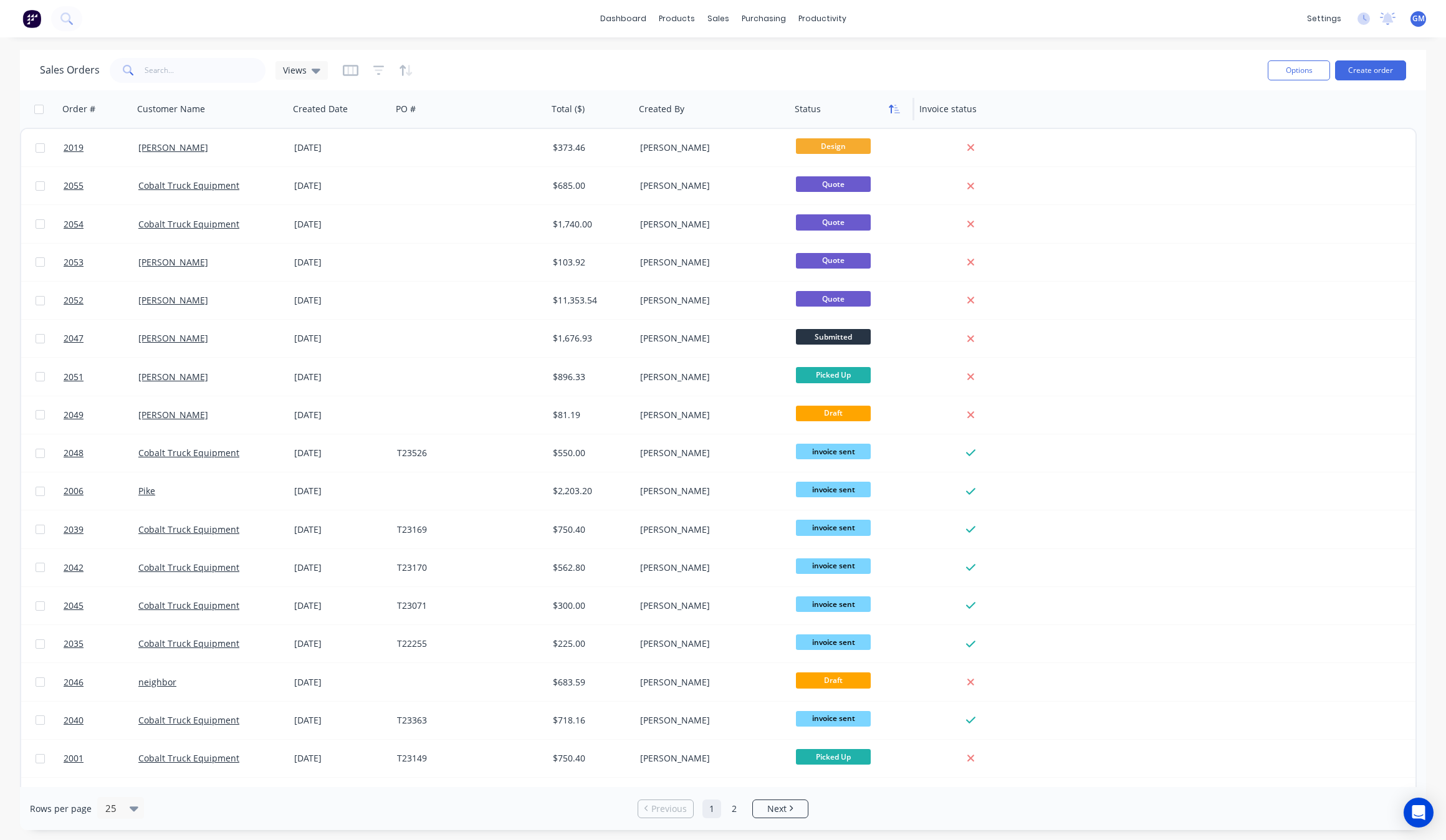
click at [889, 116] on button "button" at bounding box center [895, 109] width 18 height 18
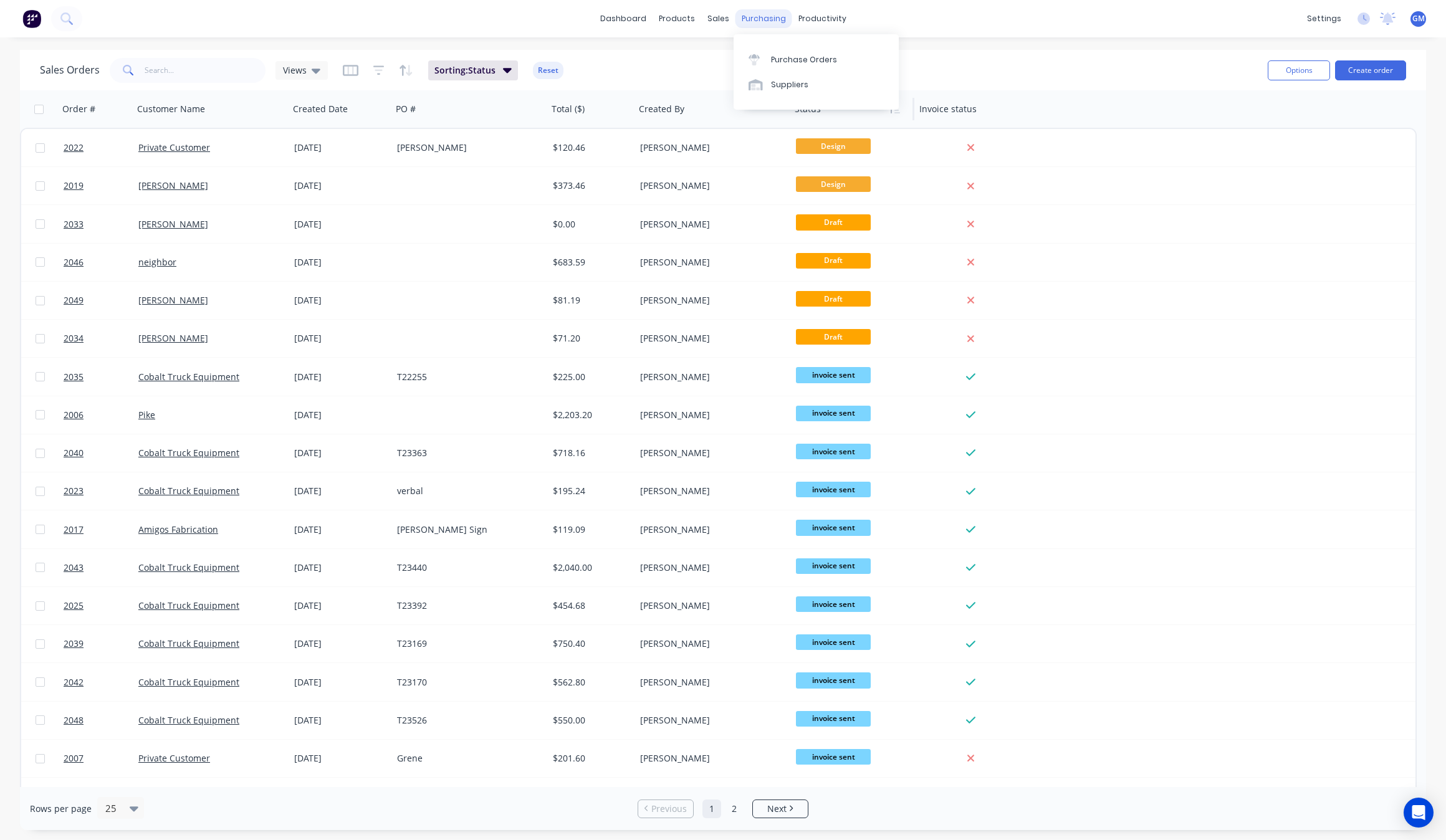
click at [746, 16] on div "purchasing" at bounding box center [764, 18] width 57 height 18
click at [807, 11] on div "productivity" at bounding box center [822, 18] width 60 height 18
click at [837, 49] on link "Workflow" at bounding box center [870, 59] width 165 height 25
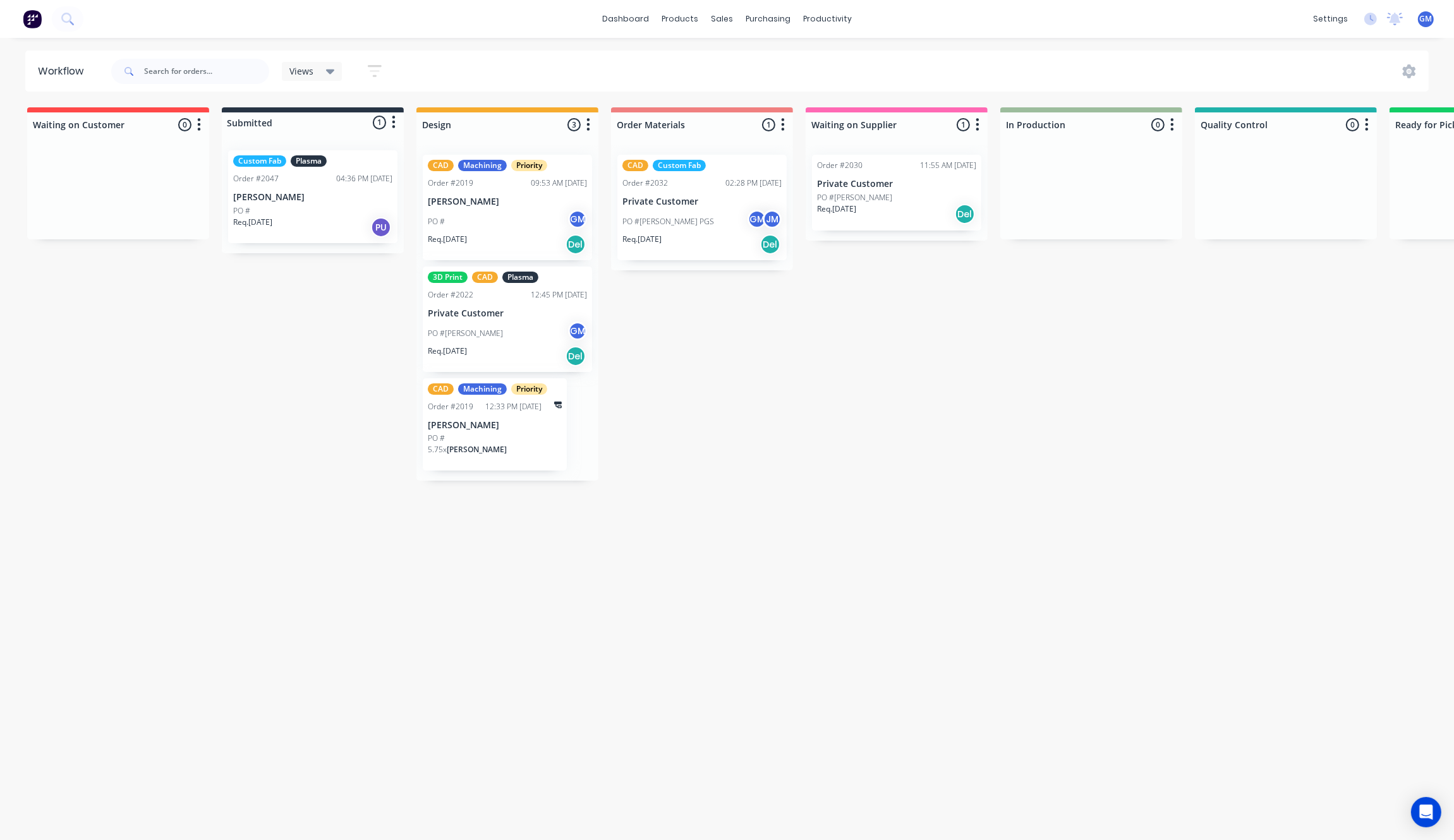
click at [733, 522] on div "Waiting on Customer 0 Status colour #FF4949 hex #FF4949 Save Cancel Notificatio…" at bounding box center [1228, 470] width 2474 height 726
